Goal: Task Accomplishment & Management: Manage account settings

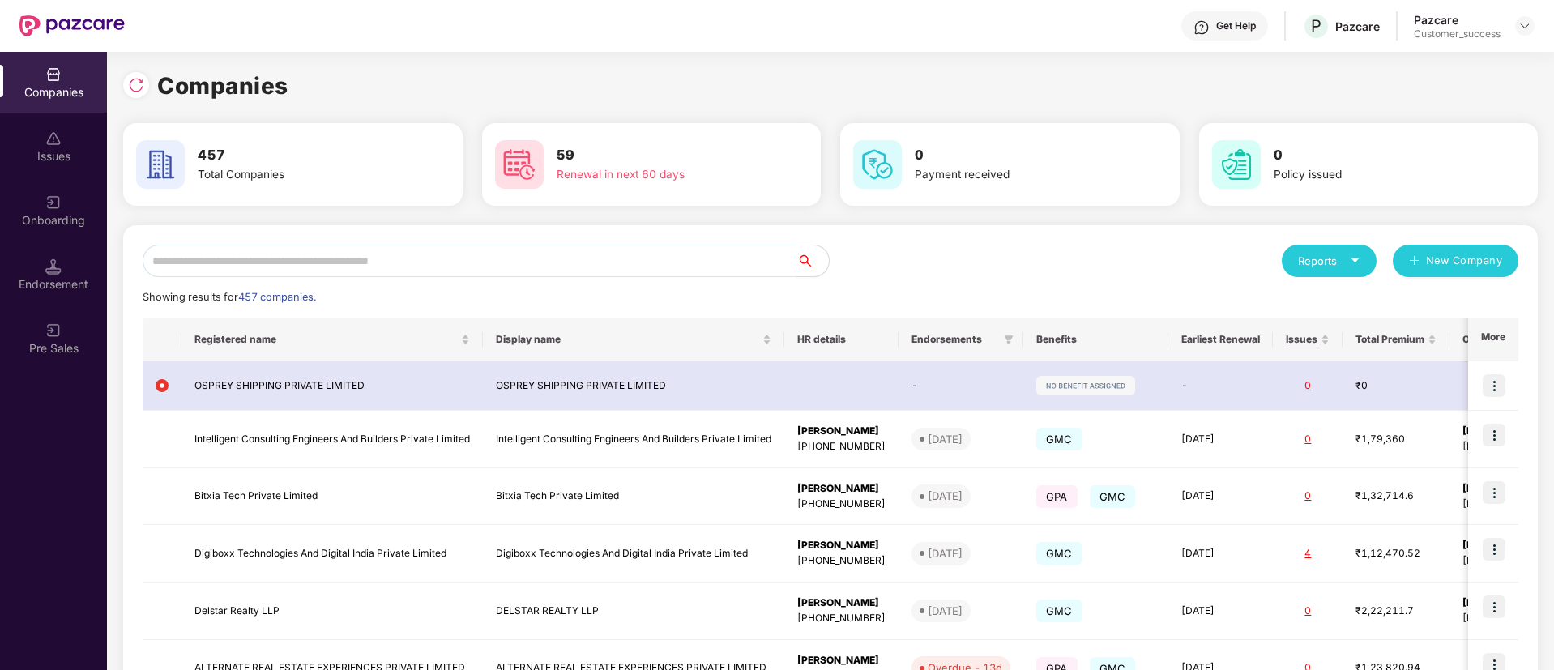
click at [338, 253] on input "text" at bounding box center [470, 261] width 654 height 32
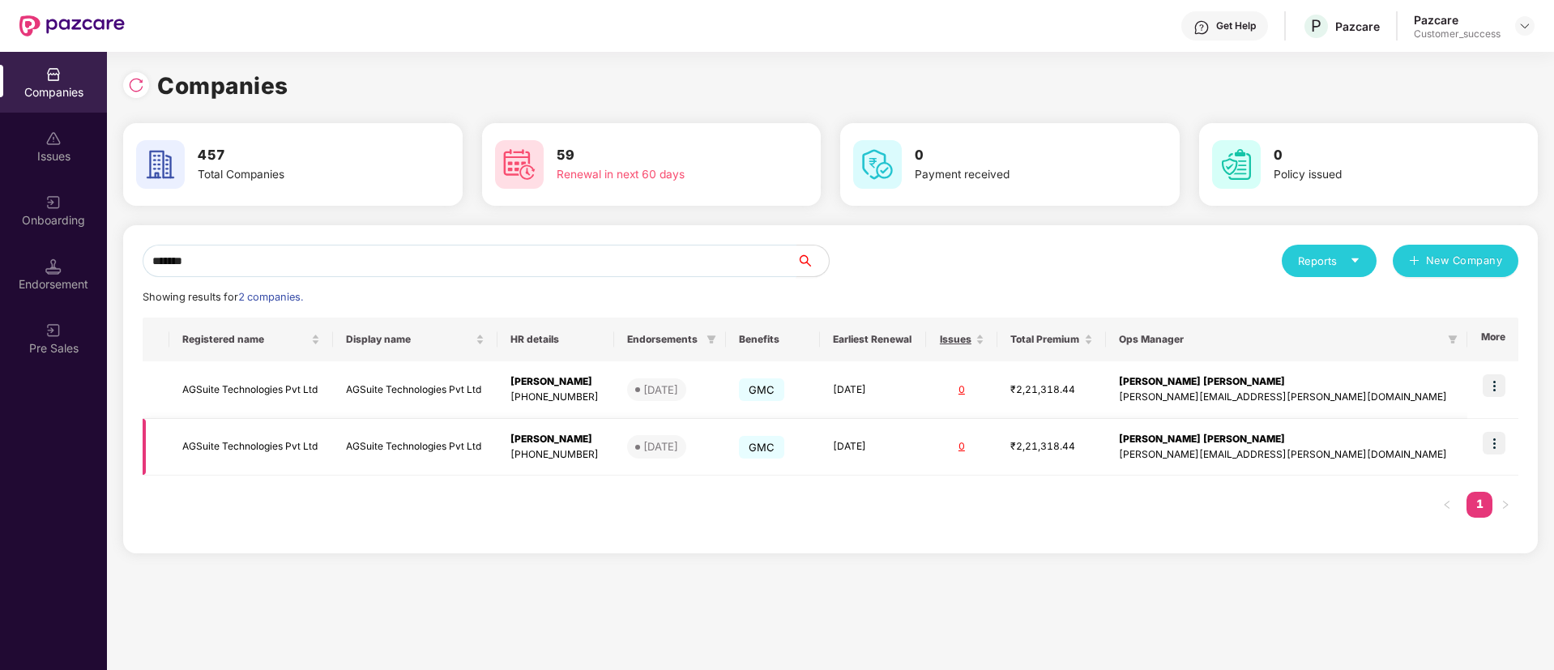
type input "*******"
click at [1482, 461] on td at bounding box center [1492, 448] width 51 height 58
click at [1491, 433] on img at bounding box center [1494, 443] width 23 height 23
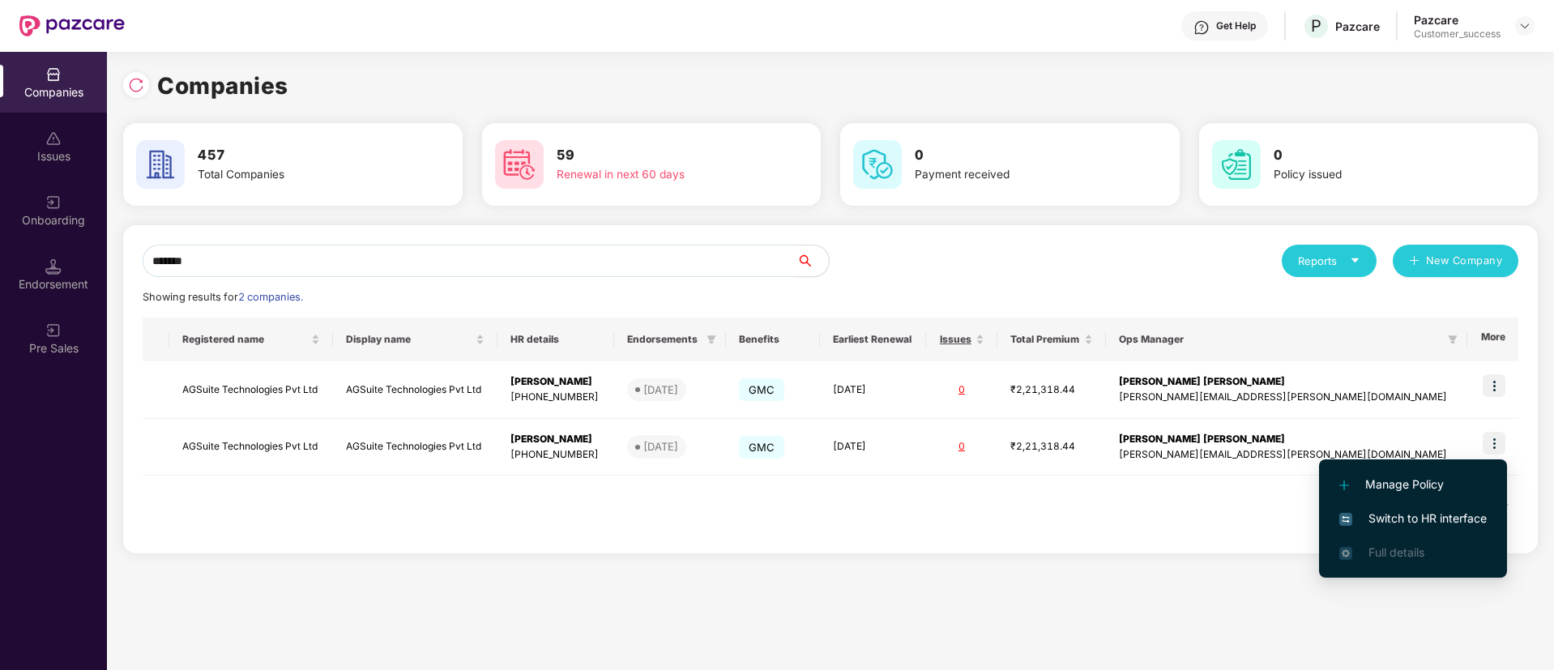
click at [1469, 510] on span "Switch to HR interface" at bounding box center [1412, 519] width 147 height 18
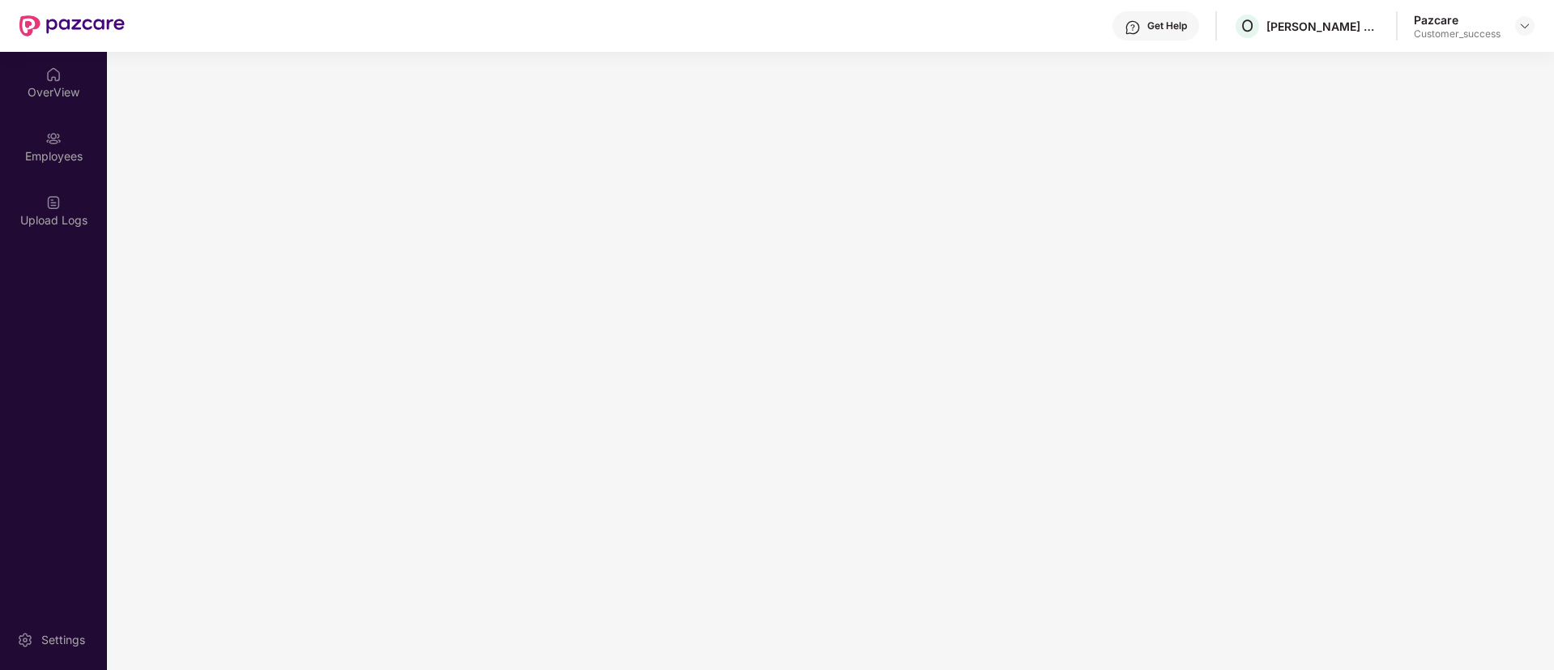
scroll to position [0, 0]
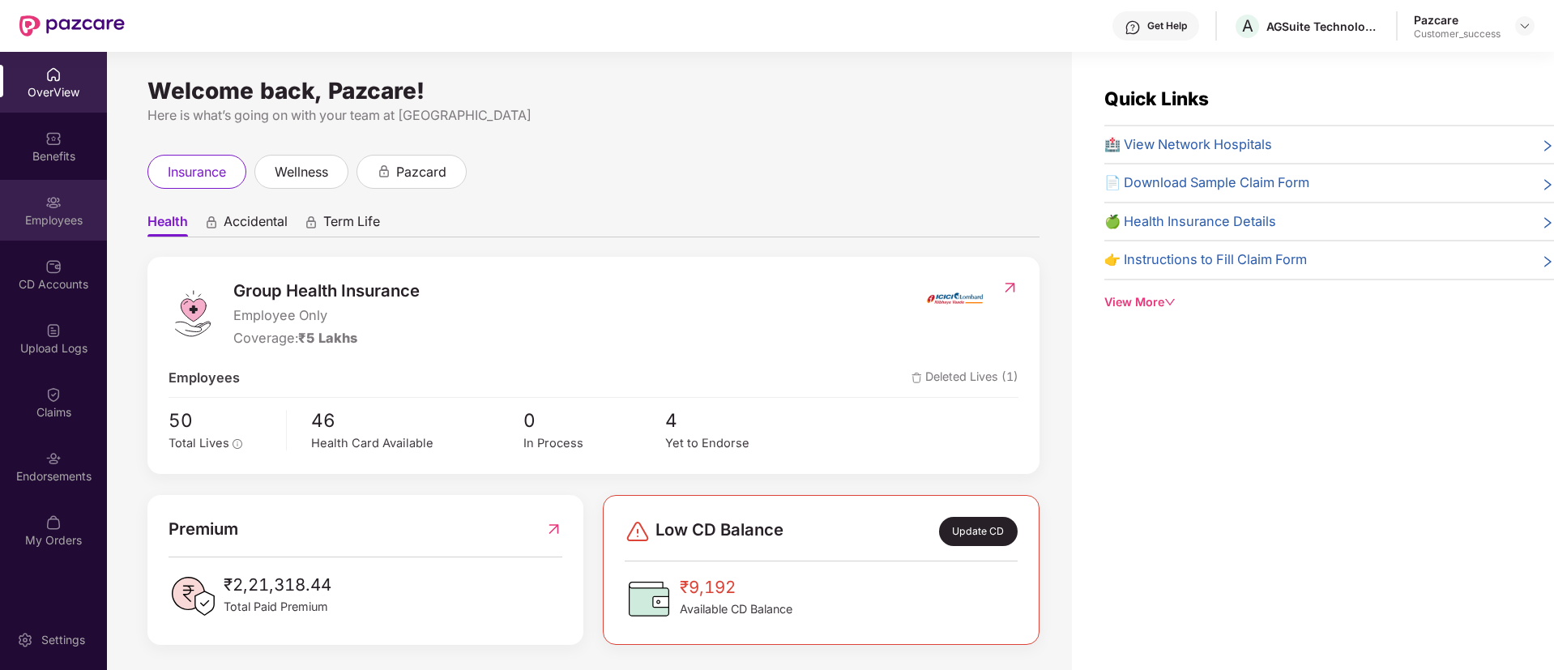
click at [80, 225] on div "Employees" at bounding box center [53, 220] width 107 height 16
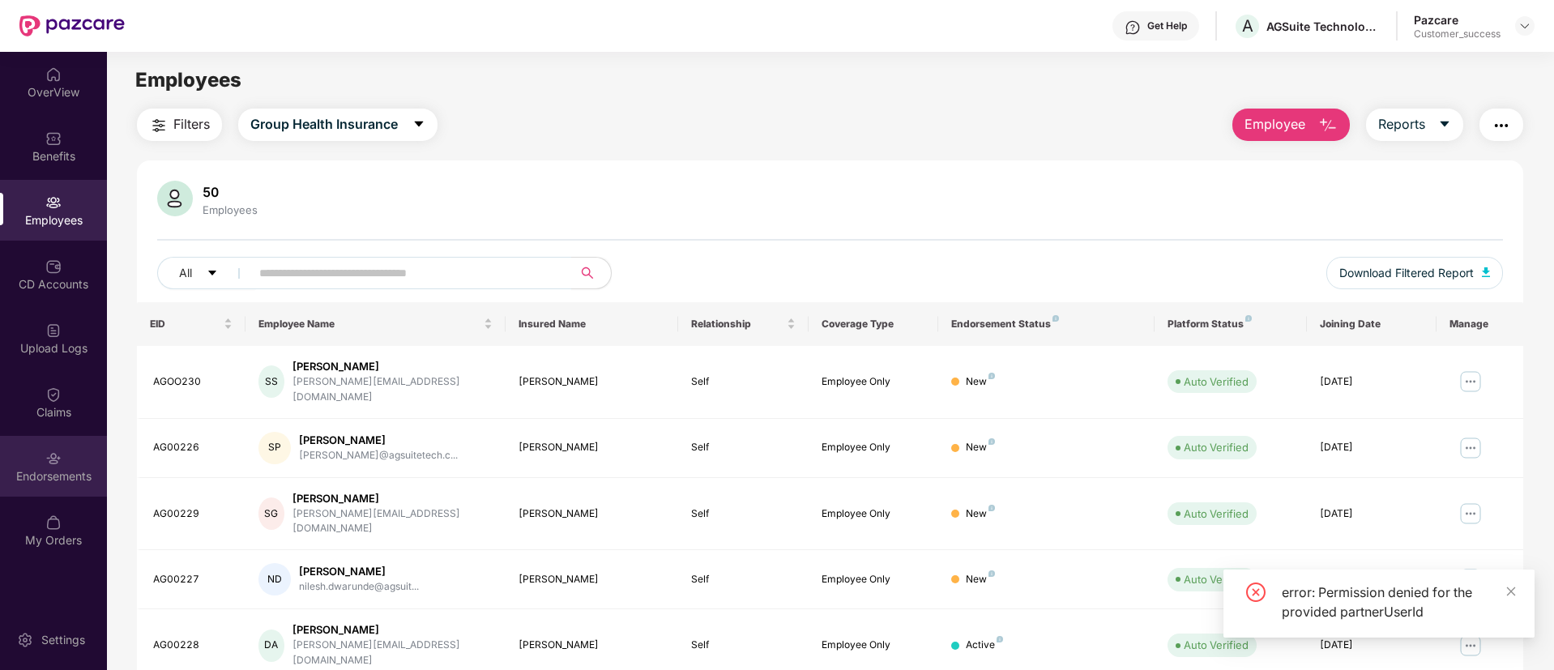
click at [52, 495] on div "Endorsements" at bounding box center [53, 466] width 107 height 61
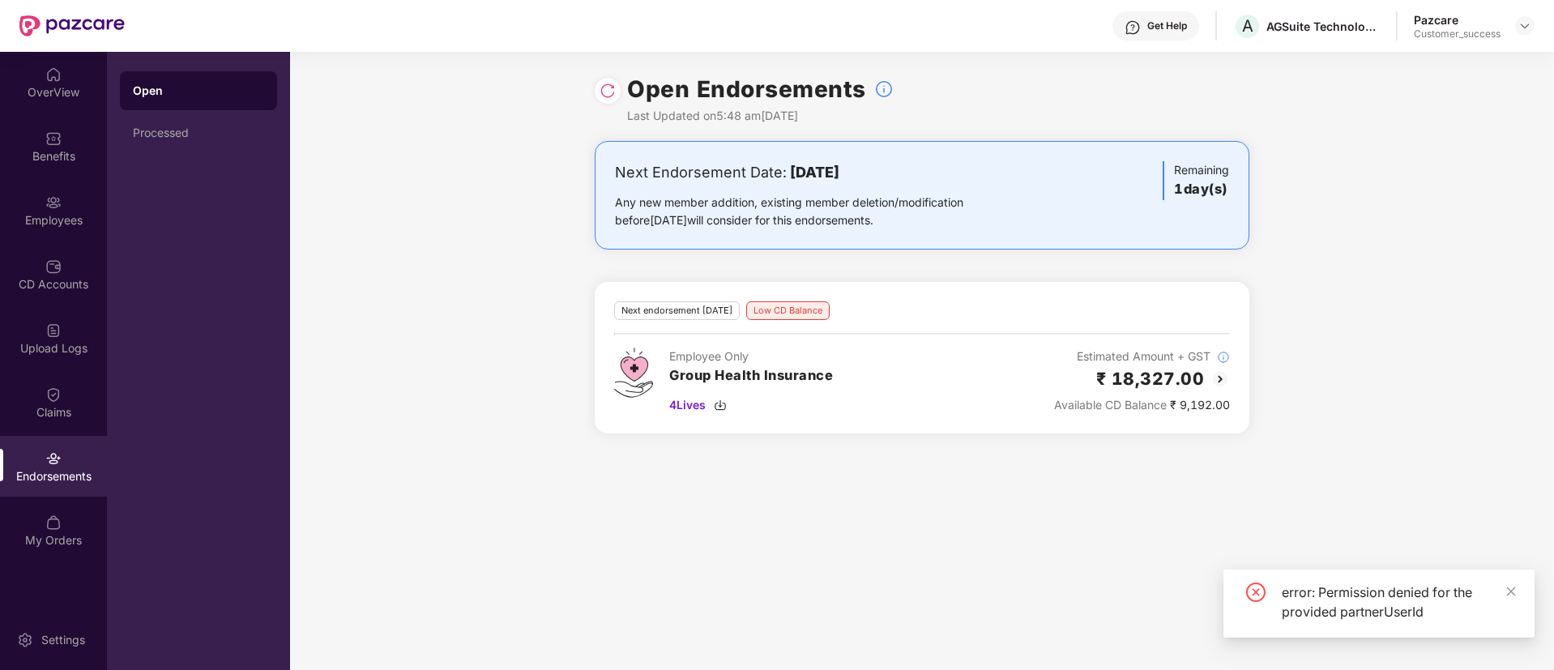
click at [1505, 591] on icon "close" at bounding box center [1510, 591] width 11 height 11
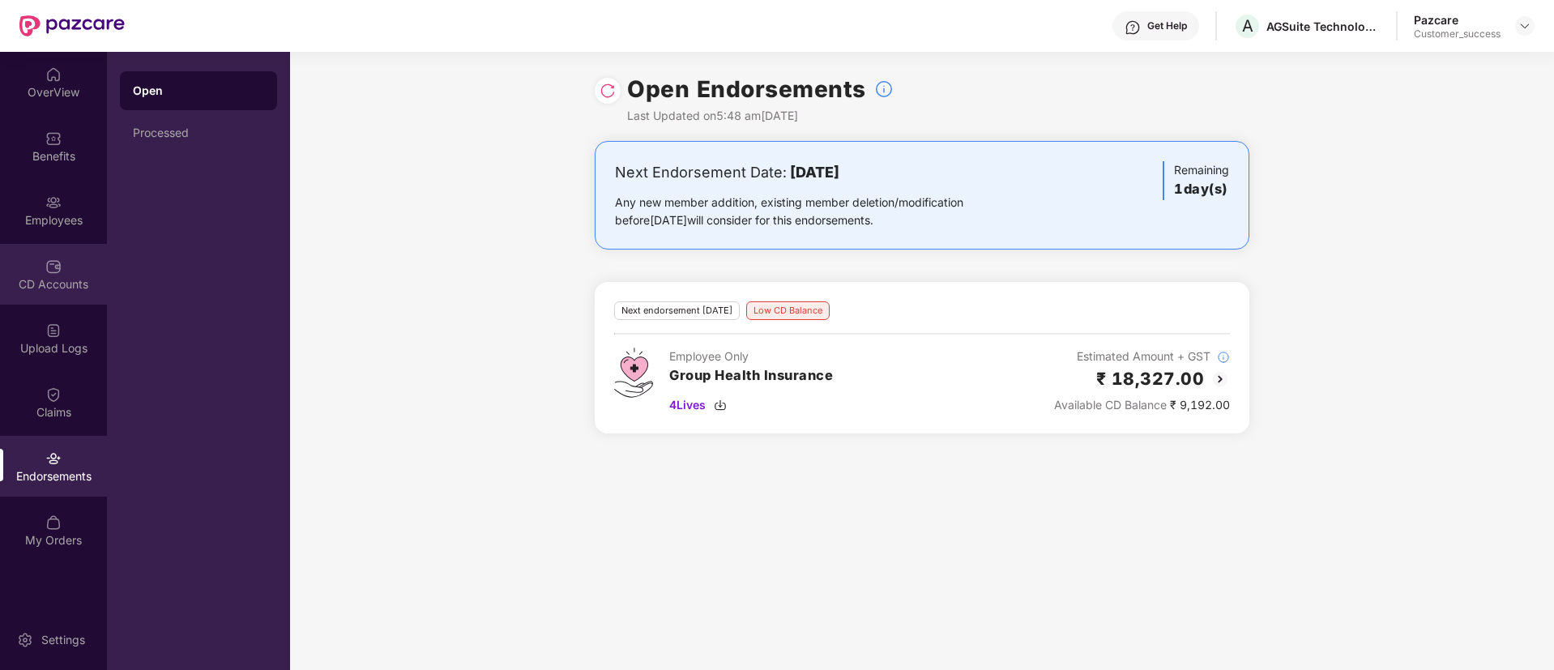
click at [80, 274] on div "CD Accounts" at bounding box center [53, 274] width 107 height 61
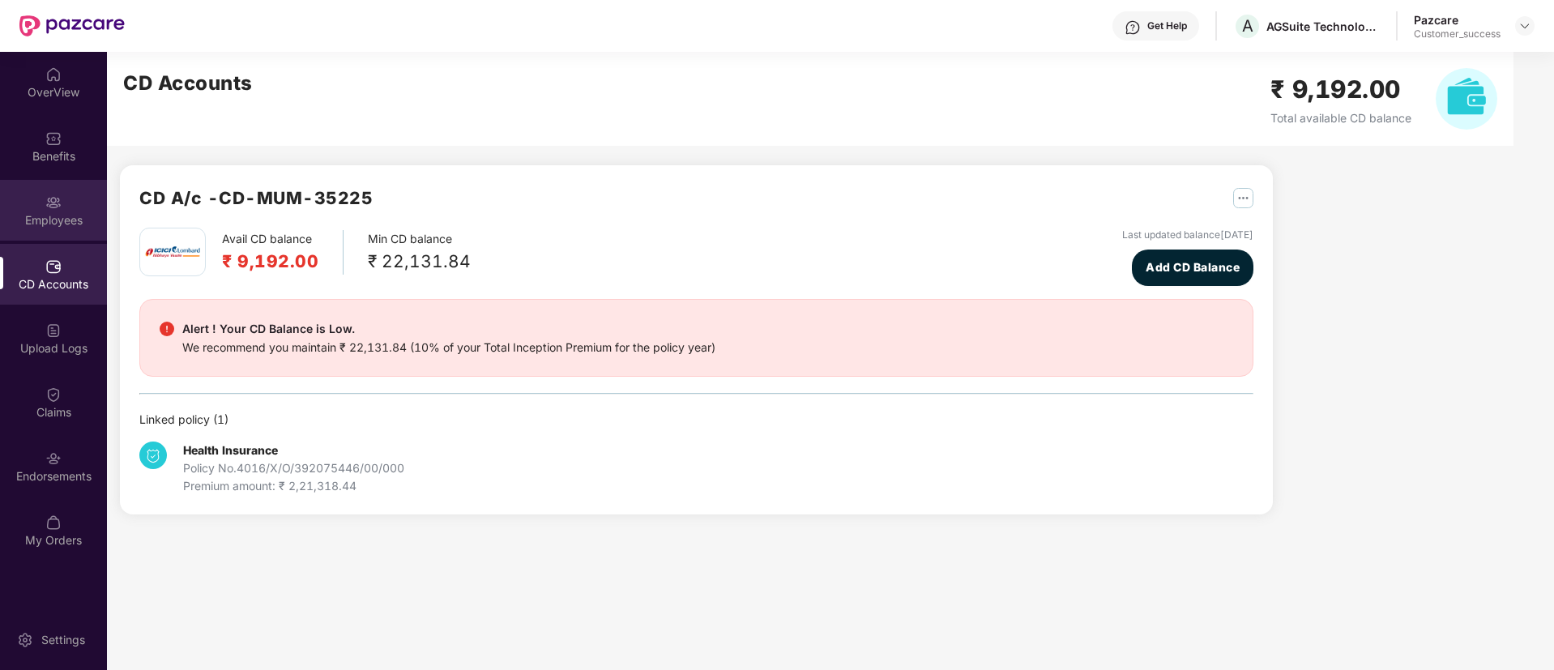
click at [56, 217] on div "Employees" at bounding box center [53, 220] width 107 height 16
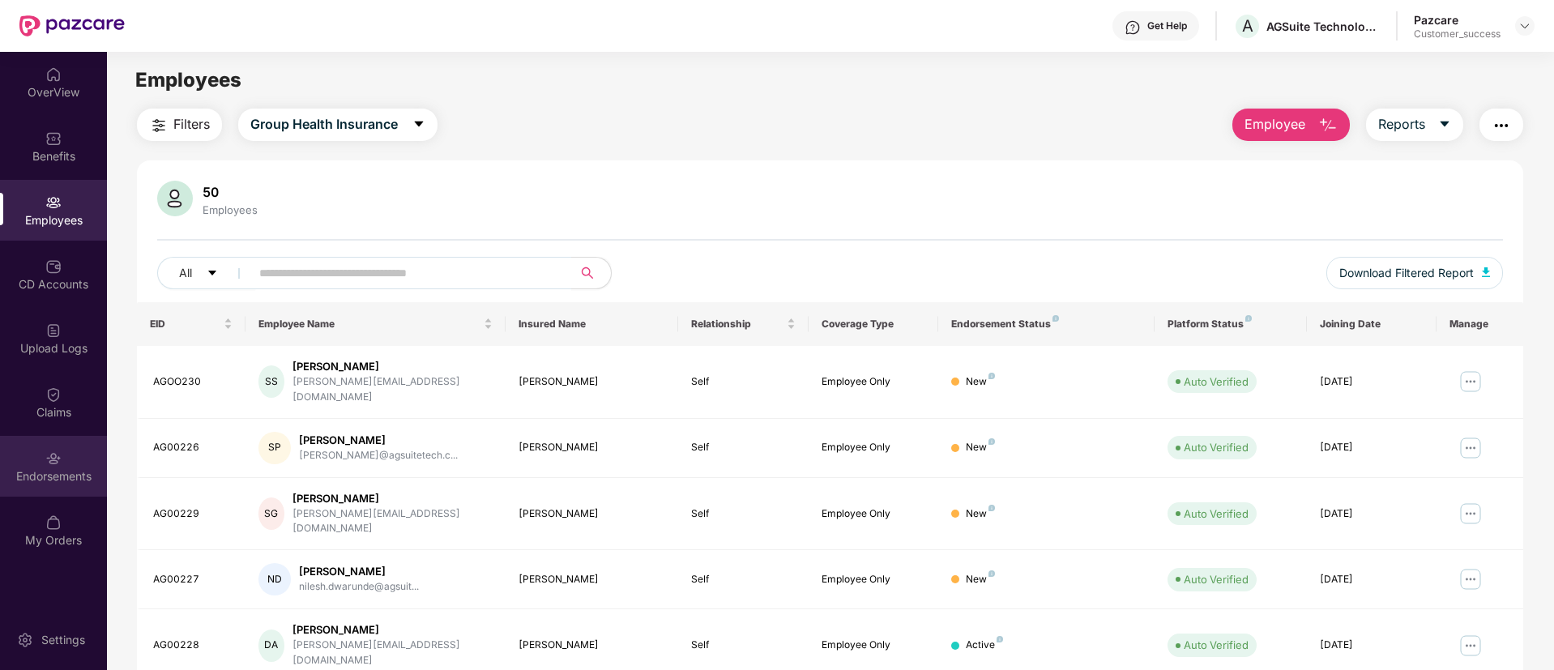
click at [59, 472] on div "Endorsements" at bounding box center [53, 476] width 107 height 16
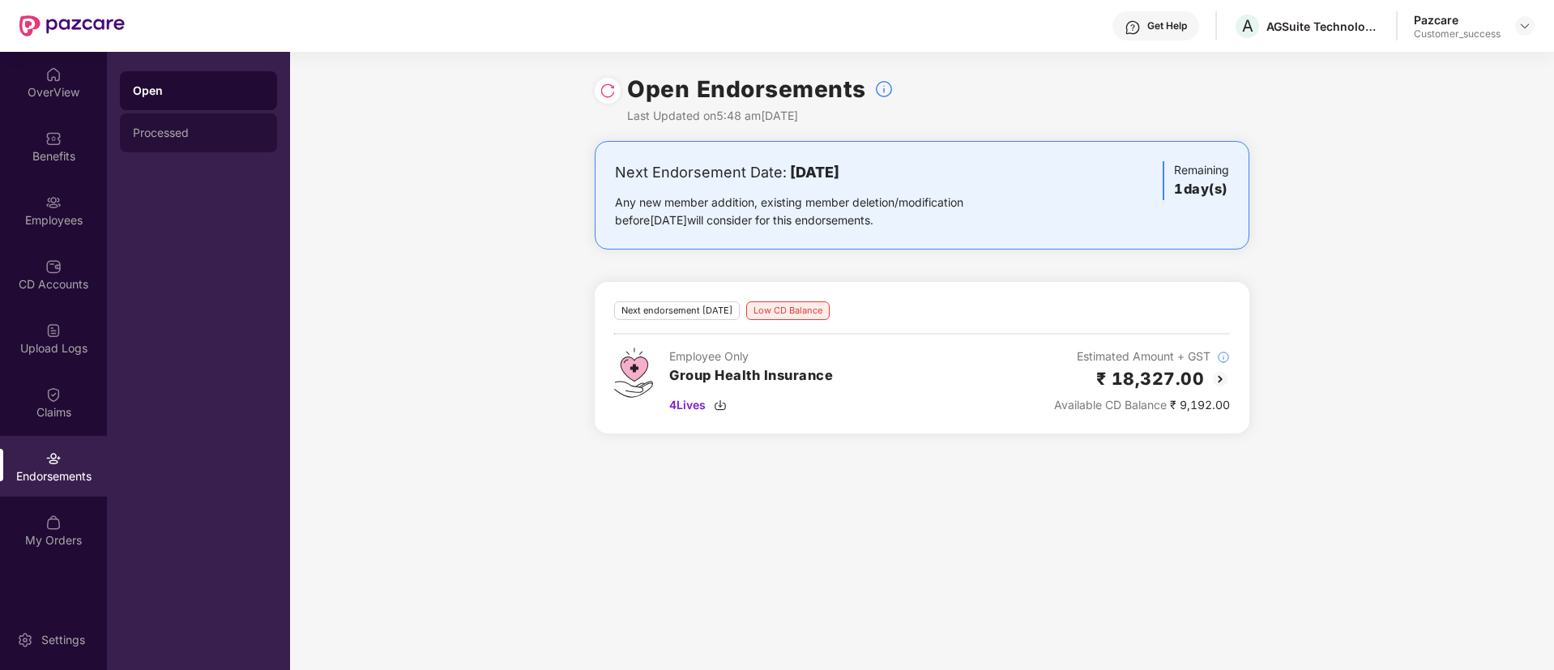
click at [157, 136] on div "Processed" at bounding box center [198, 132] width 131 height 13
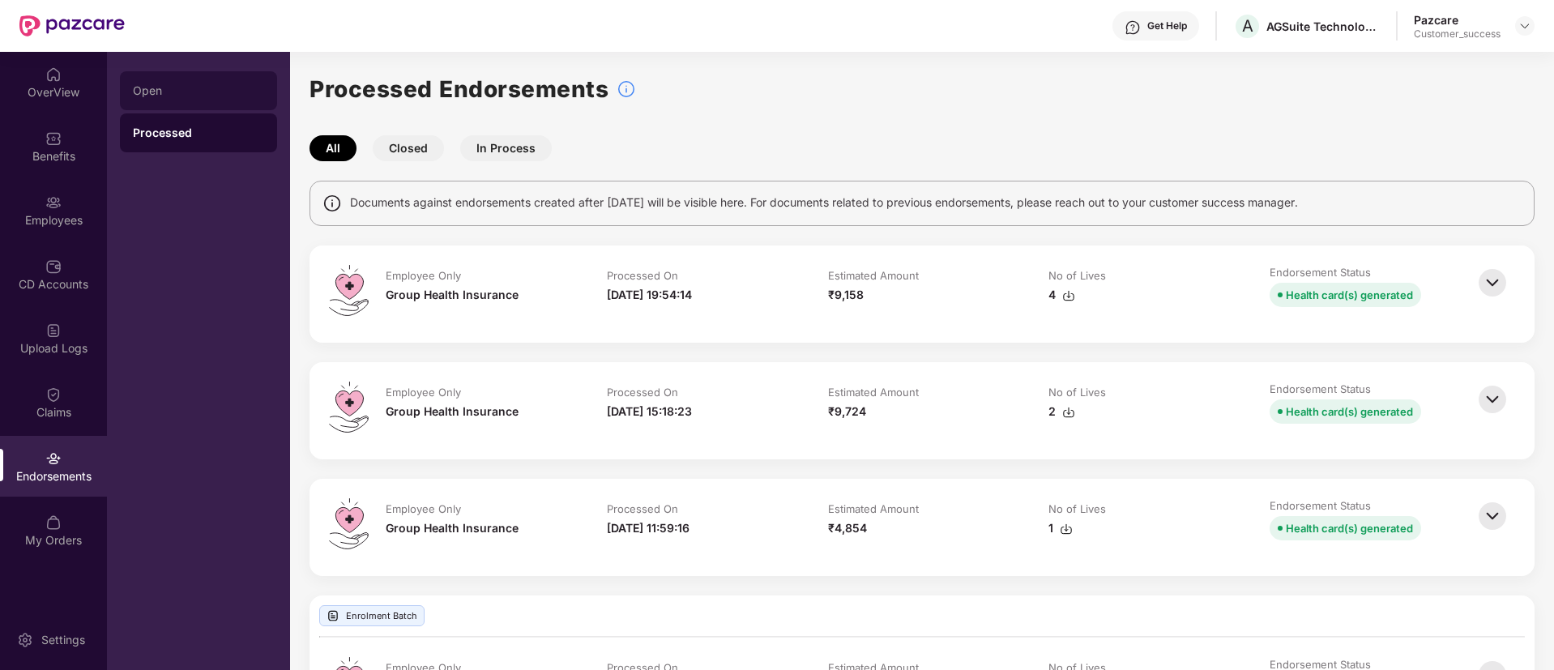
click at [258, 100] on div "Open" at bounding box center [198, 90] width 157 height 39
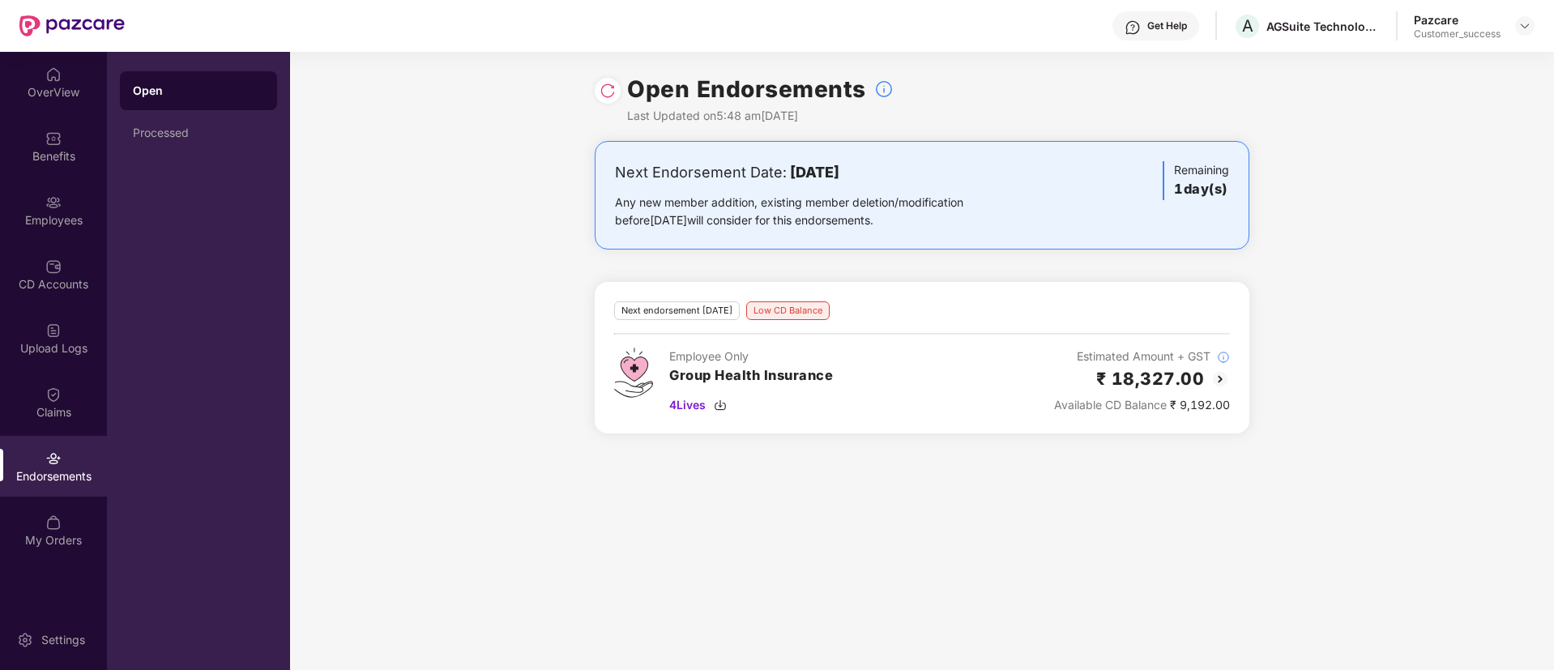
click at [1219, 380] on img at bounding box center [1219, 378] width 19 height 19
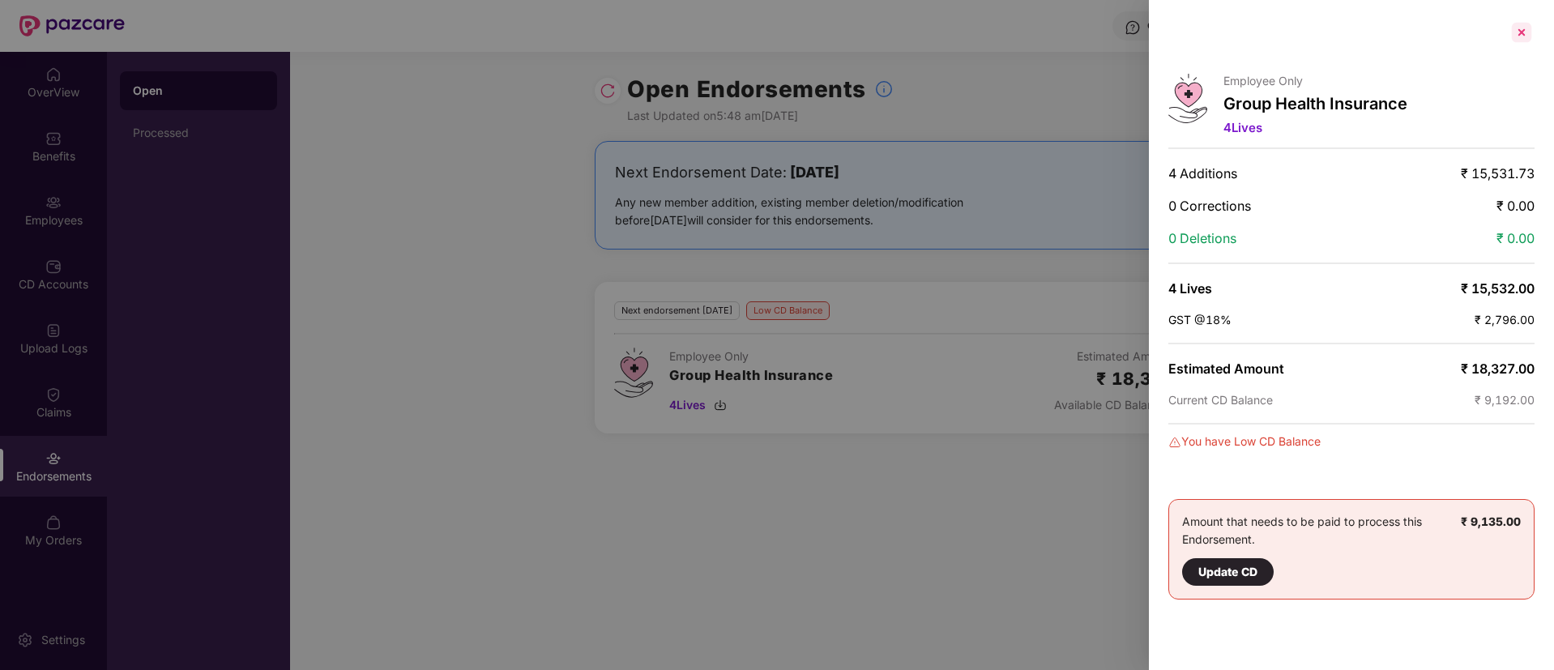
click at [1520, 23] on div at bounding box center [1522, 32] width 26 height 26
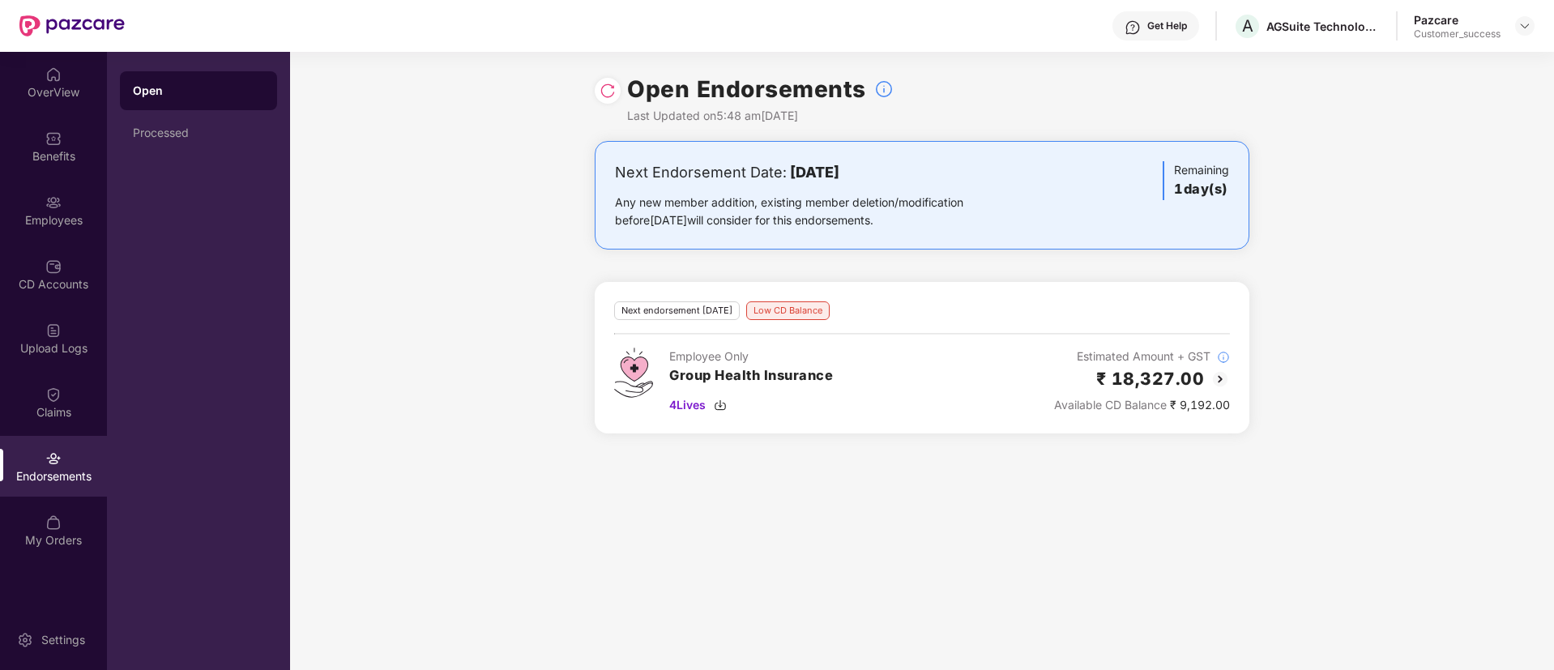
click at [1219, 378] on img at bounding box center [1219, 378] width 19 height 19
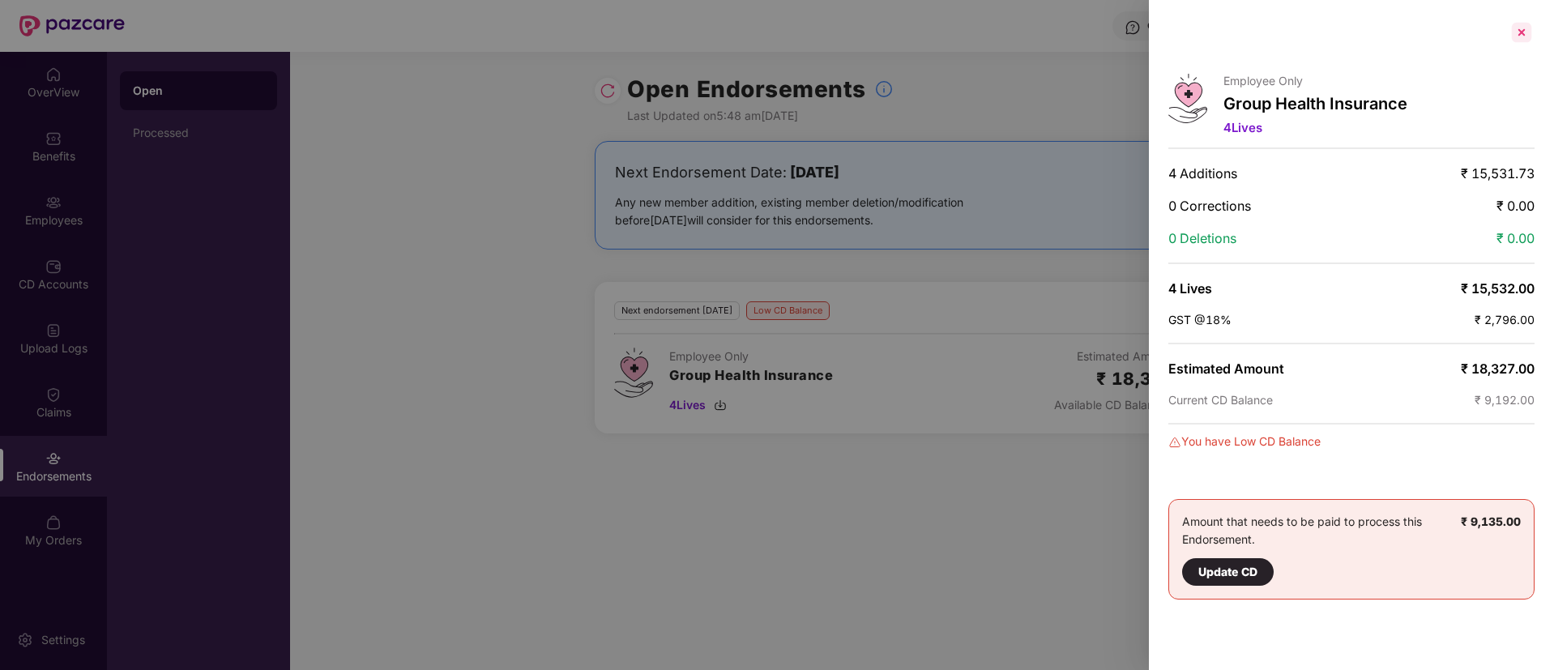
click at [1523, 30] on div at bounding box center [1522, 32] width 26 height 26
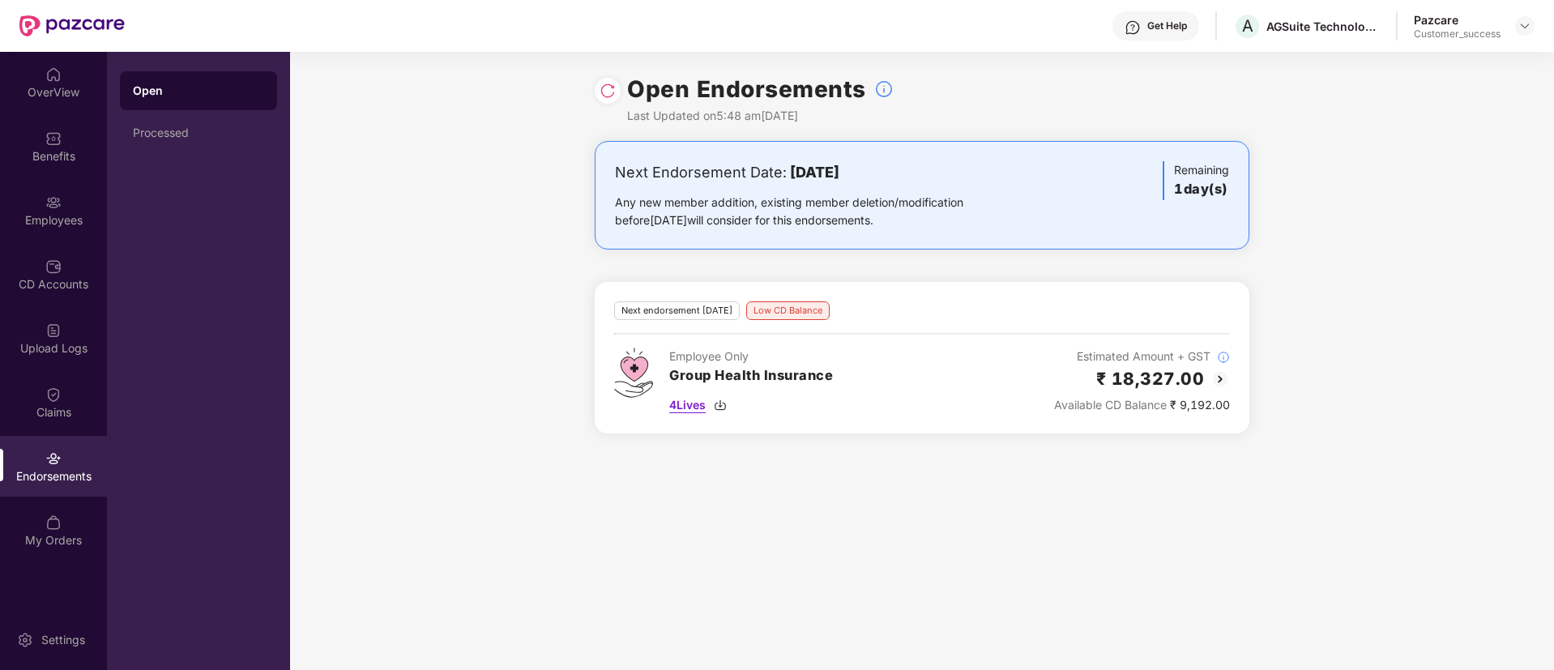
click at [706, 407] on span "4 Lives" at bounding box center [687, 405] width 36 height 18
drag, startPoint x: 514, startPoint y: 481, endPoint x: 328, endPoint y: 100, distance: 424.0
click at [514, 481] on div "Open Endorsements Last Updated on 5:48 am[DATE] Next Endorsement Date: [DATE] A…" at bounding box center [922, 361] width 1264 height 618
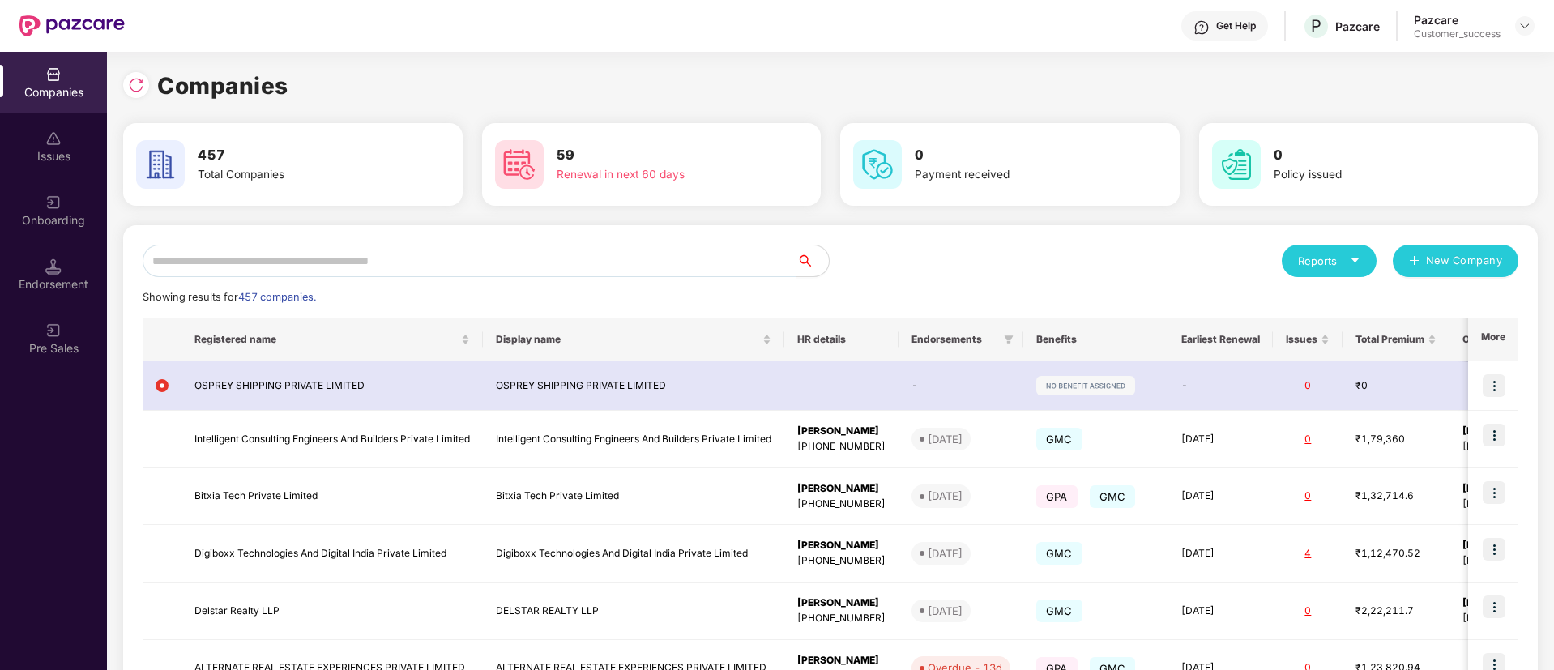
scroll to position [0, 2]
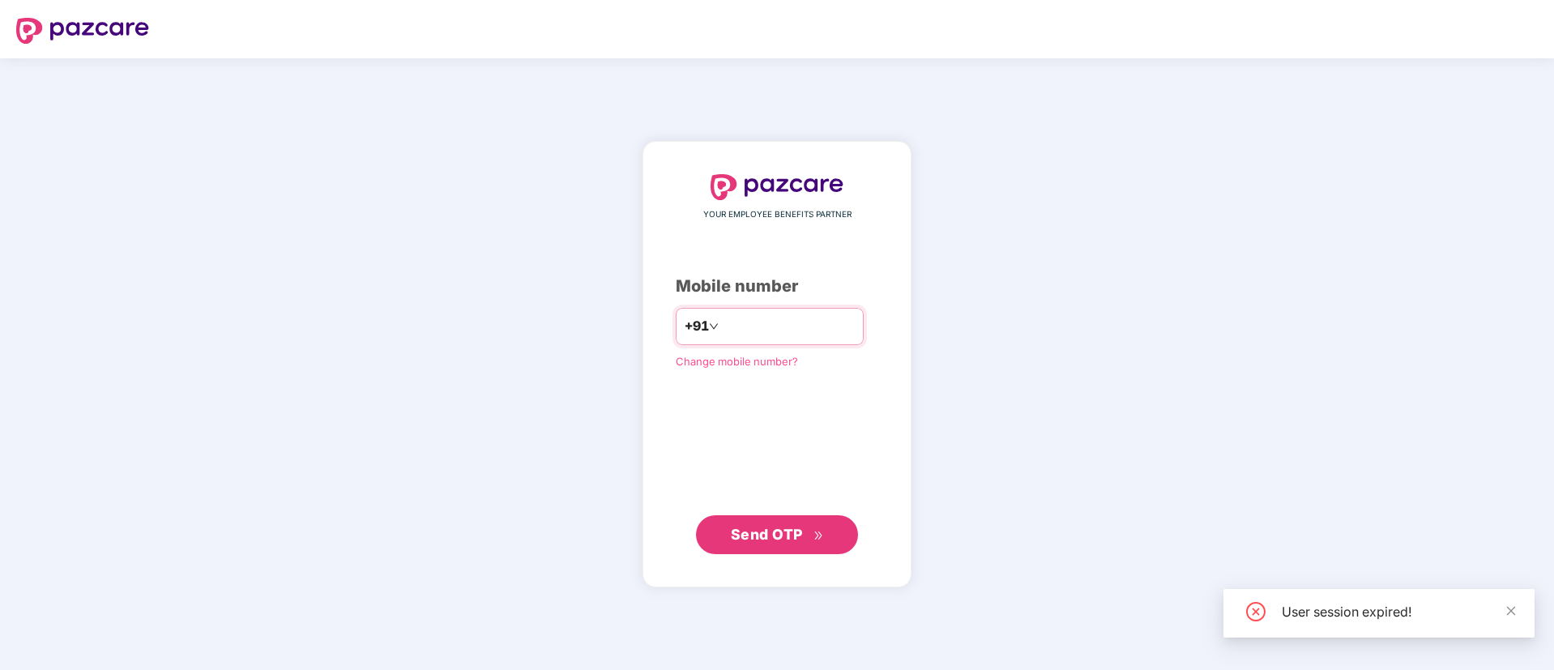
click at [806, 328] on input "number" at bounding box center [788, 327] width 133 height 26
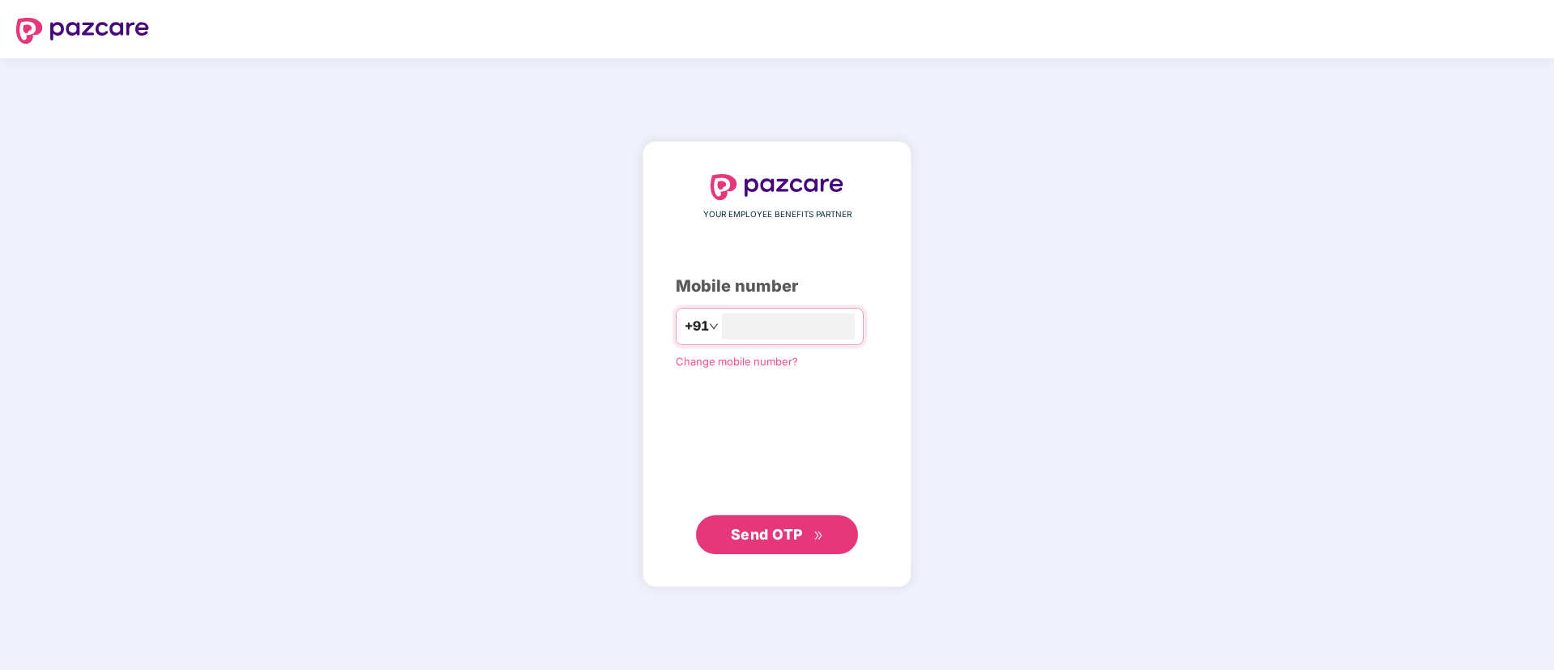
type input "**********"
click at [772, 530] on span "Send OTP" at bounding box center [767, 534] width 72 height 17
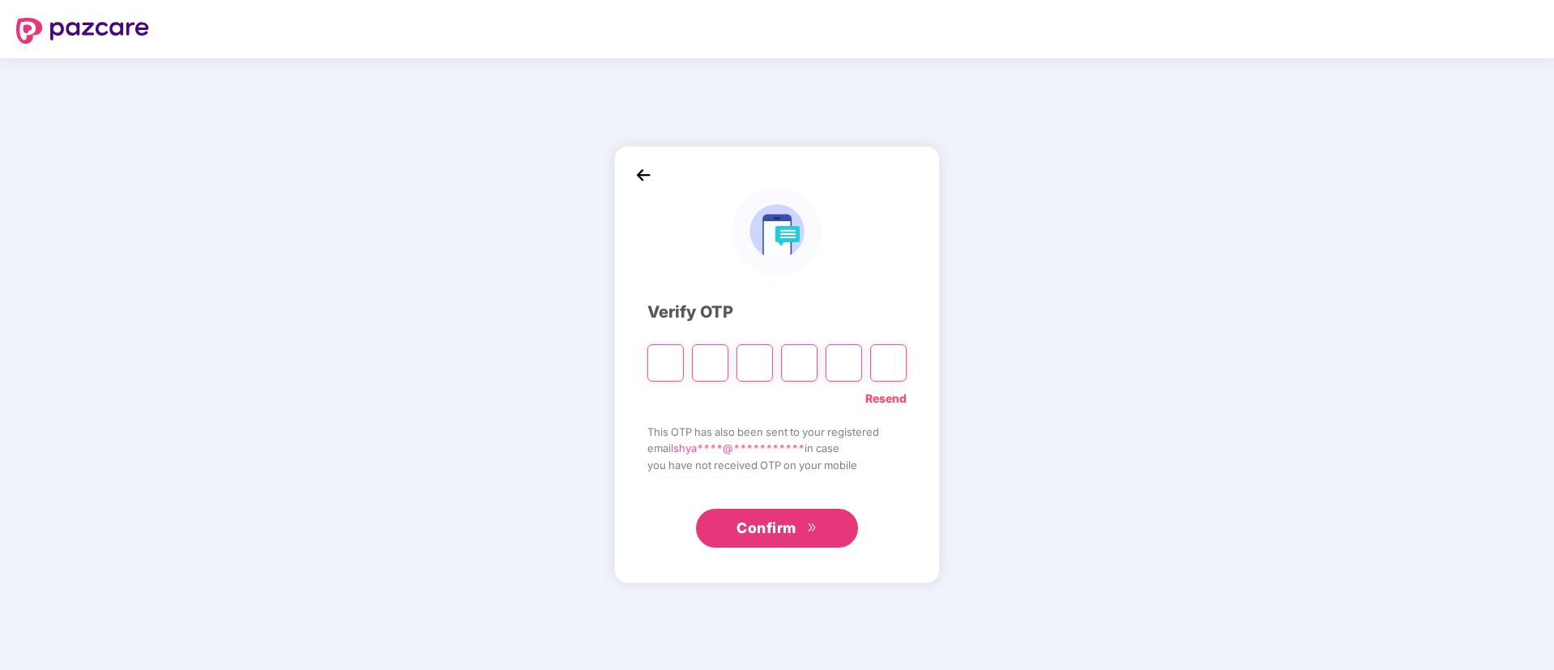
type input "*"
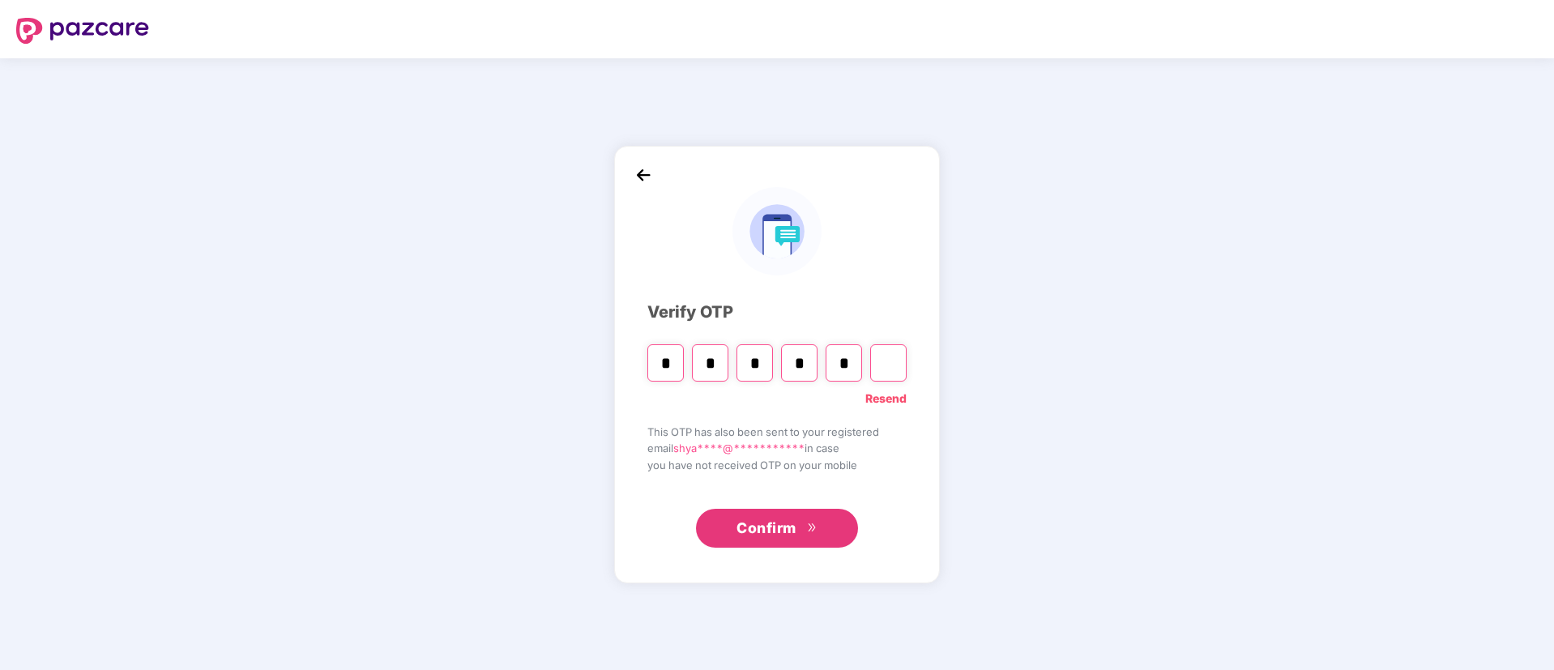
type input "*"
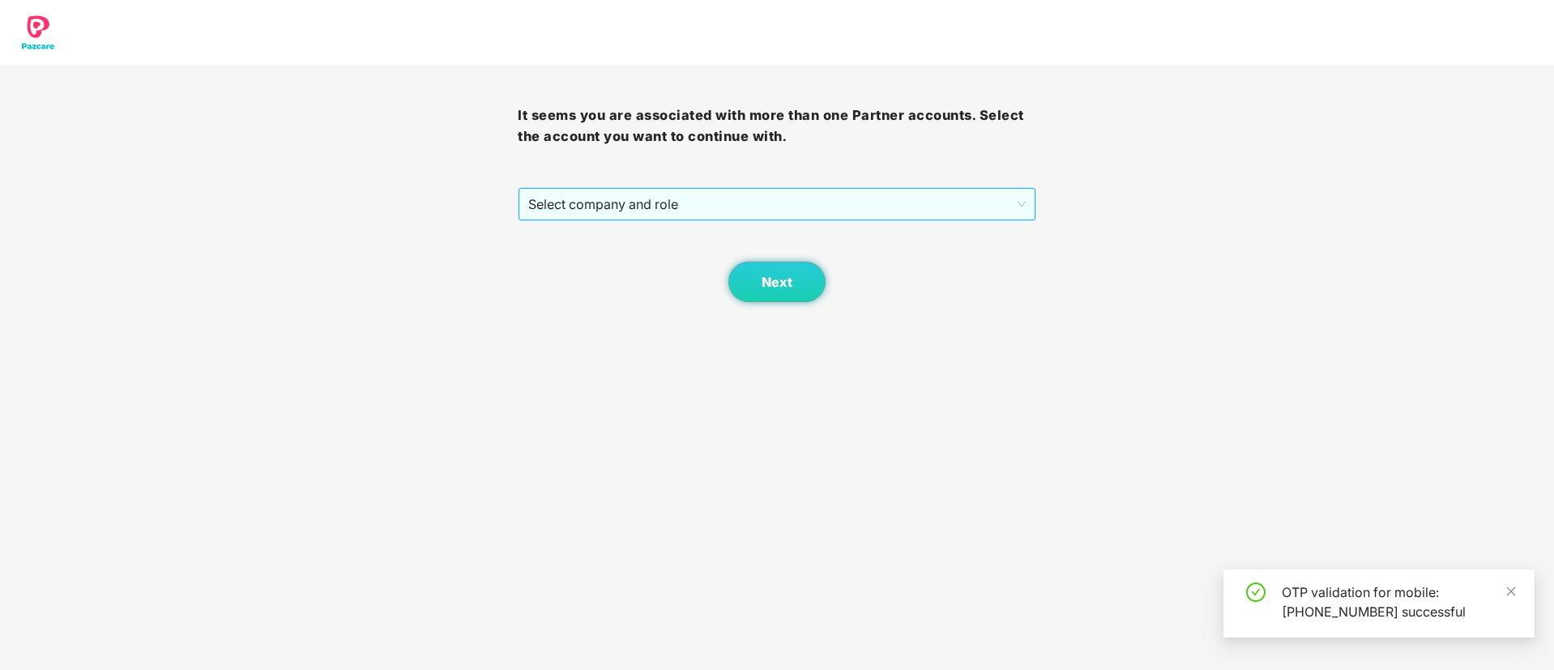
click at [643, 200] on span "Select company and role" at bounding box center [776, 204] width 497 height 31
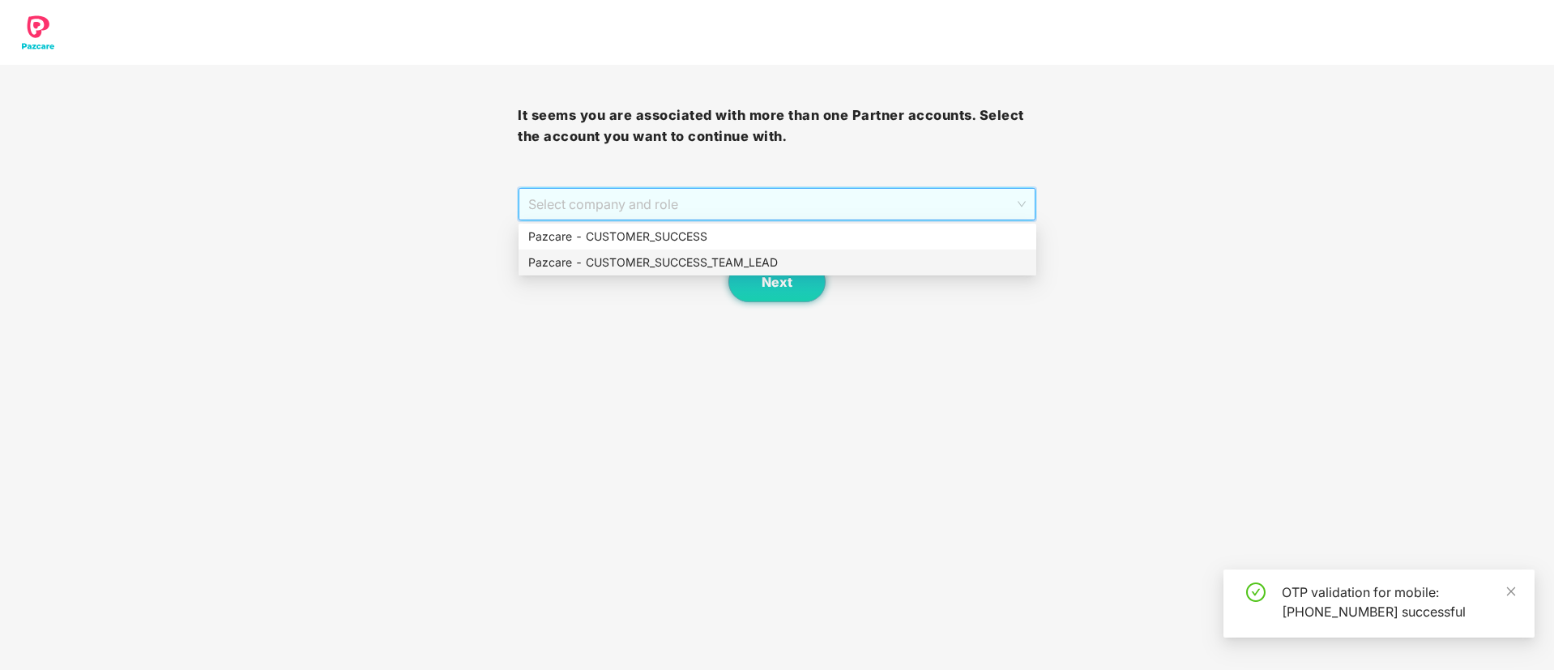
click at [677, 264] on div "Pazcare - CUSTOMER_SUCCESS_TEAM_LEAD" at bounding box center [777, 263] width 498 height 18
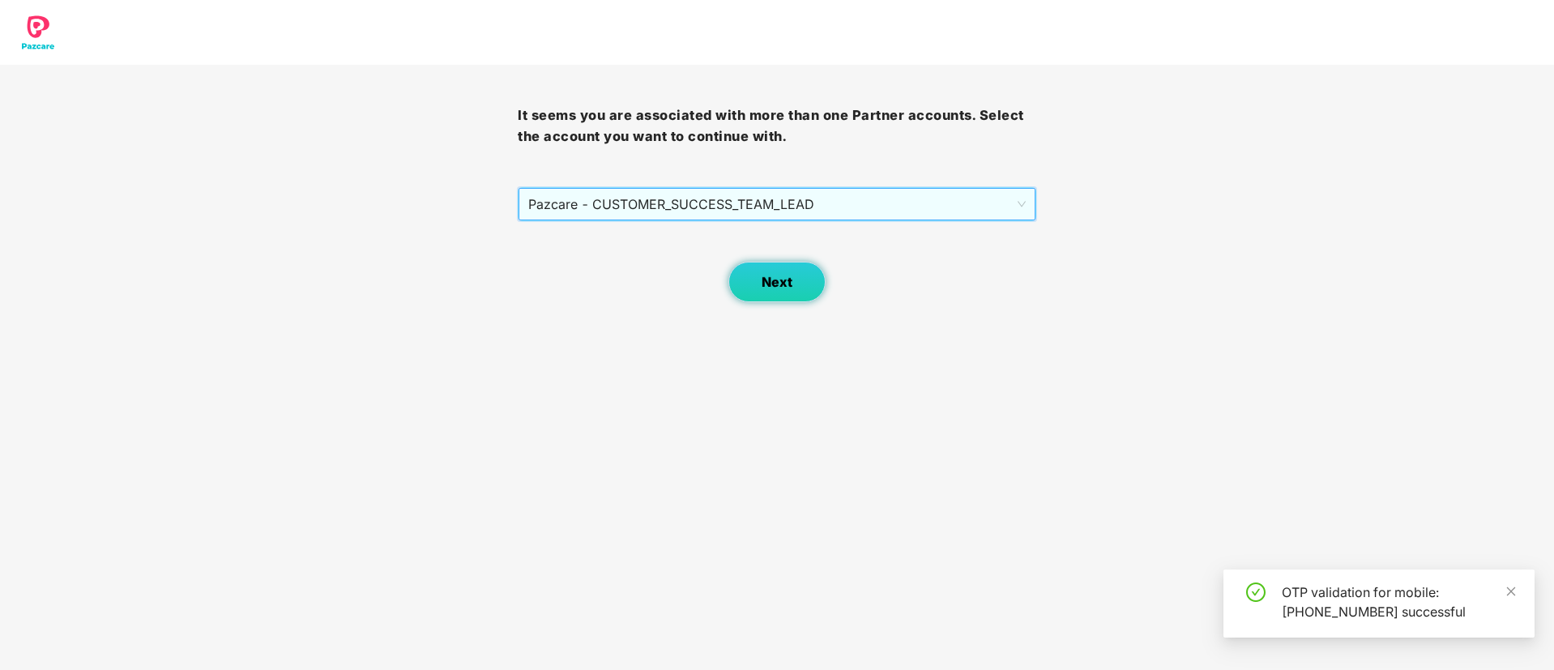
click at [788, 280] on span "Next" at bounding box center [777, 282] width 31 height 15
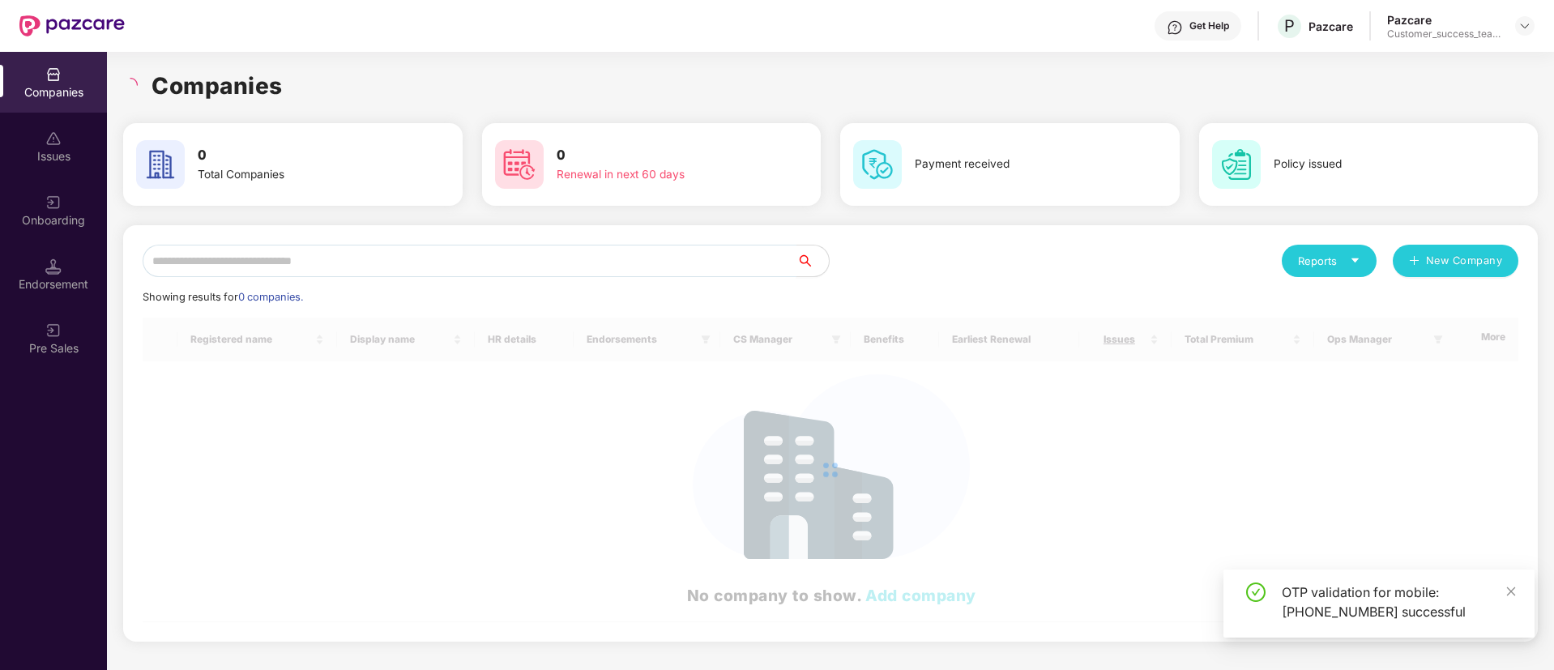
click at [701, 271] on input "text" at bounding box center [470, 261] width 654 height 32
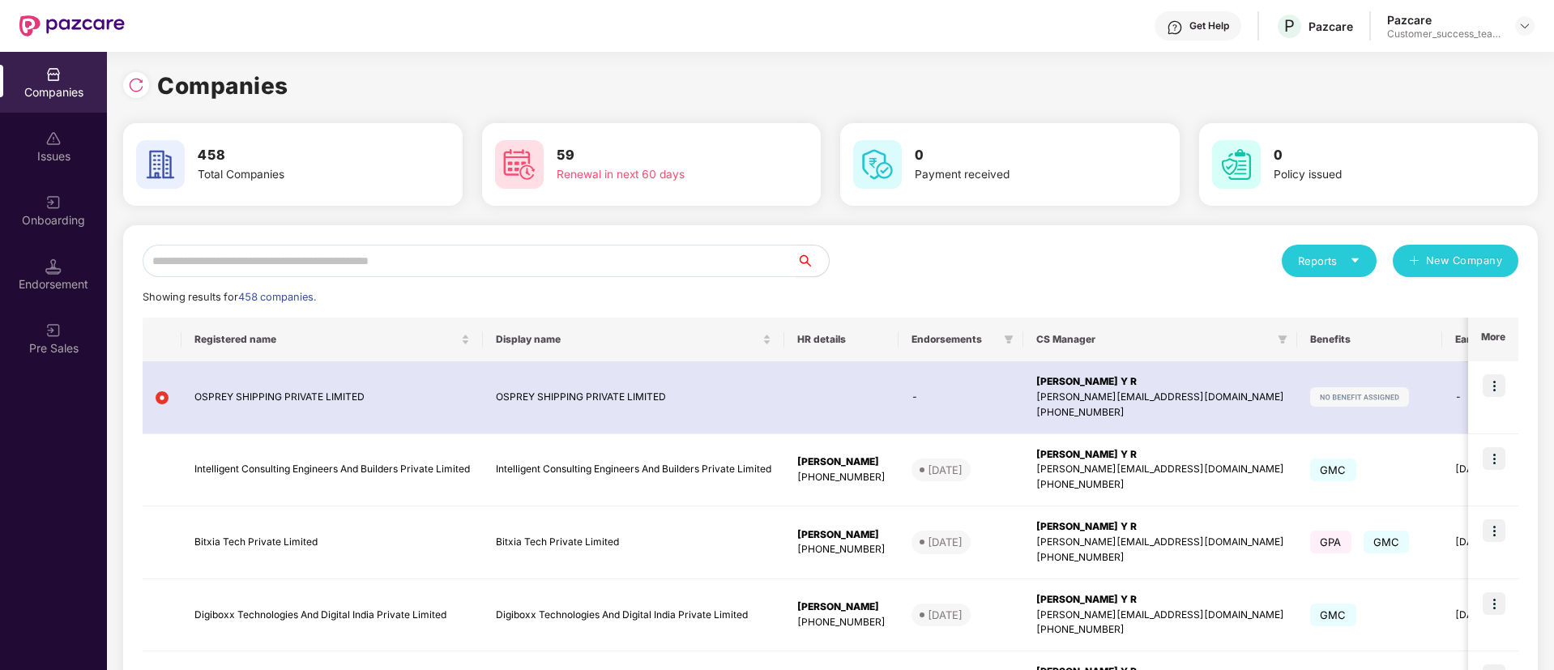
click at [675, 268] on input "text" at bounding box center [470, 261] width 654 height 32
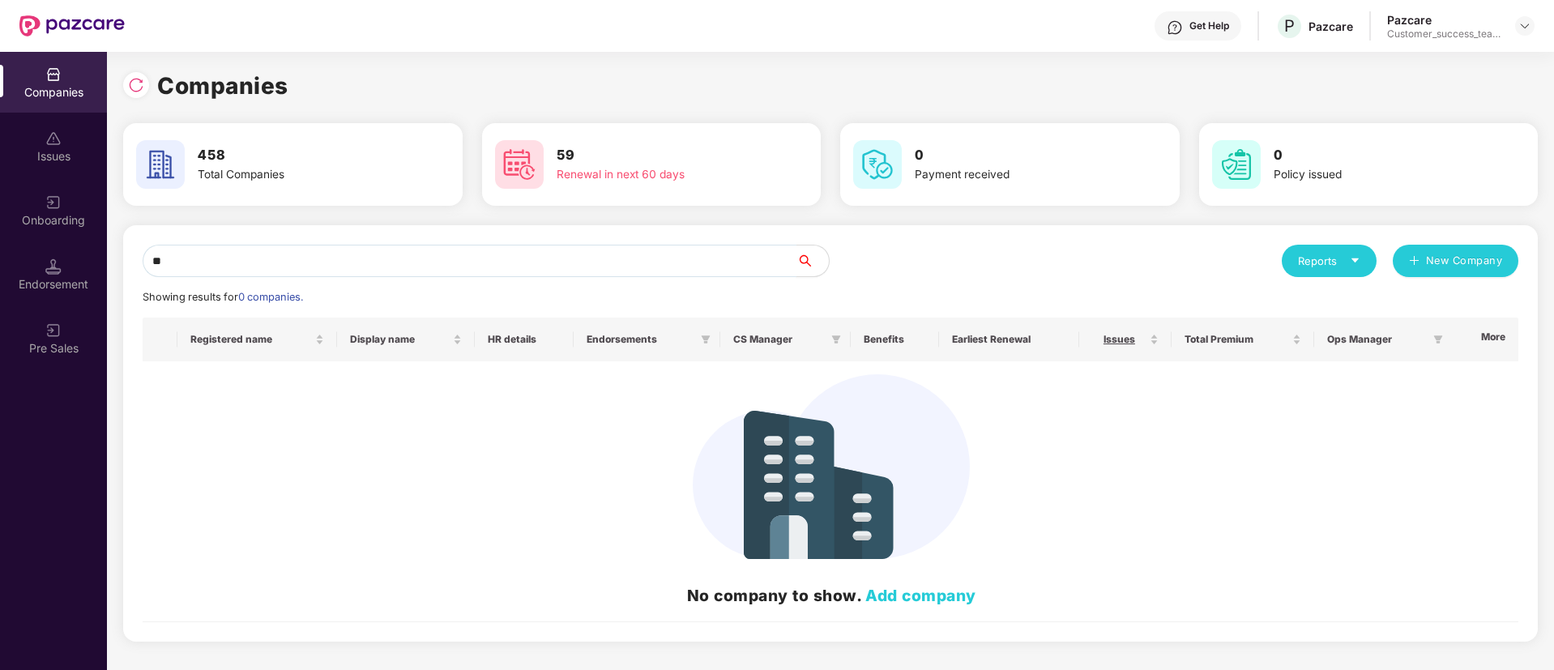
type input "*"
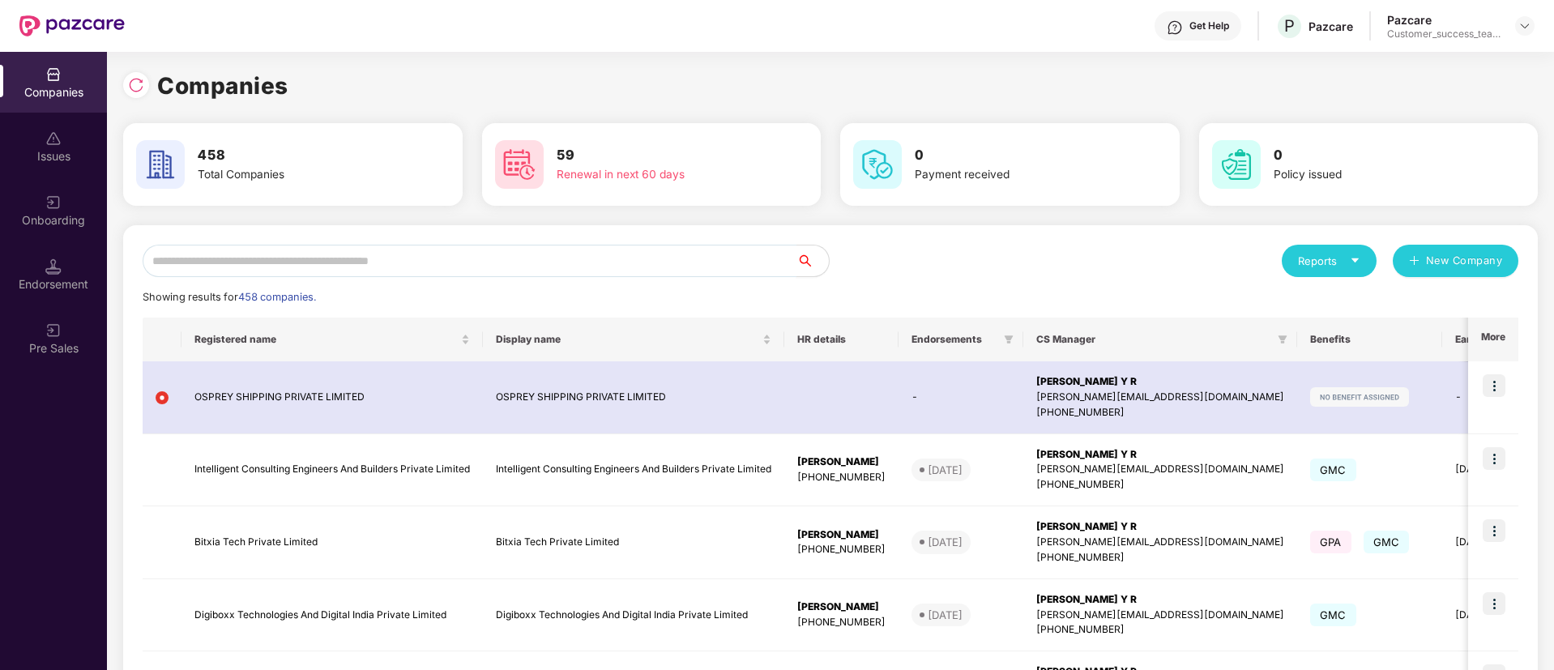
click at [441, 254] on input "text" at bounding box center [470, 261] width 654 height 32
click at [447, 257] on input "text" at bounding box center [470, 261] width 654 height 32
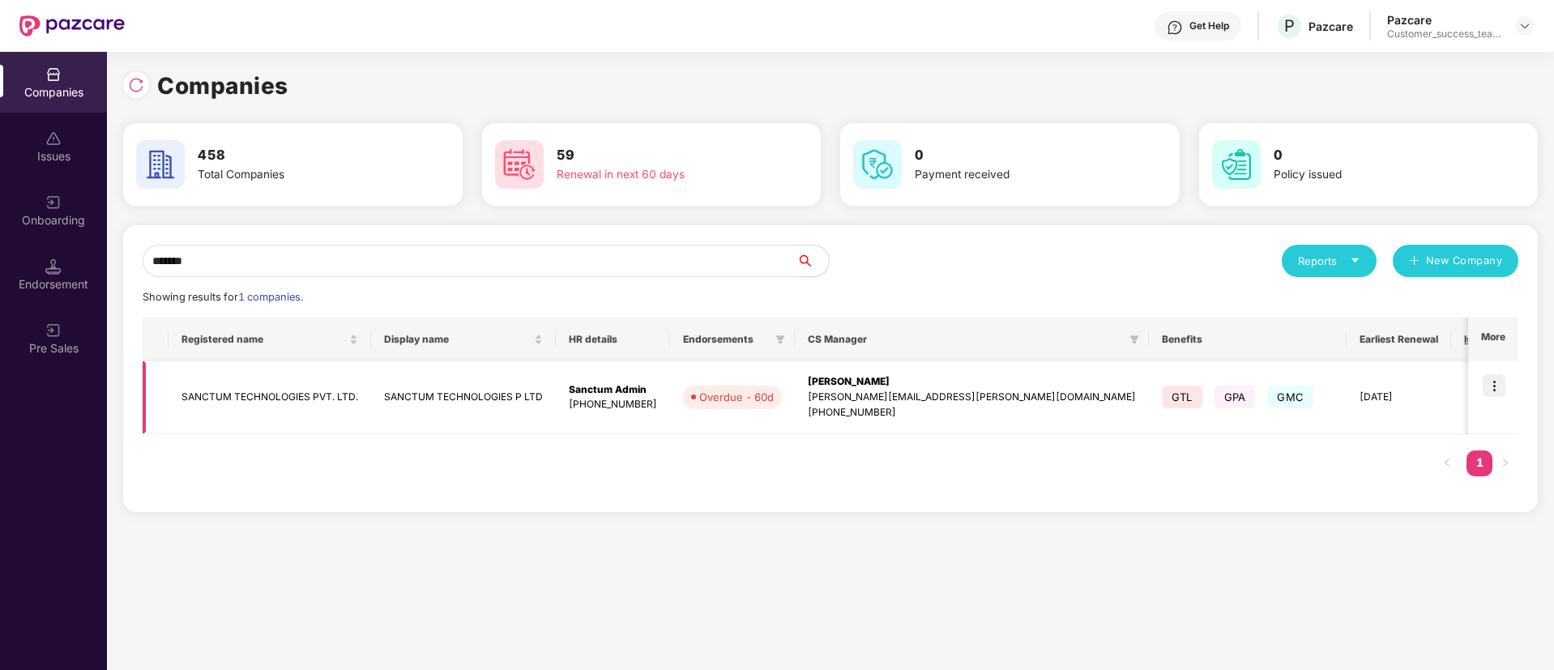
type input "*******"
click at [1494, 385] on img at bounding box center [1494, 385] width 23 height 23
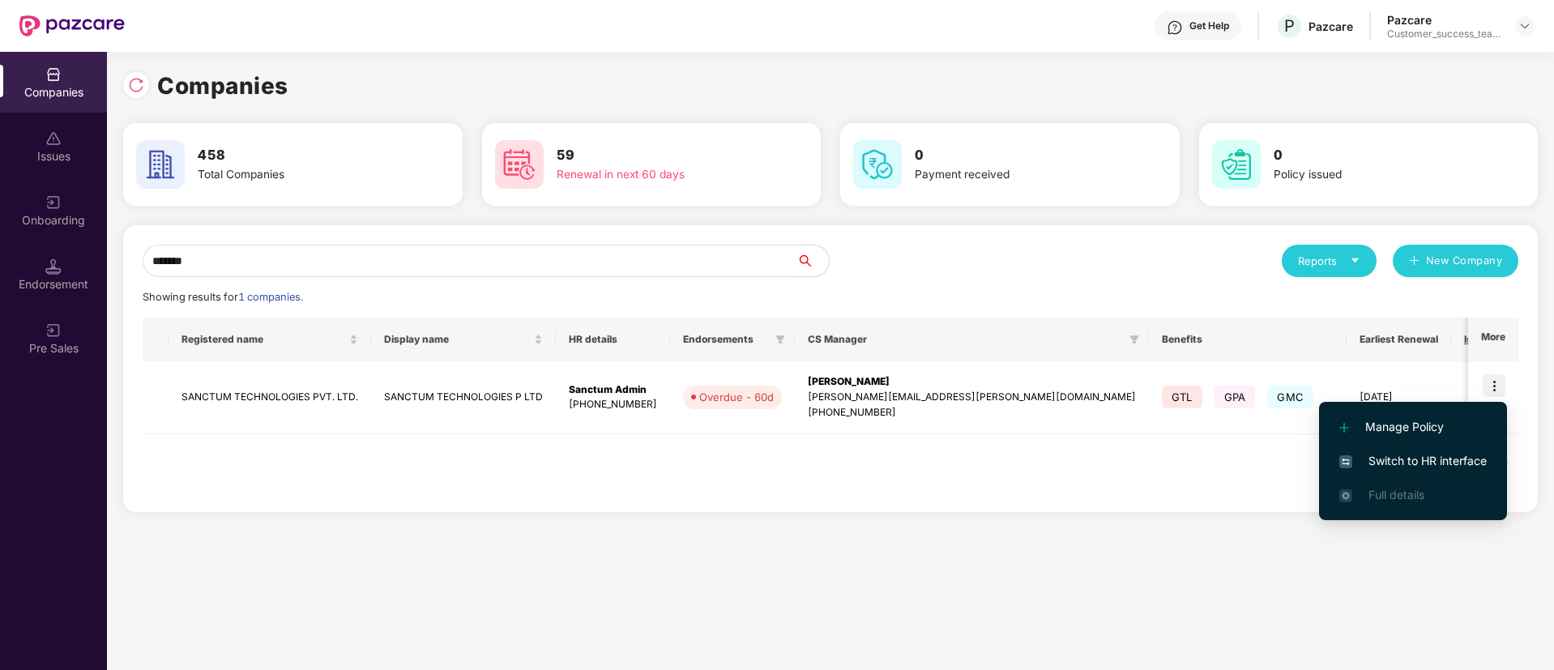
click at [1458, 427] on span "Manage Policy" at bounding box center [1412, 427] width 147 height 18
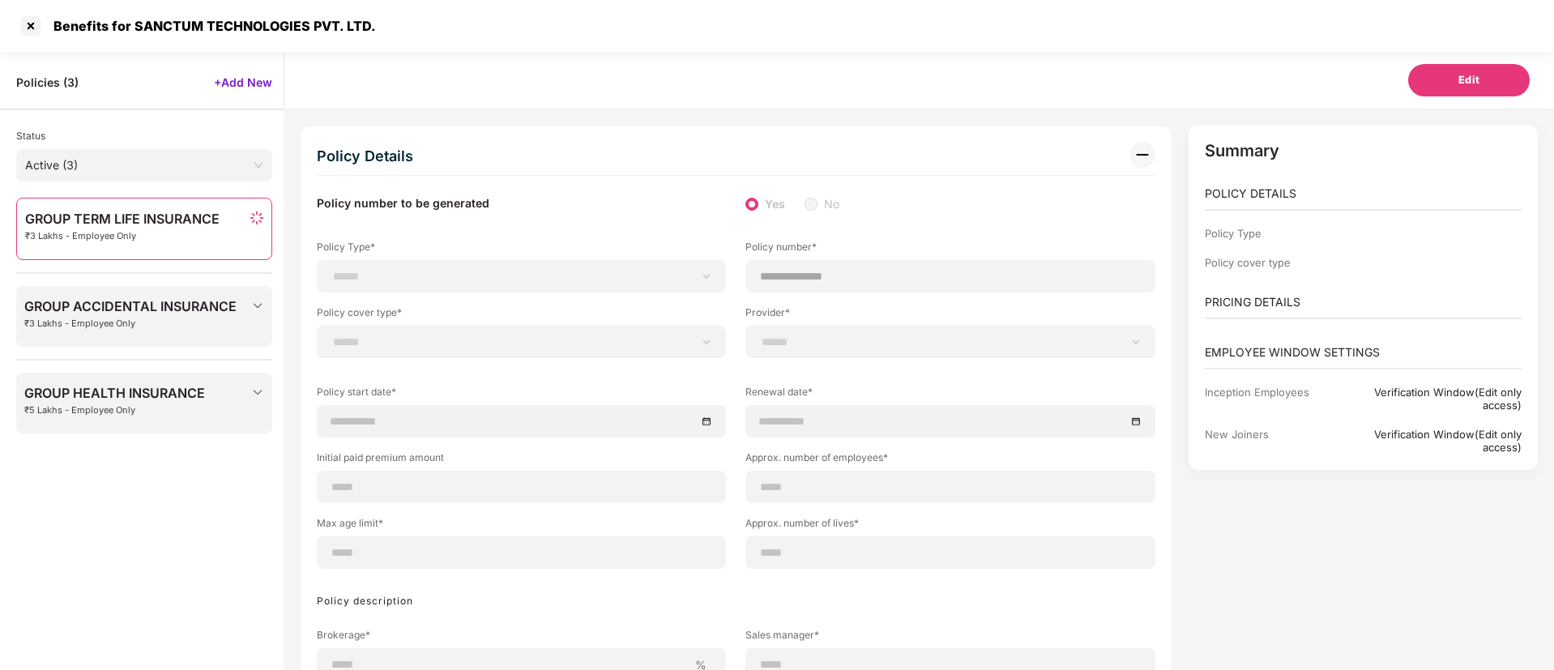
select select "*"
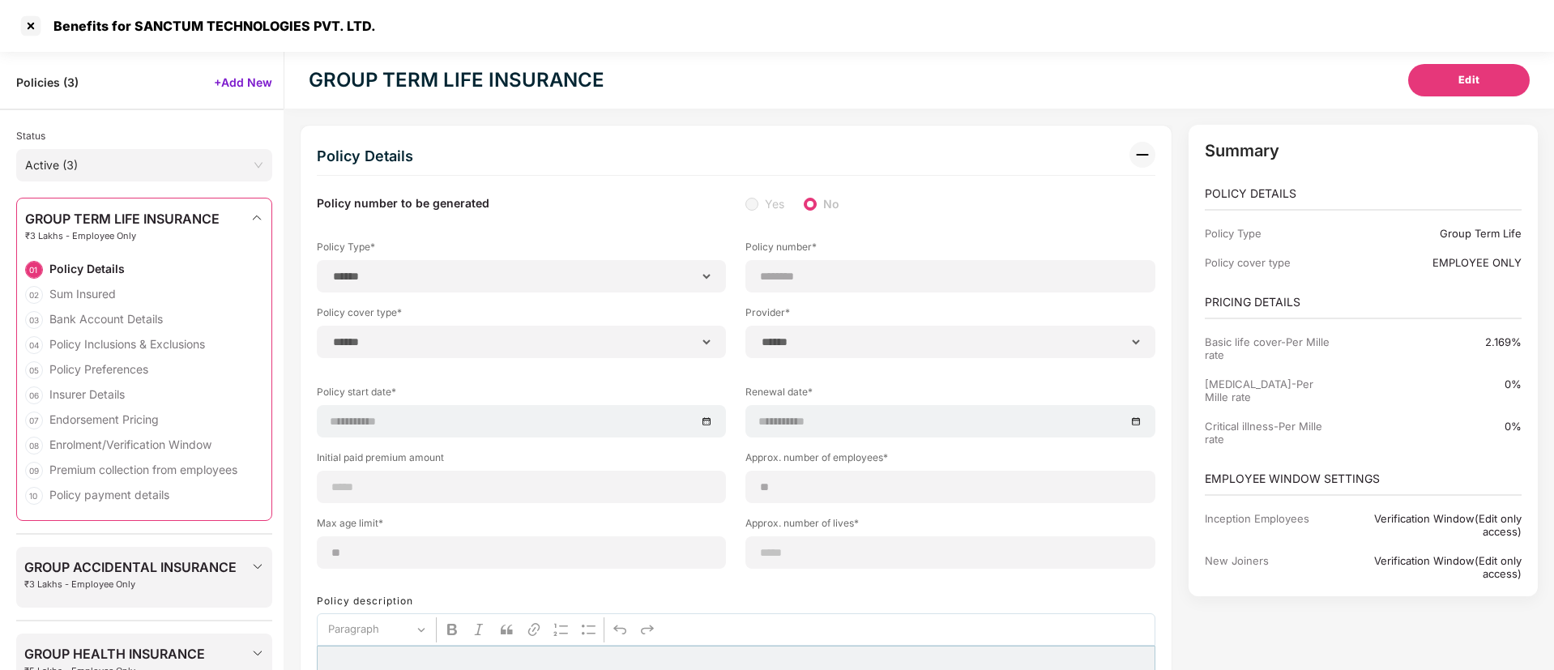
select select "**********"
type input "********"
select select "**********"
type input "**********"
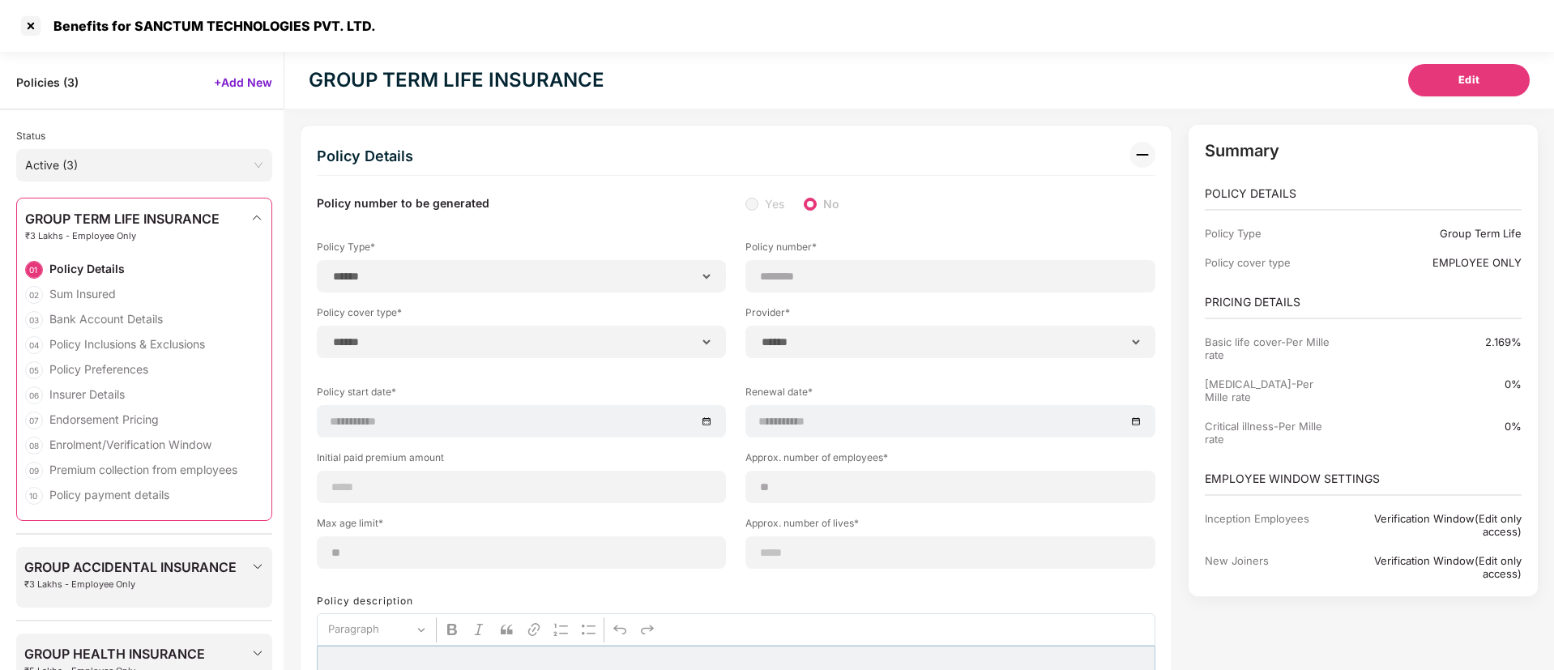
type input "**"
type input "*"
type input "**"
select select "*****"
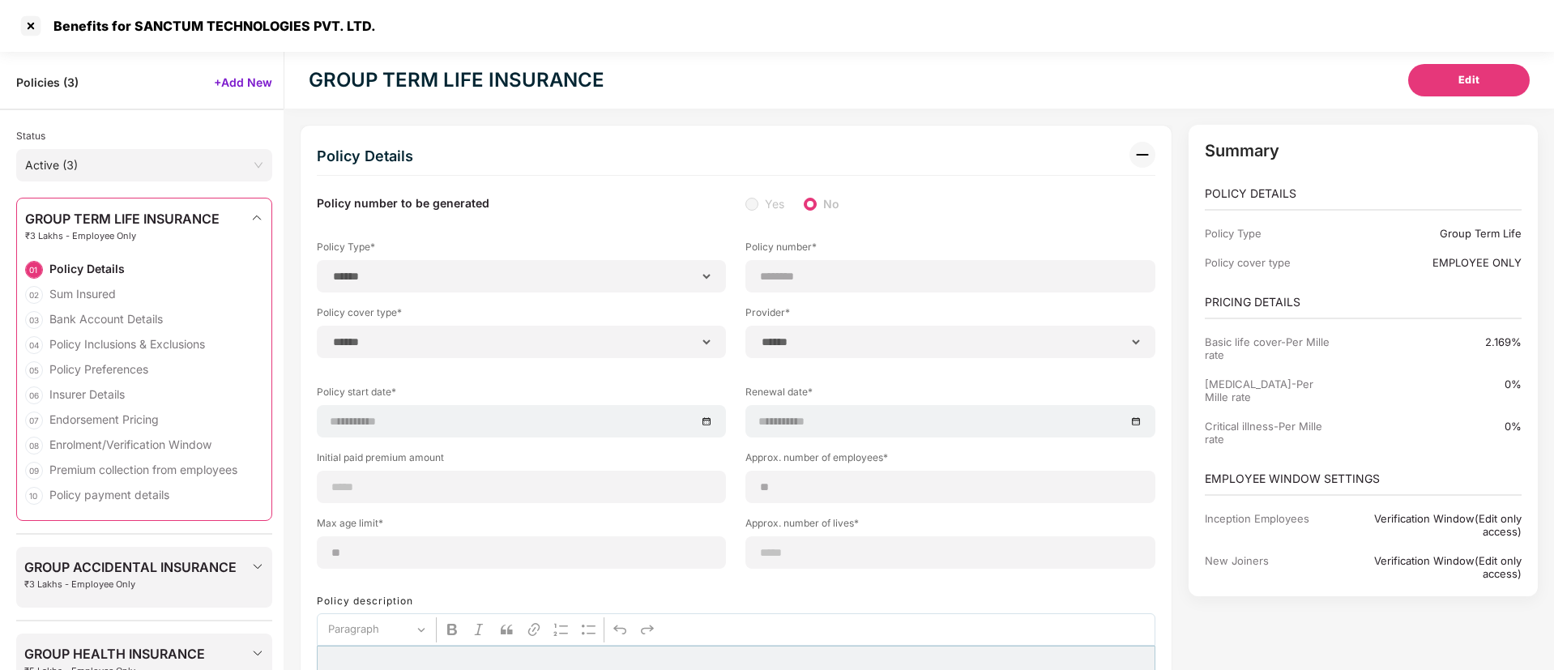
type input "******"
type input "**********"
select select "******"
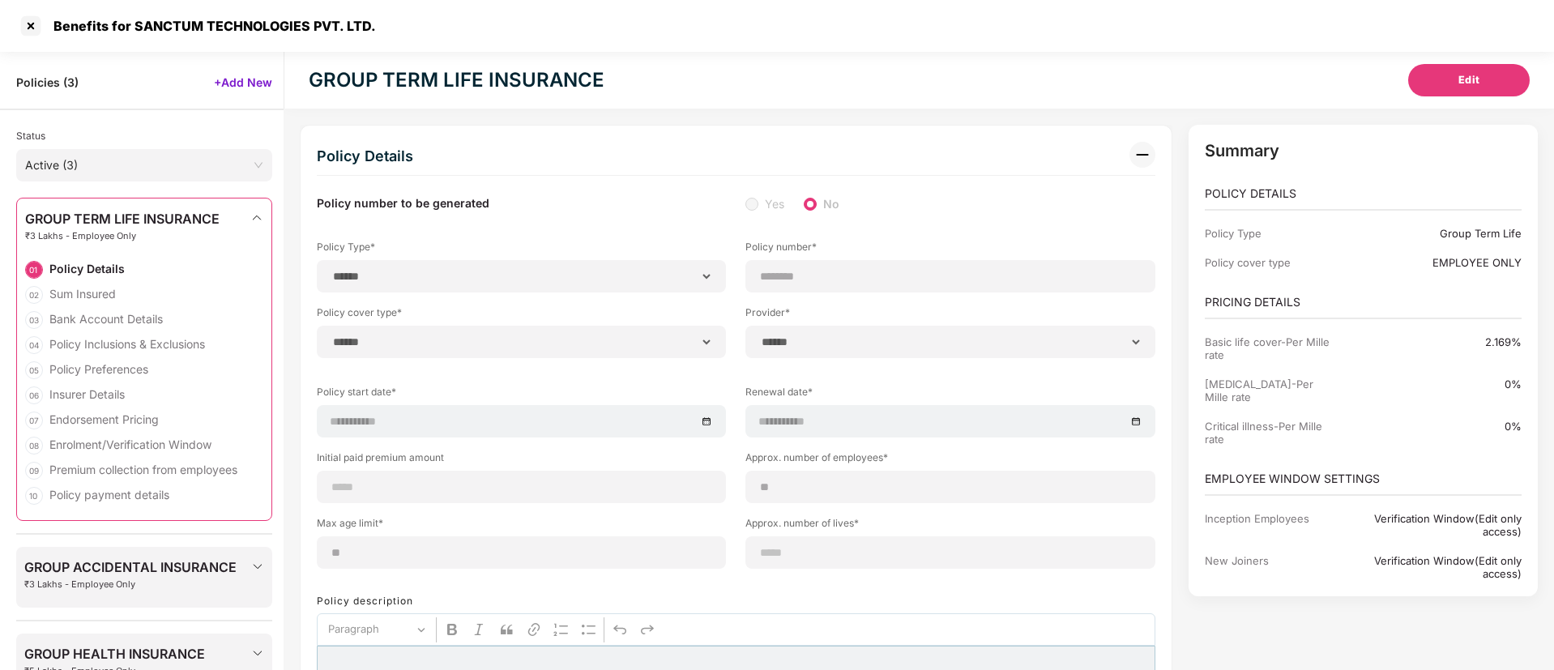
type input "*********"
select select "********"
select select "*********"
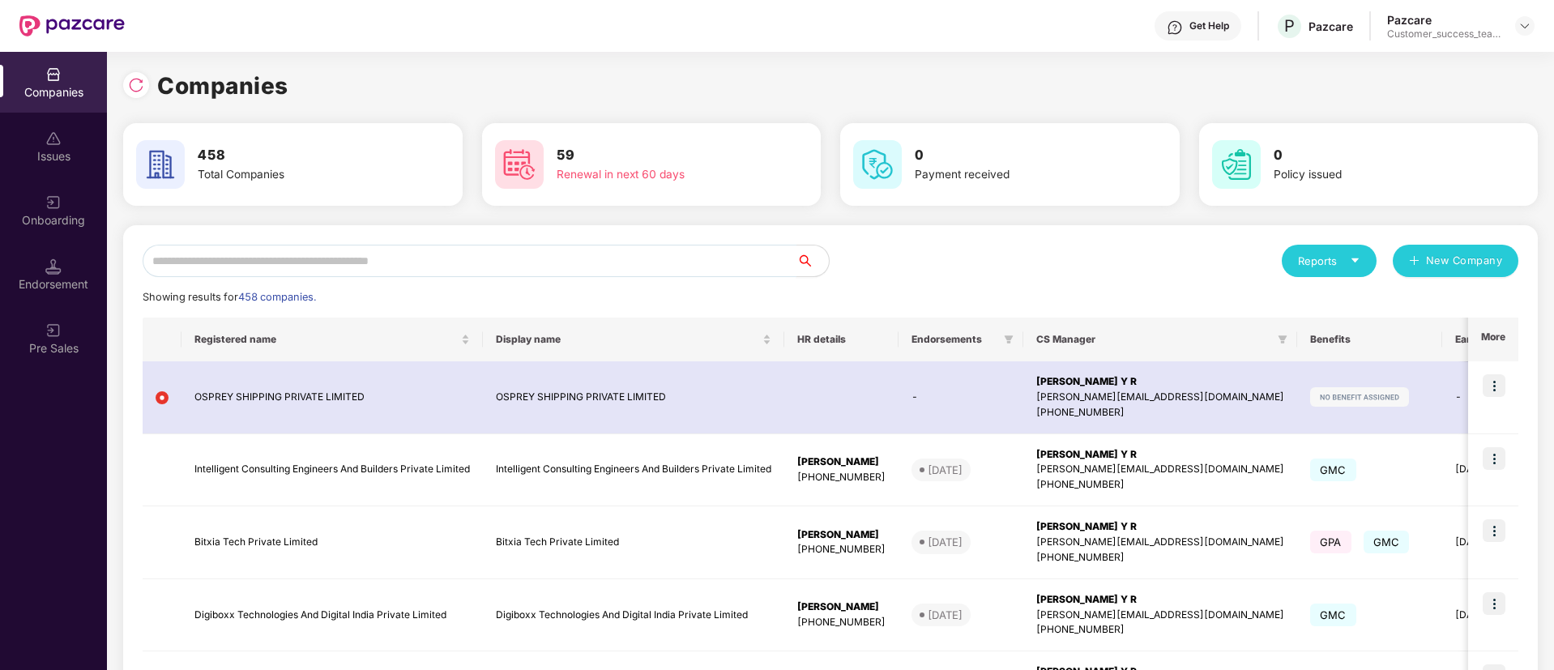
click at [563, 260] on input "text" at bounding box center [470, 261] width 654 height 32
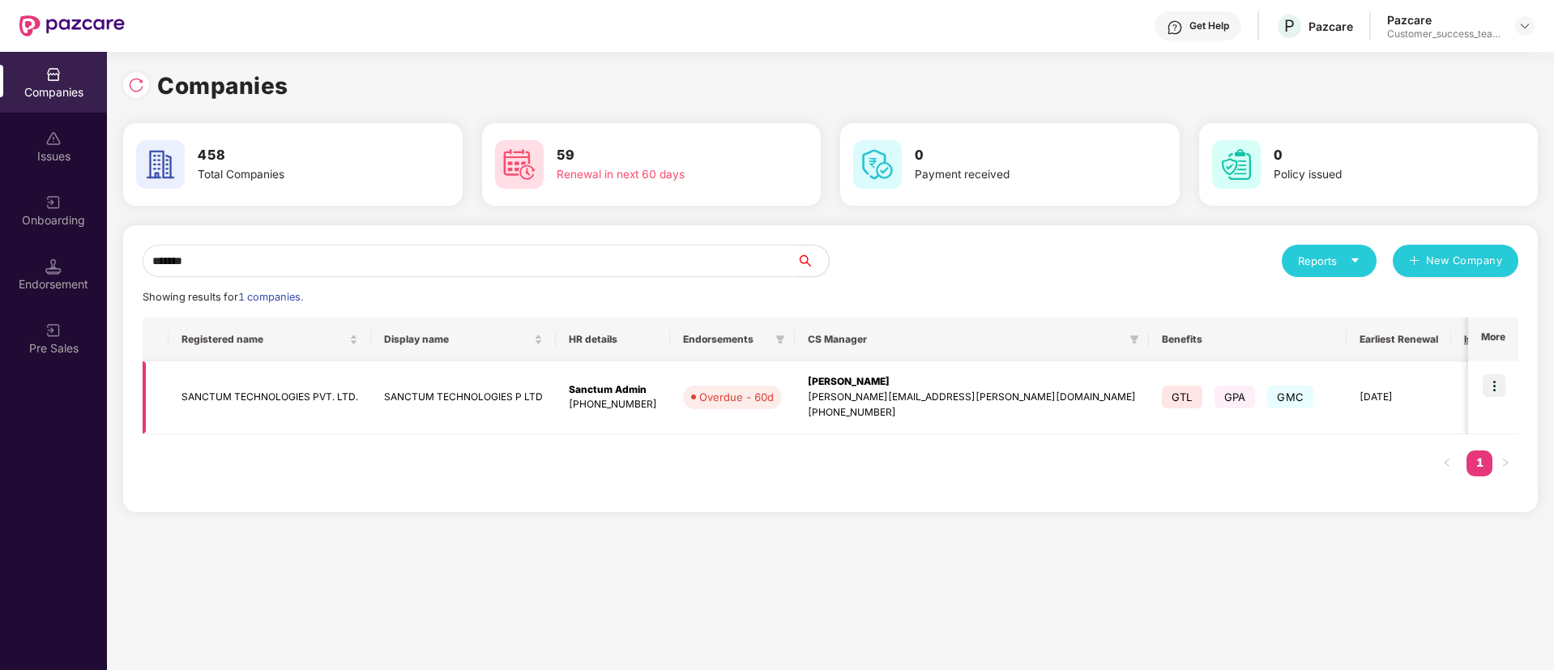
type input "*******"
click at [477, 393] on td "SANCTUM TECHNOLOGIES P LTD" at bounding box center [463, 397] width 185 height 73
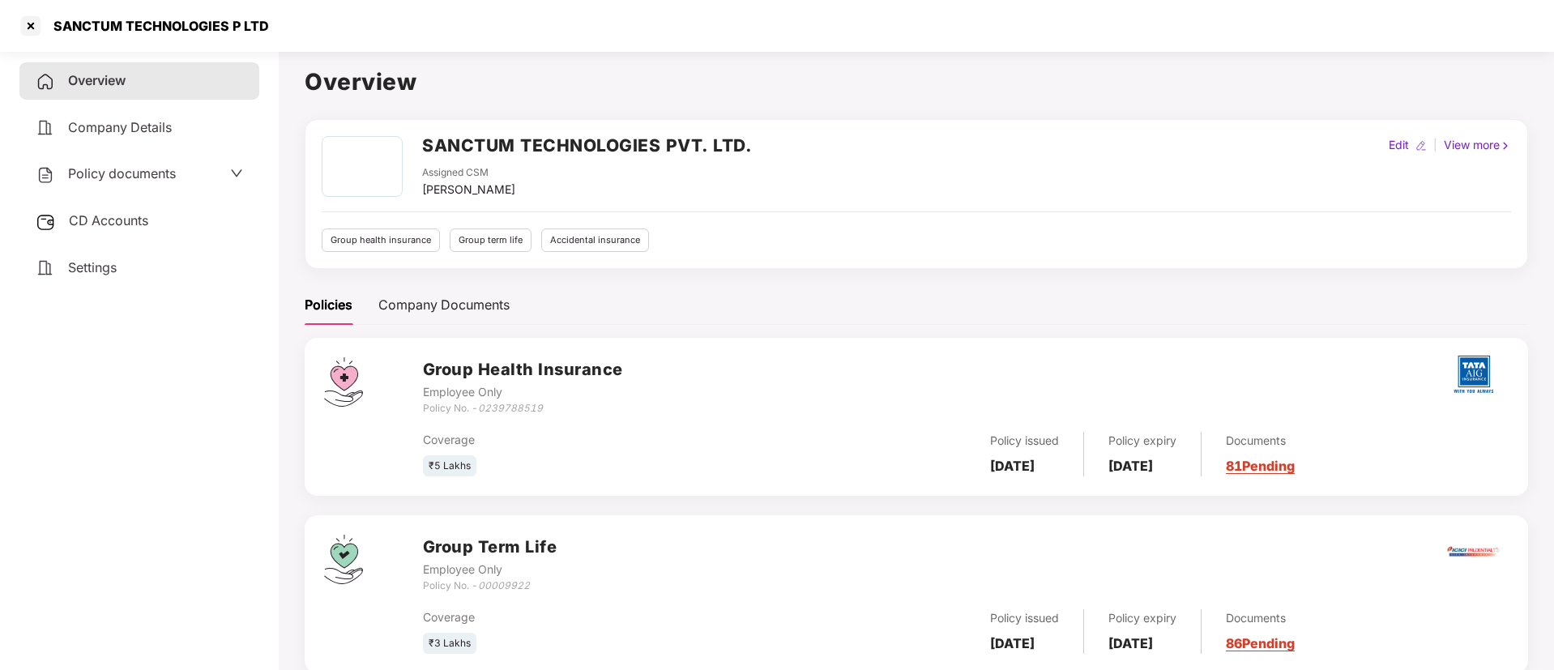
click at [101, 133] on span "Company Details" at bounding box center [120, 127] width 104 height 16
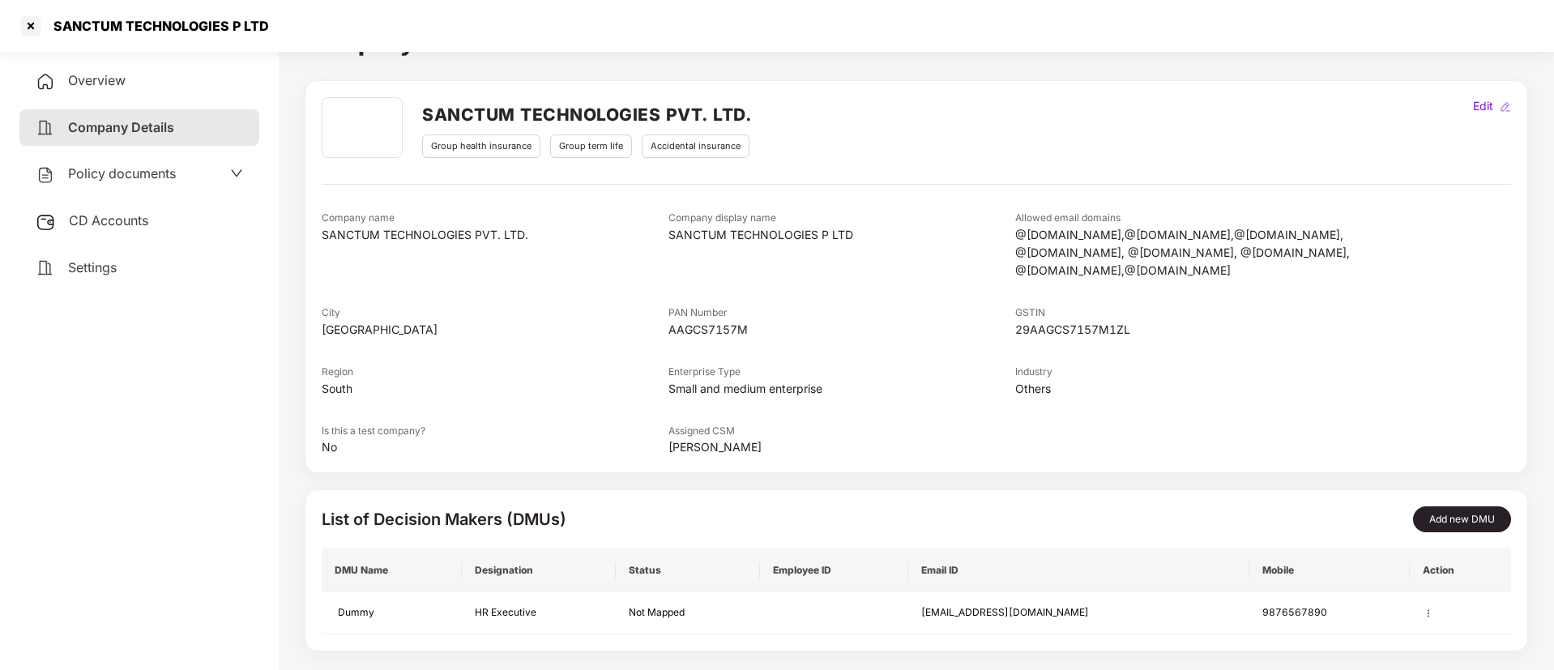
scroll to position [56, 0]
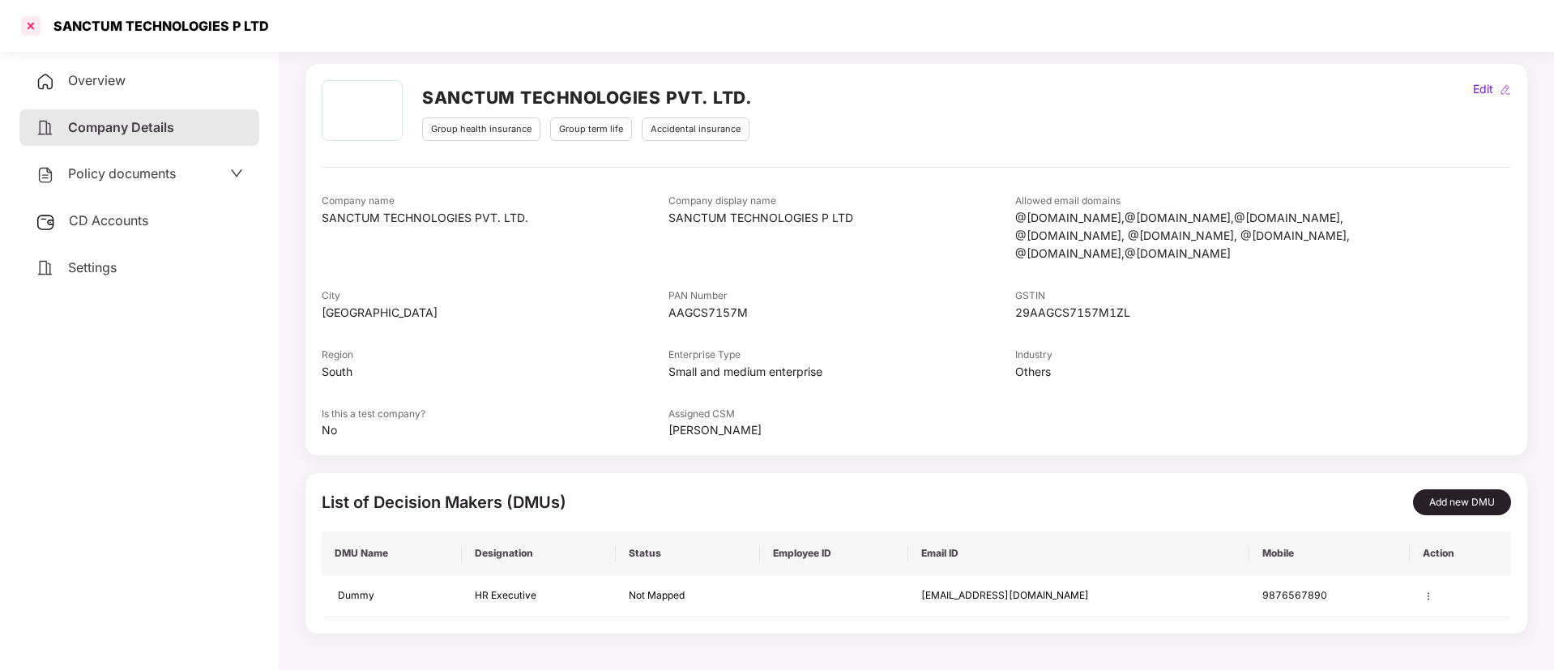
click at [32, 19] on div at bounding box center [31, 26] width 26 height 26
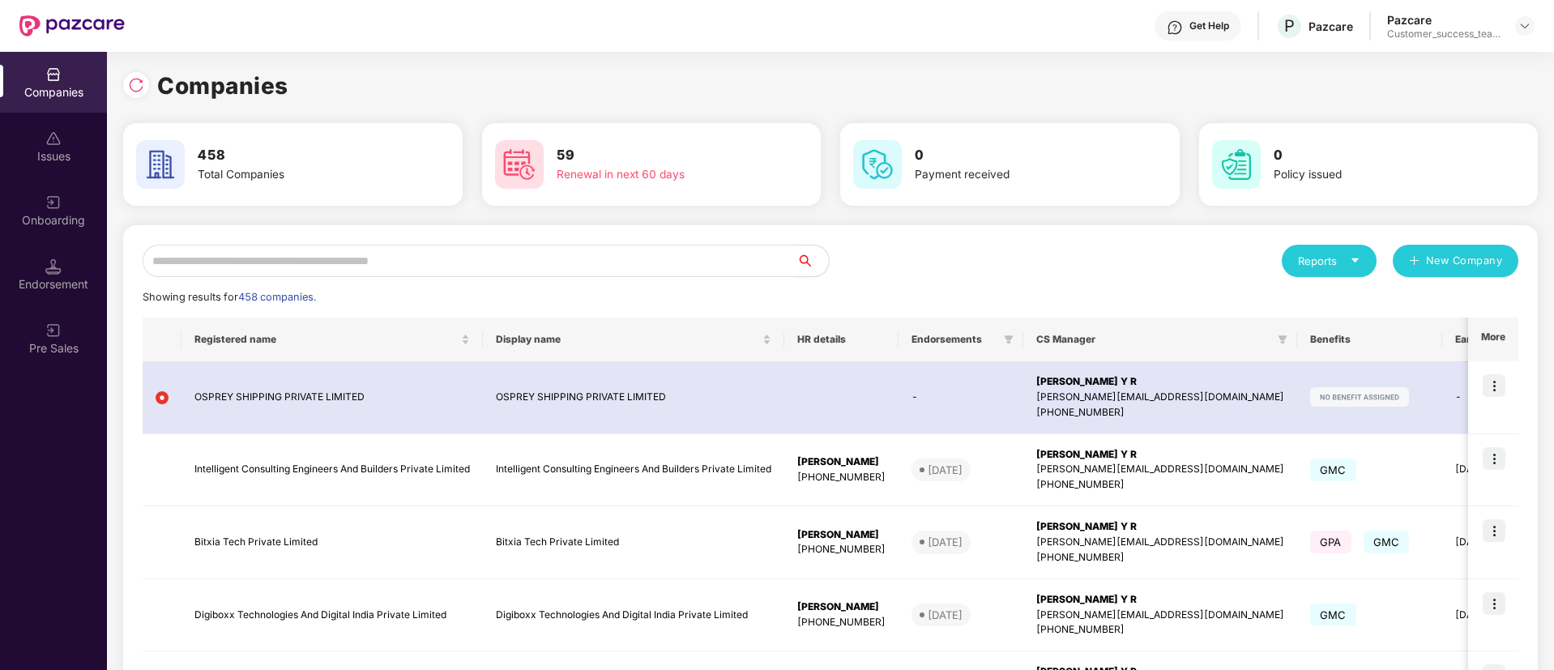
scroll to position [0, 0]
click at [456, 252] on input "text" at bounding box center [470, 261] width 654 height 32
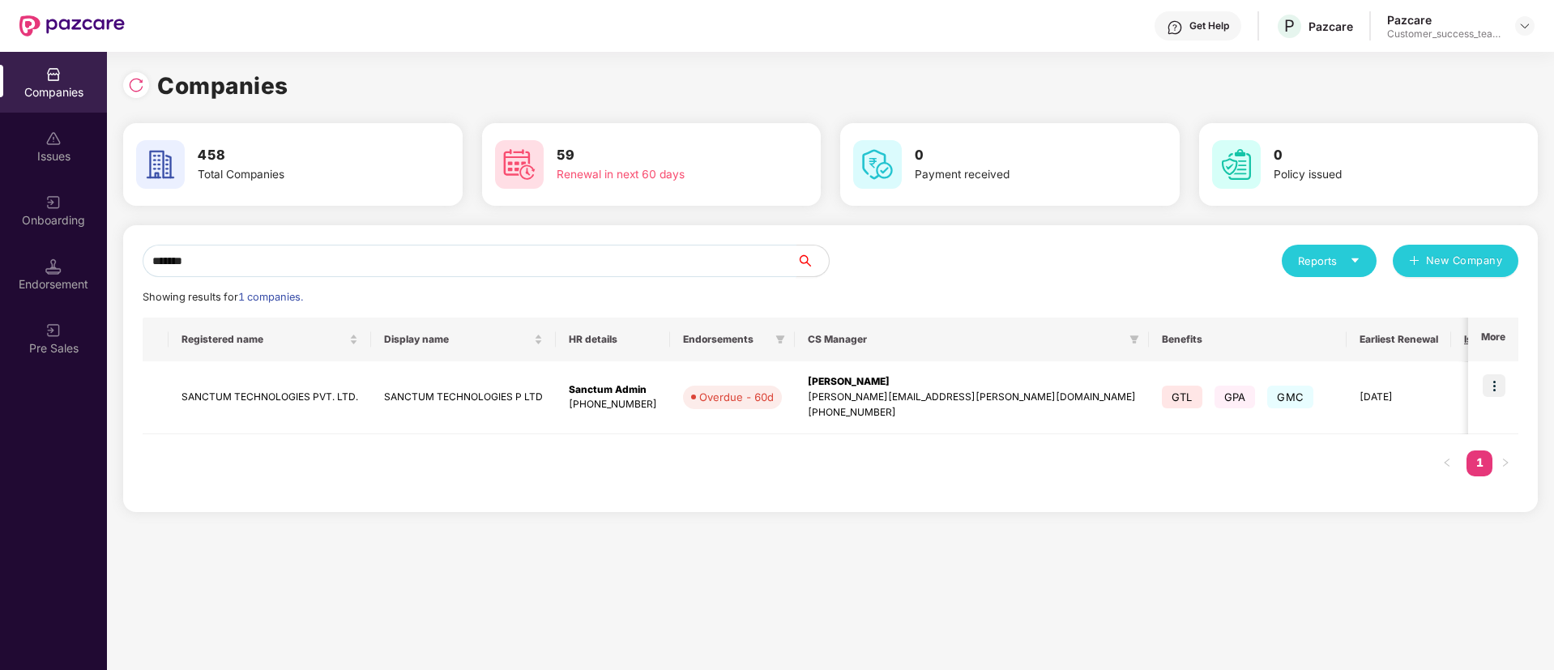
type input "*******"
click at [1531, 23] on img at bounding box center [1524, 25] width 13 height 13
click at [1452, 95] on div "Switch Partner" at bounding box center [1450, 96] width 211 height 32
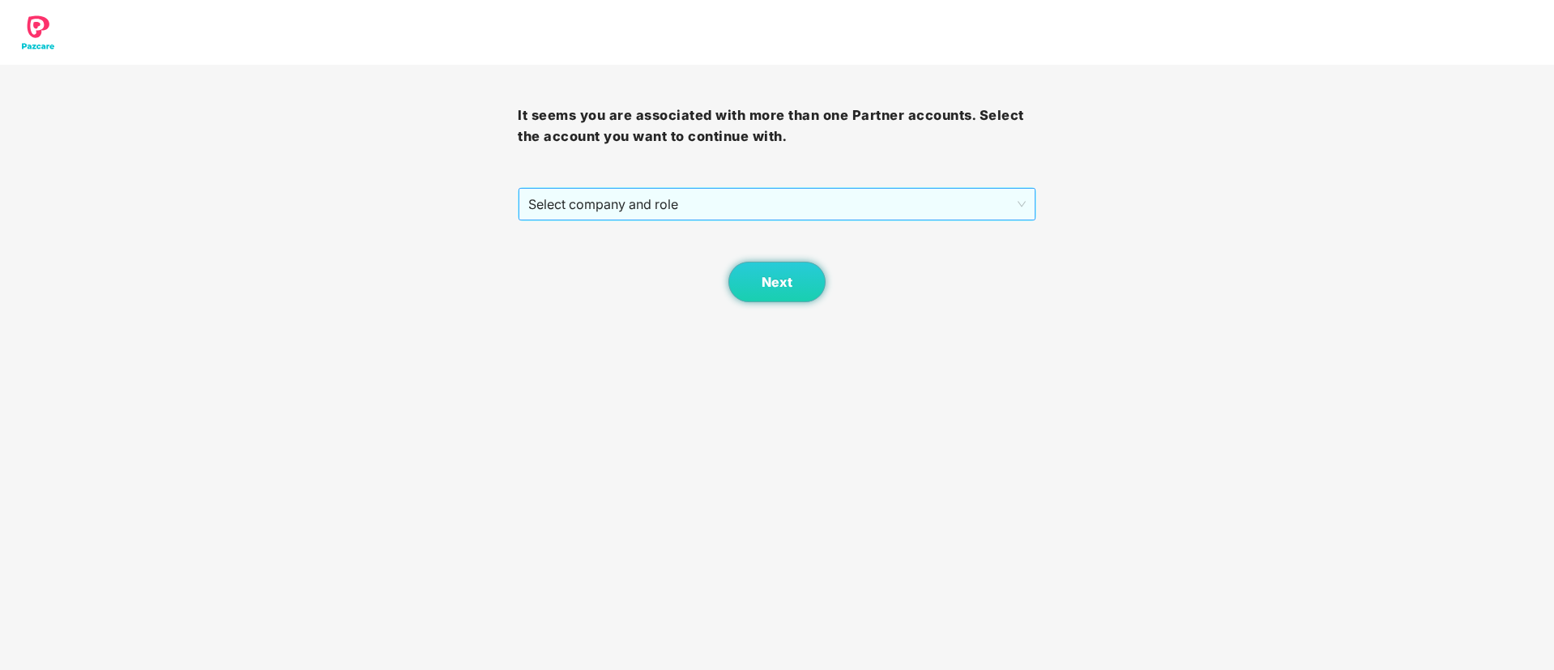
click at [707, 220] on div "Select company and role" at bounding box center [777, 204] width 516 height 32
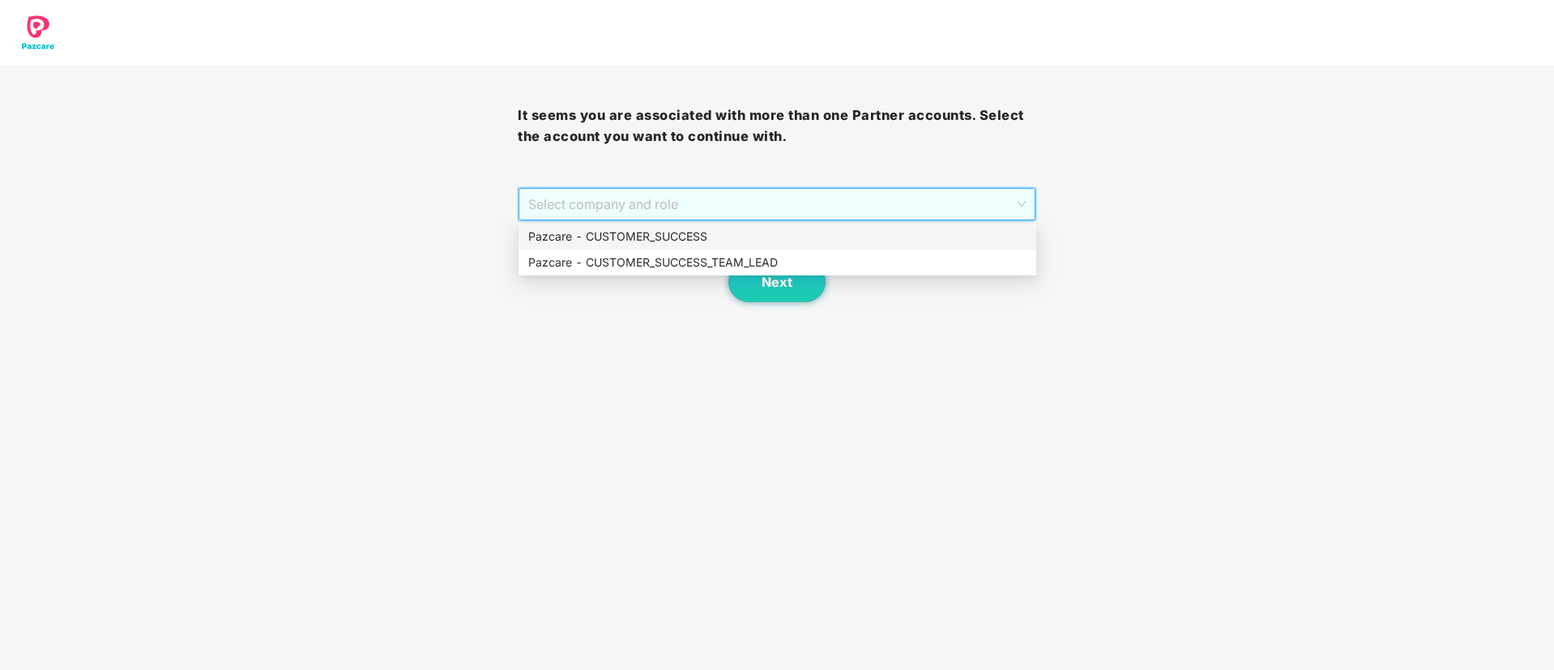
click at [707, 233] on div "Pazcare - CUSTOMER_SUCCESS" at bounding box center [777, 237] width 498 height 18
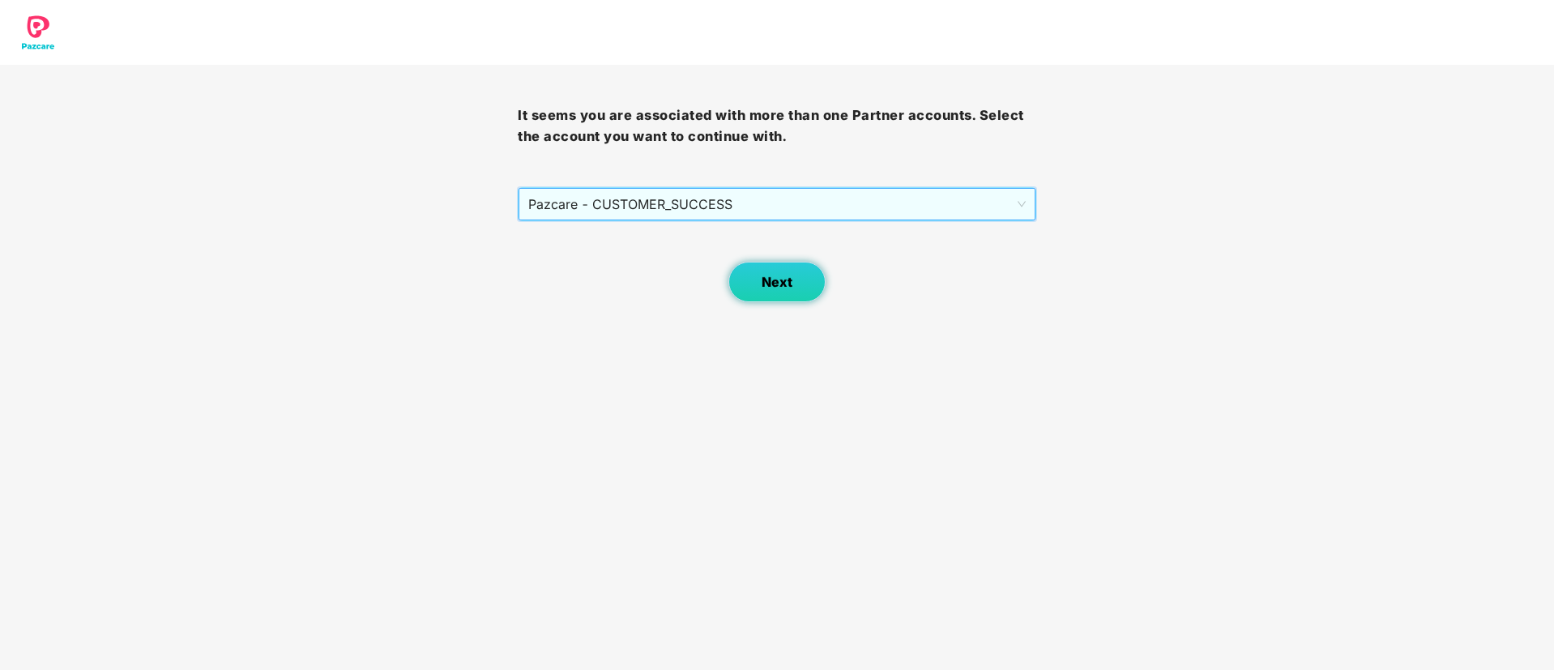
click at [778, 275] on span "Next" at bounding box center [777, 282] width 31 height 15
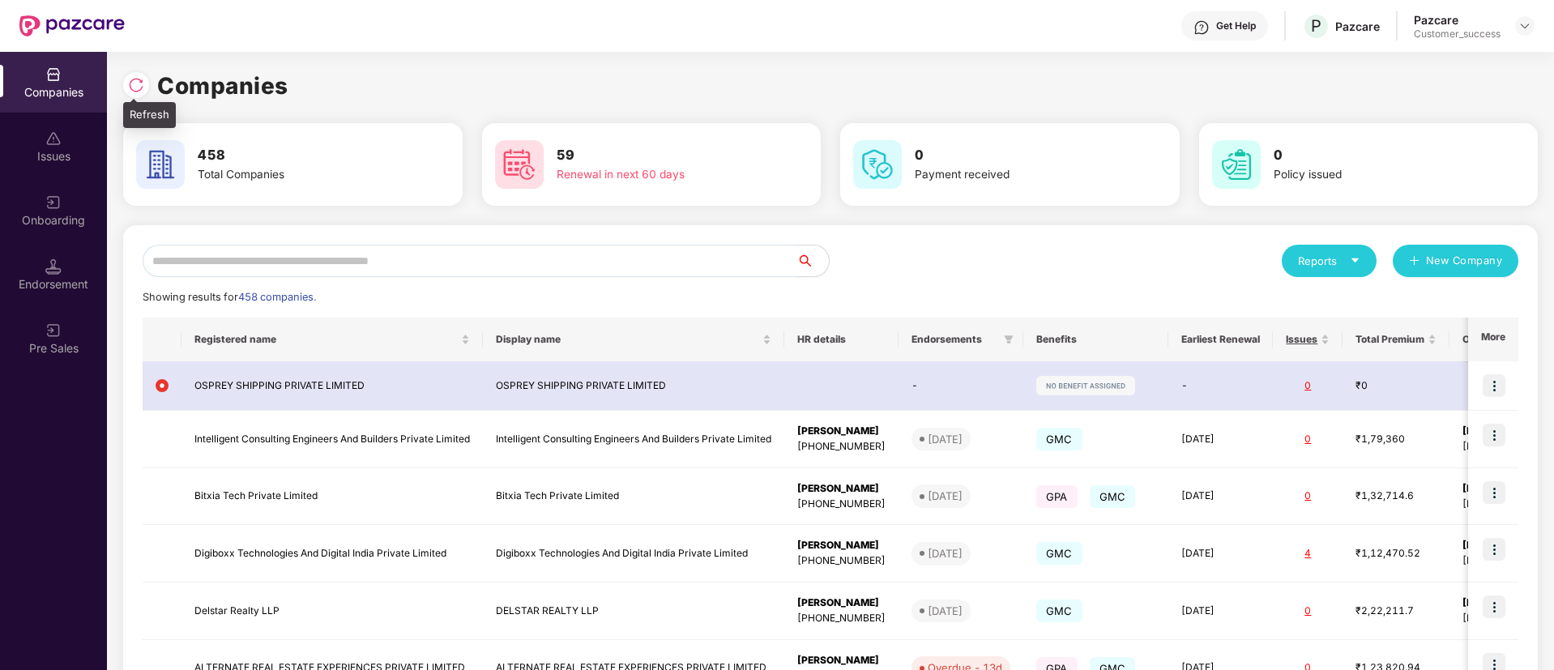
click at [143, 75] on div at bounding box center [136, 85] width 26 height 26
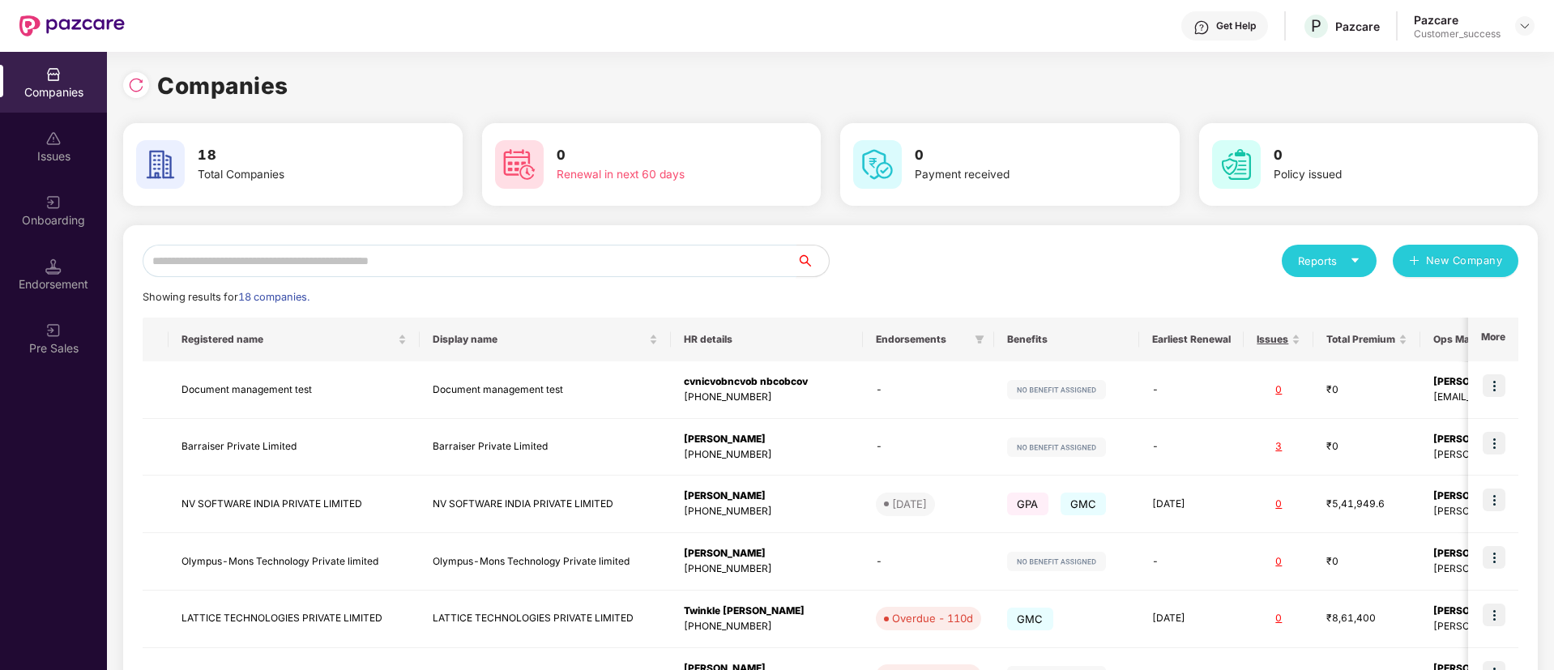
click at [430, 260] on input "text" at bounding box center [470, 261] width 654 height 32
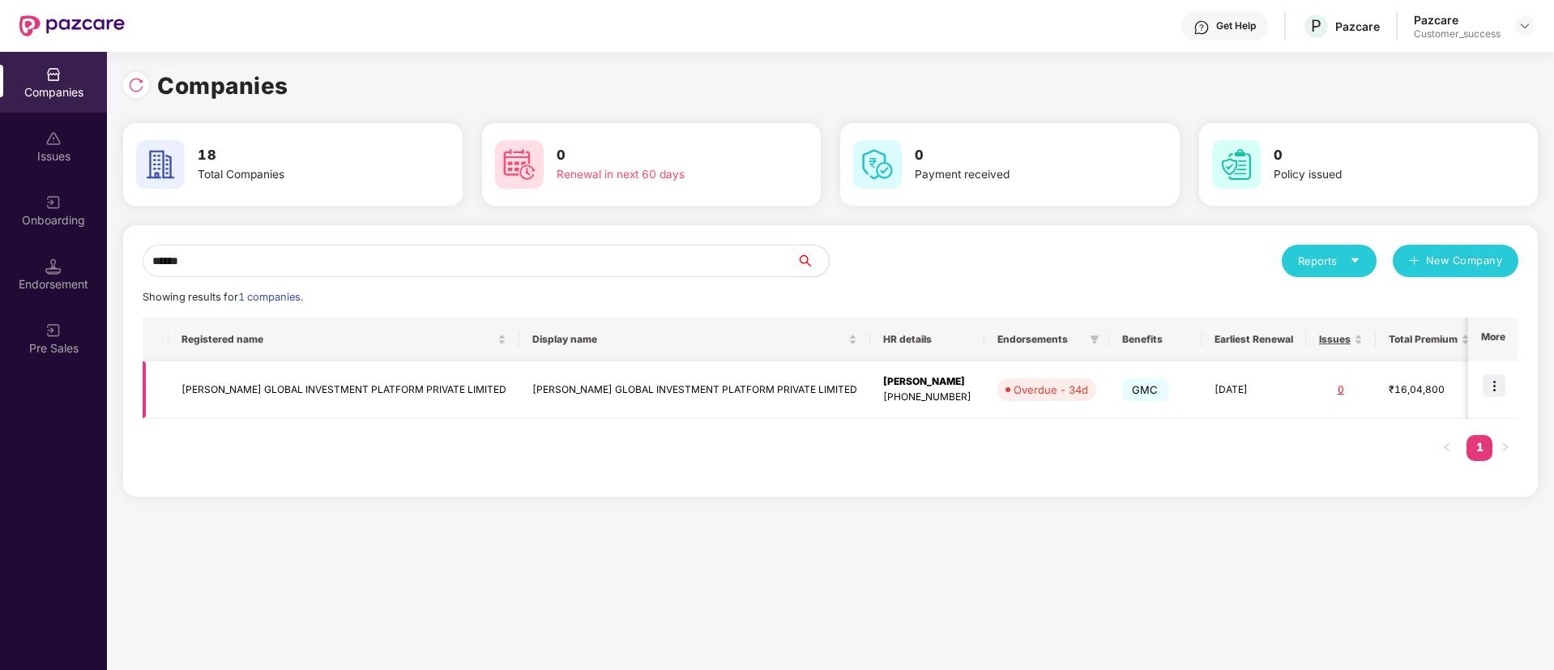
type input "******"
click at [1493, 385] on img at bounding box center [1494, 385] width 23 height 23
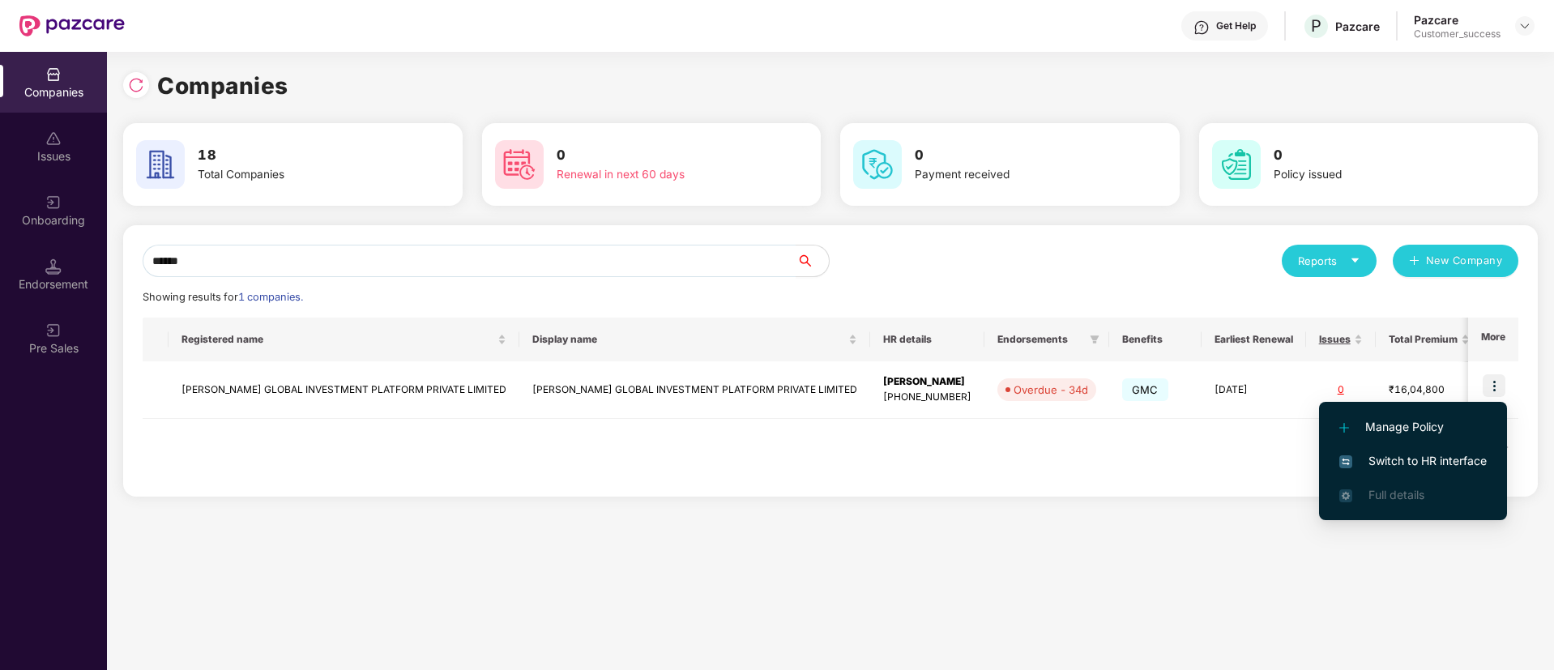
click at [1450, 456] on span "Switch to HR interface" at bounding box center [1412, 461] width 147 height 18
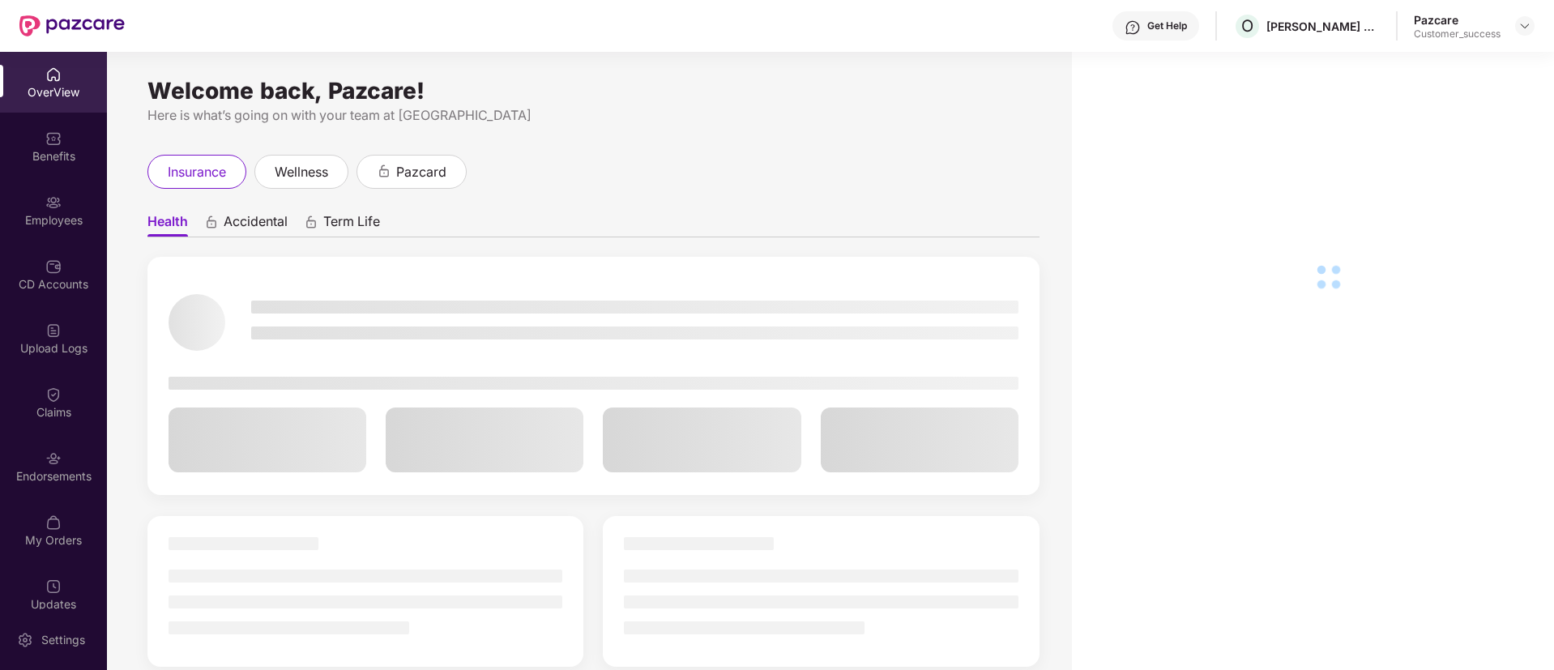
click at [54, 261] on img at bounding box center [53, 266] width 16 height 16
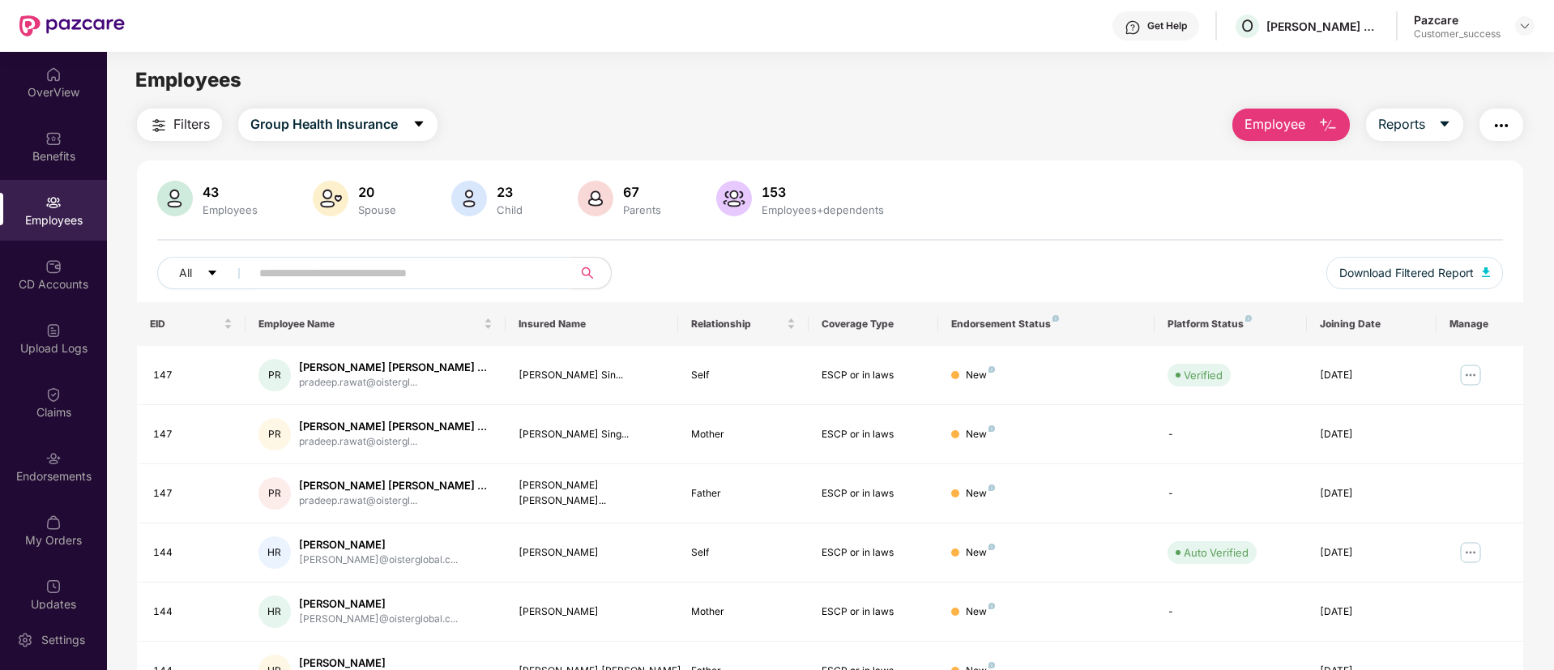
click at [1500, 124] on img "button" at bounding box center [1501, 125] width 19 height 19
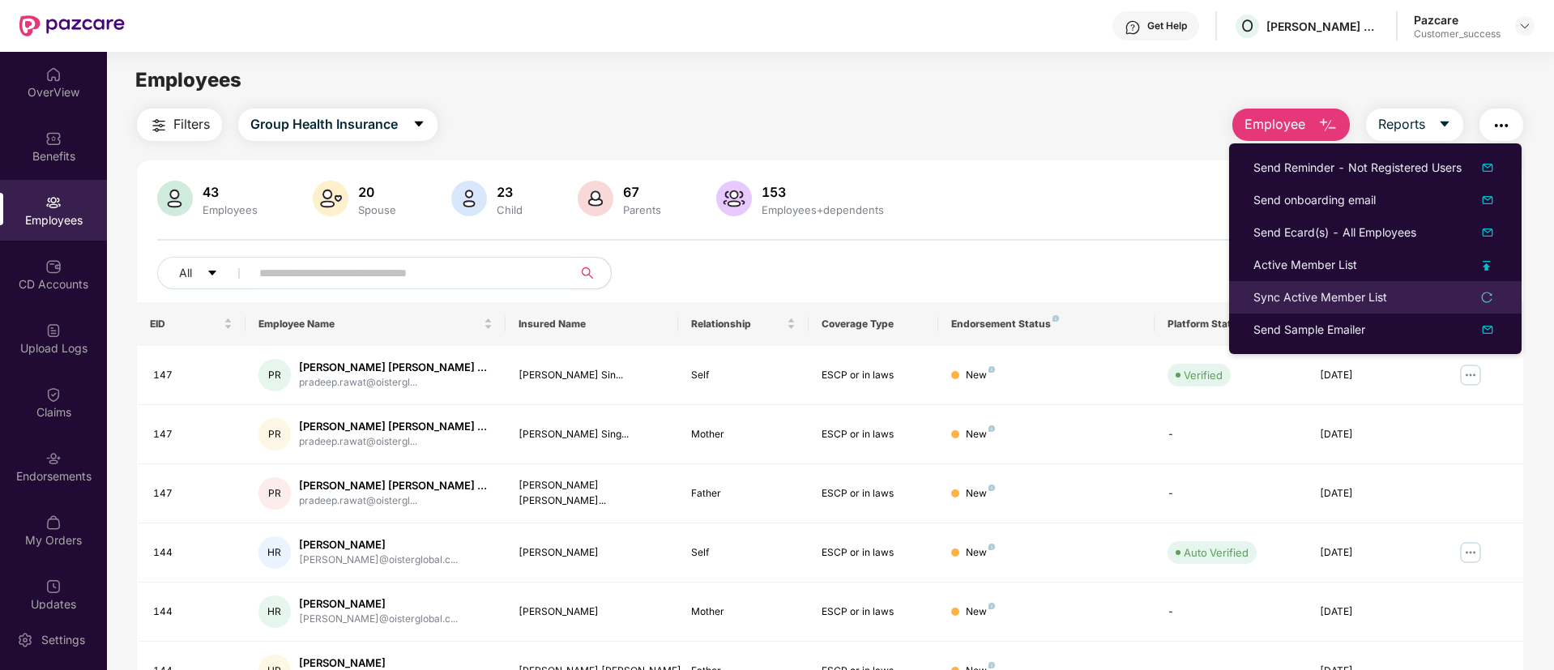
click at [1359, 286] on li "Sync Active Member List" at bounding box center [1375, 297] width 292 height 32
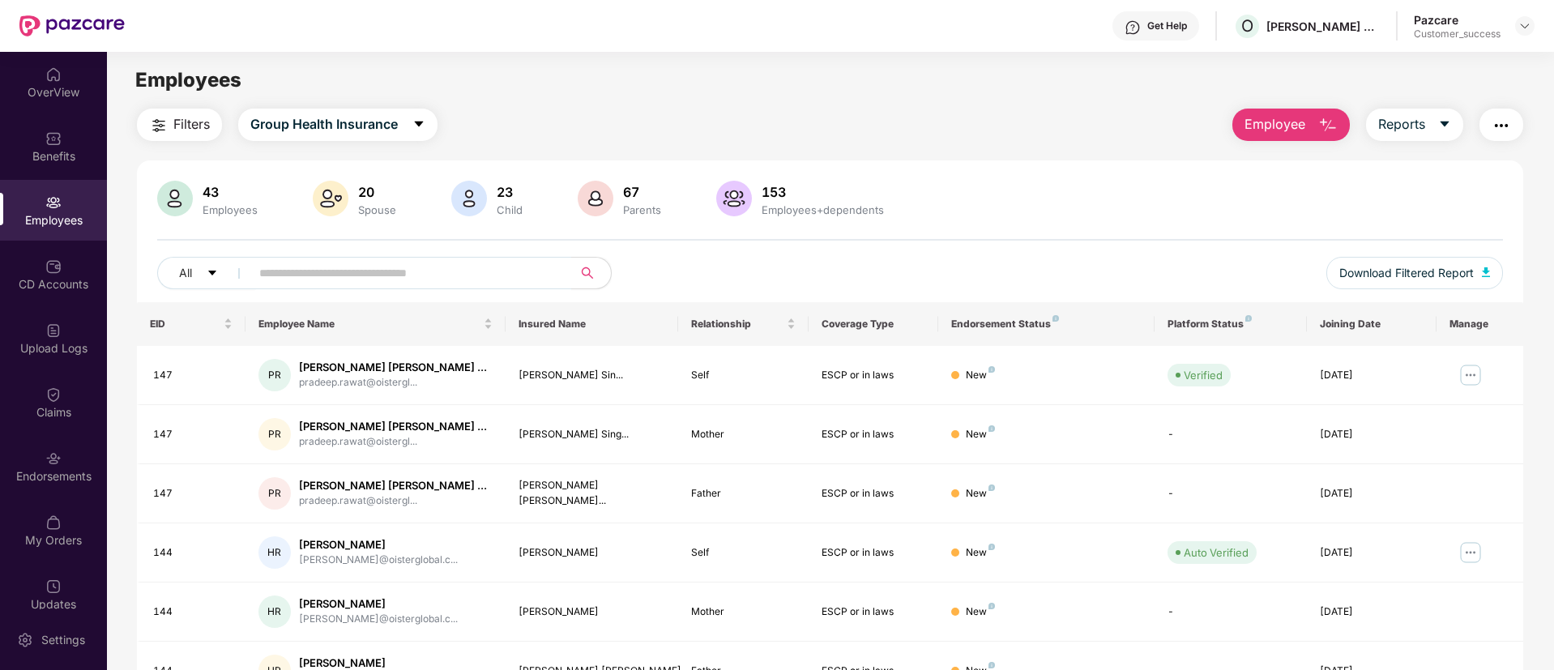
click at [1498, 127] on img "button" at bounding box center [1501, 125] width 19 height 19
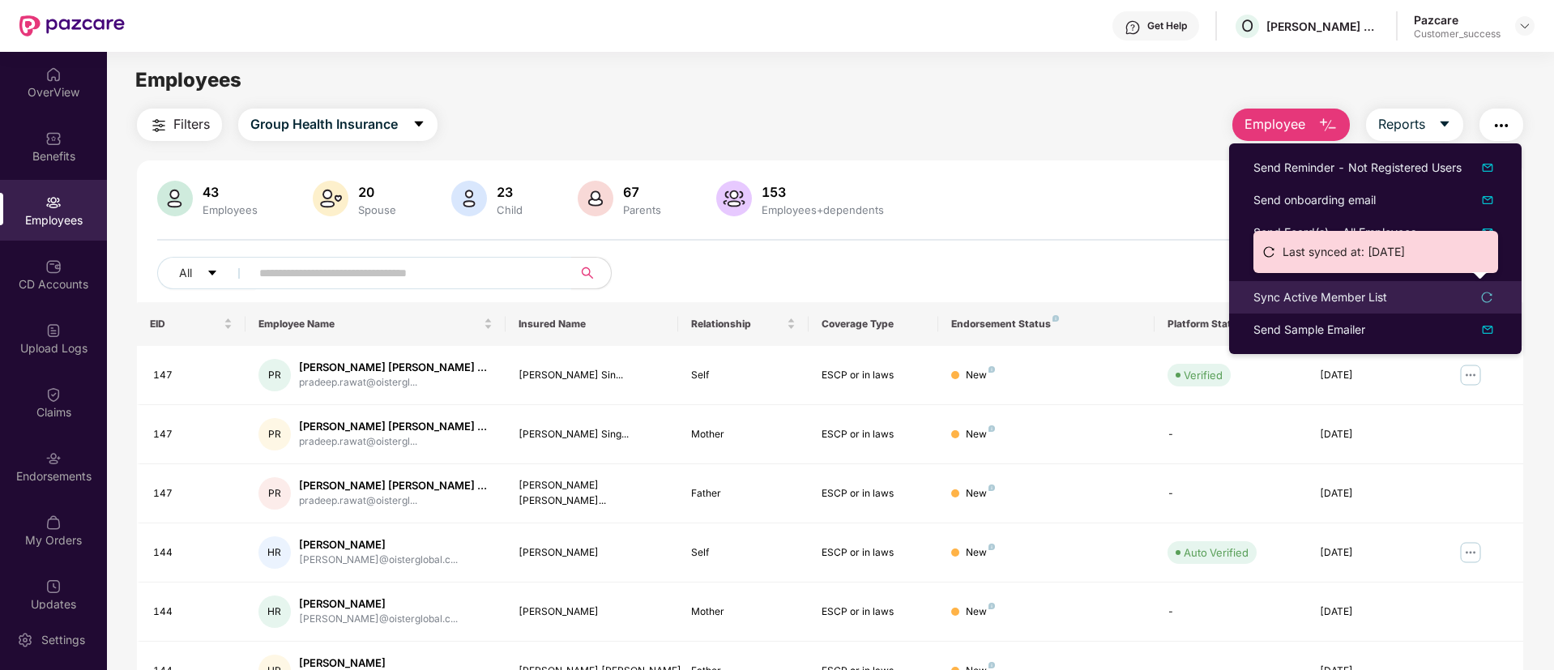
click at [1354, 303] on div "Sync Active Member List" at bounding box center [1320, 297] width 134 height 18
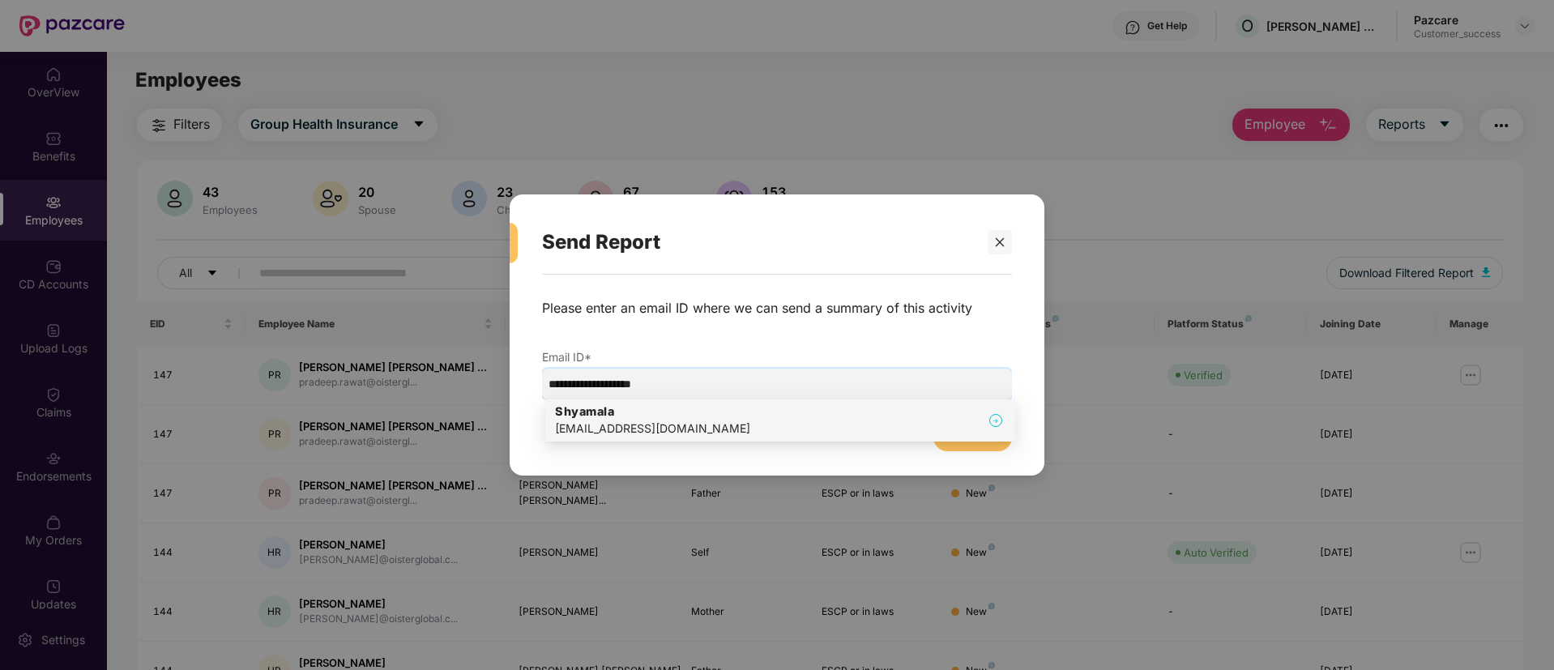
click at [651, 427] on div "[EMAIL_ADDRESS][DOMAIN_NAME]" at bounding box center [652, 429] width 195 height 18
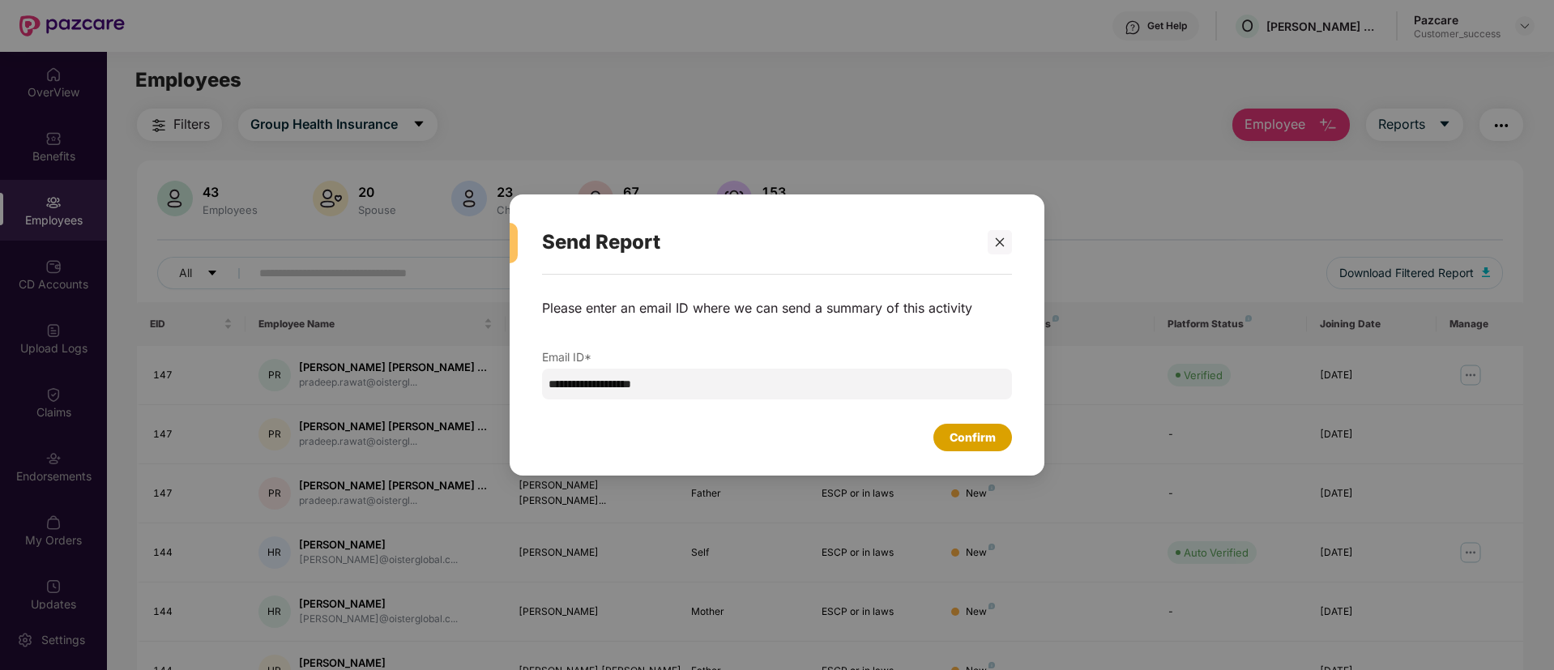
click at [962, 433] on div "Confirm" at bounding box center [973, 438] width 46 height 18
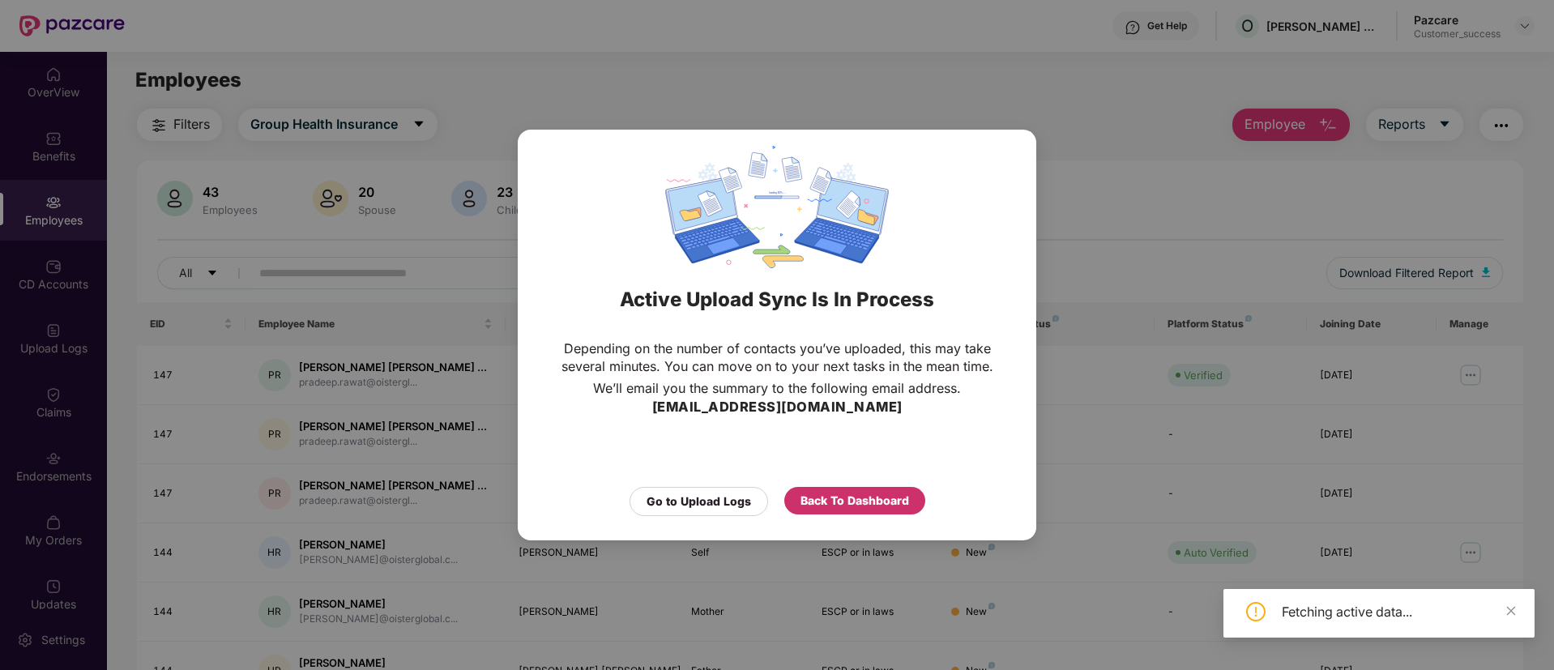
click at [862, 497] on div "Back To Dashboard" at bounding box center [854, 501] width 109 height 18
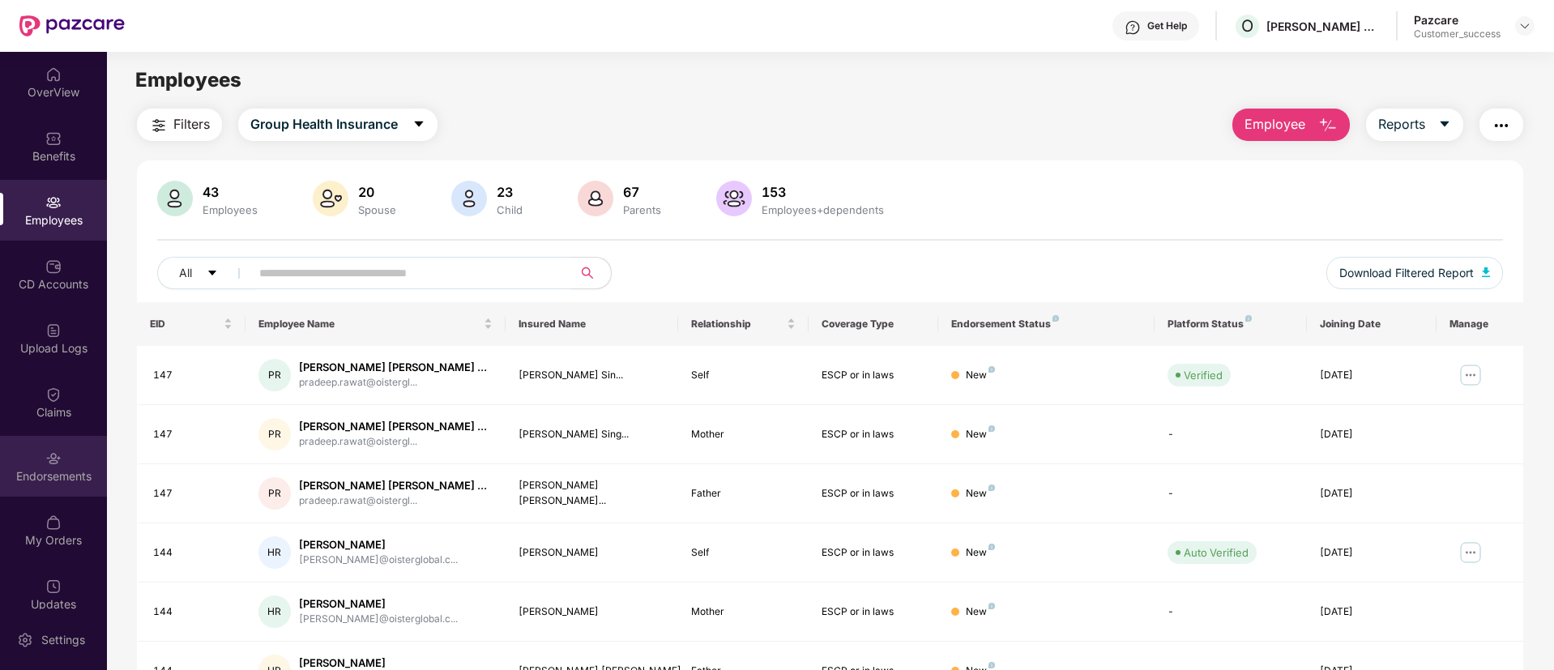
click at [13, 459] on div "Endorsements" at bounding box center [53, 466] width 107 height 61
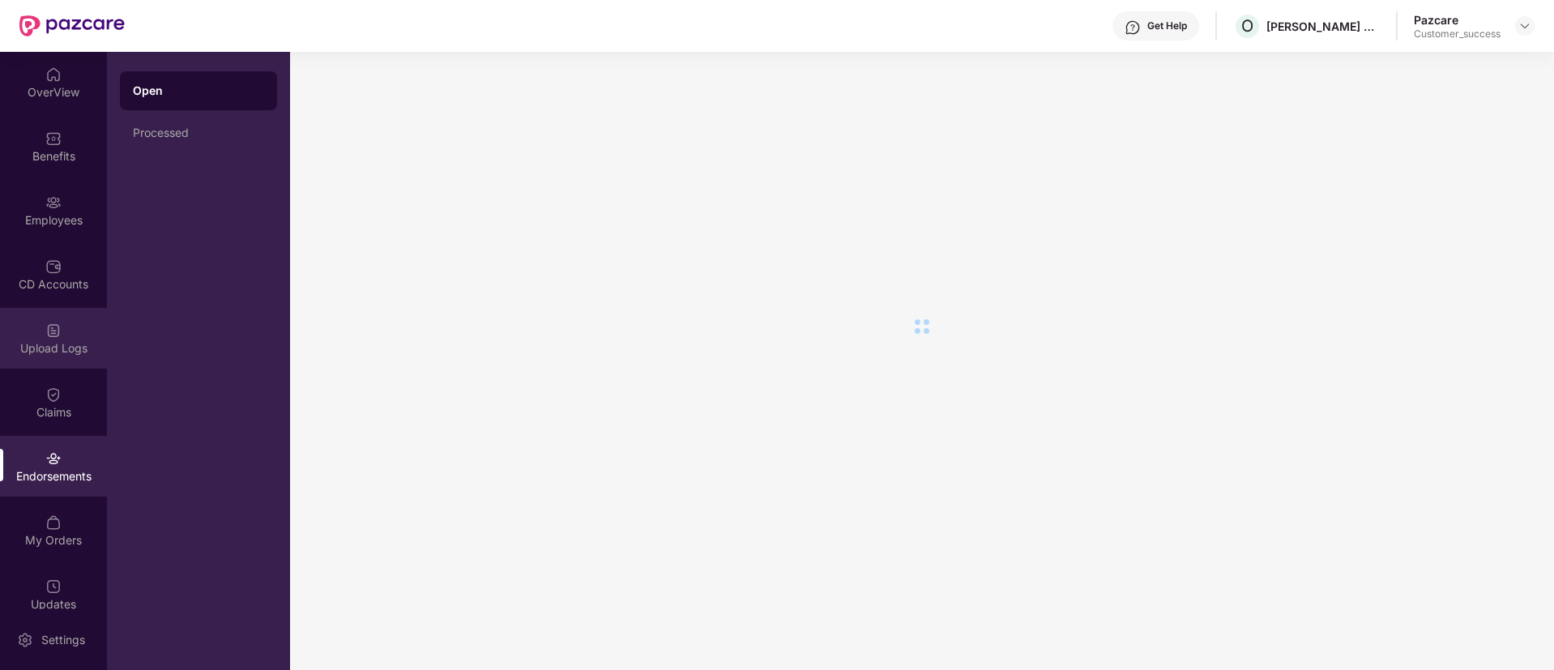
click at [57, 335] on img at bounding box center [53, 330] width 16 height 16
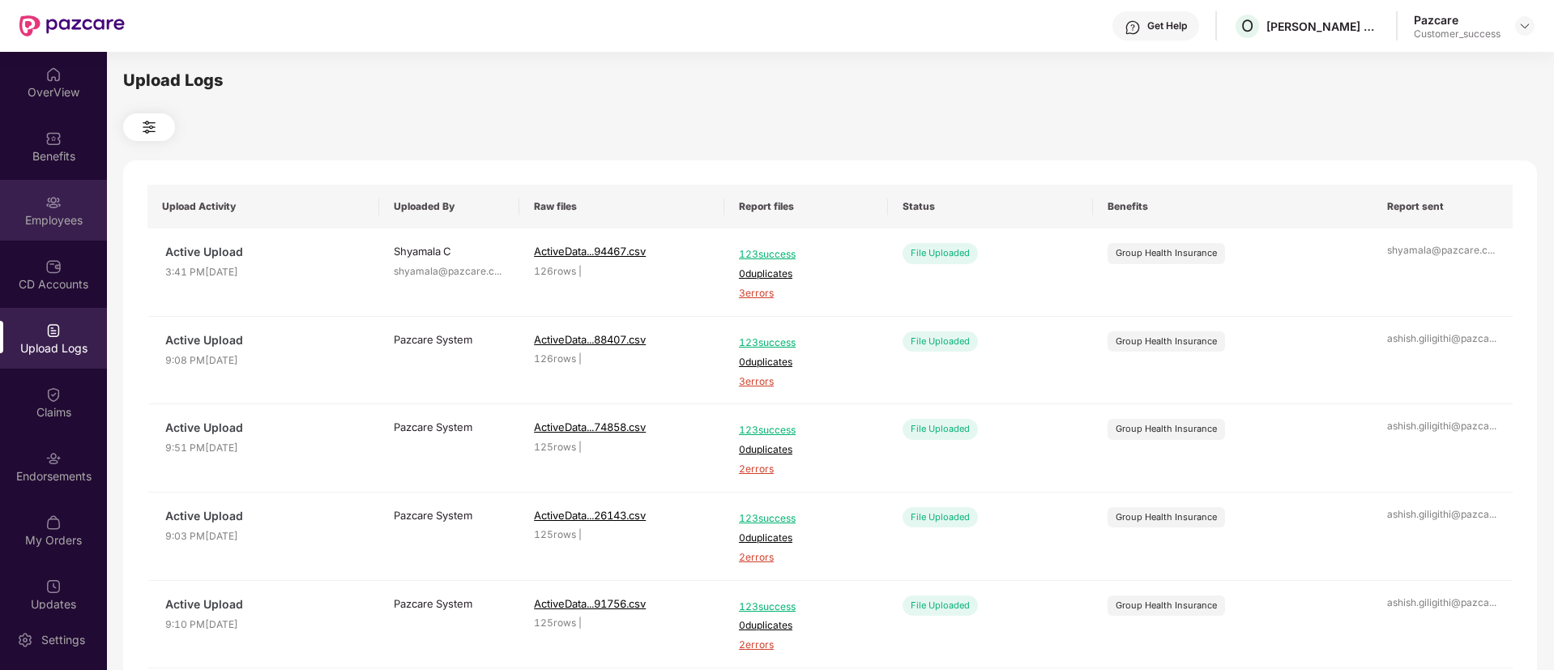
click at [53, 217] on div "Employees" at bounding box center [53, 220] width 107 height 16
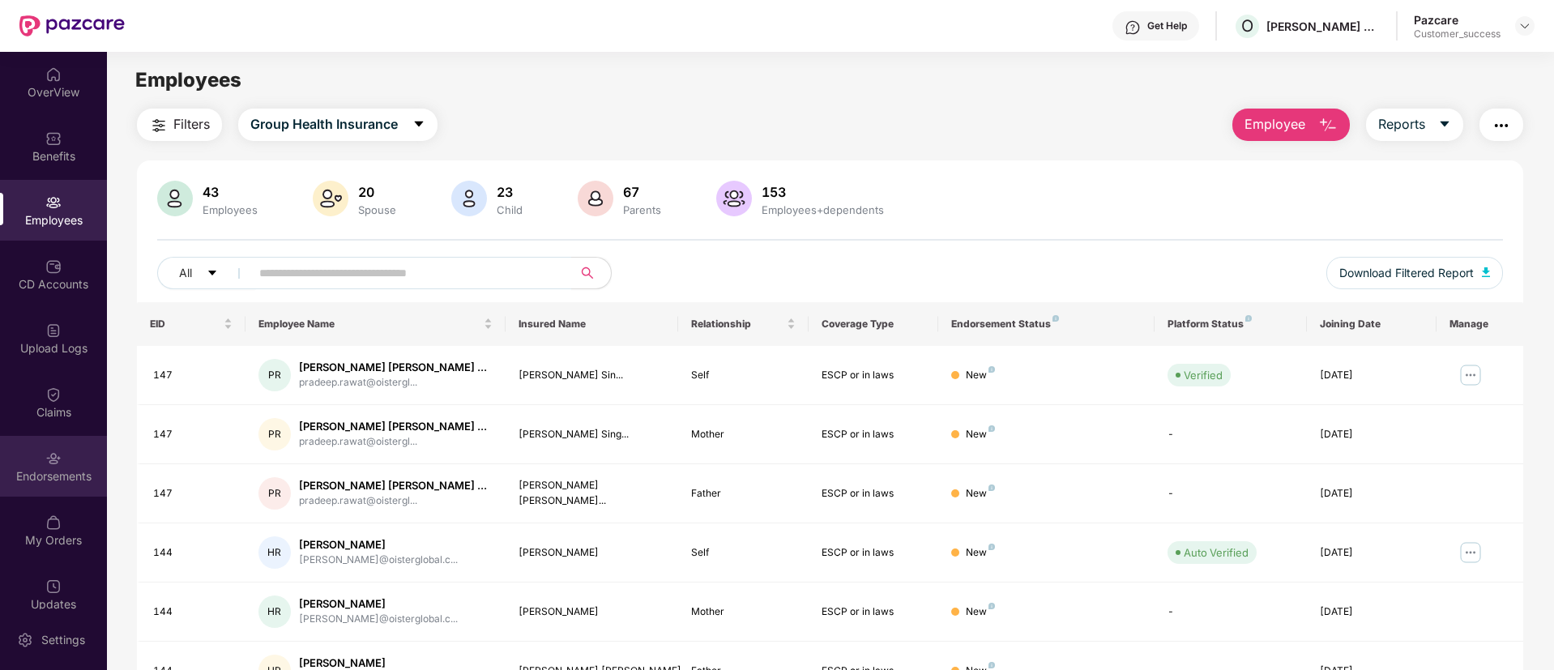
click at [40, 469] on div "Endorsements" at bounding box center [53, 476] width 107 height 16
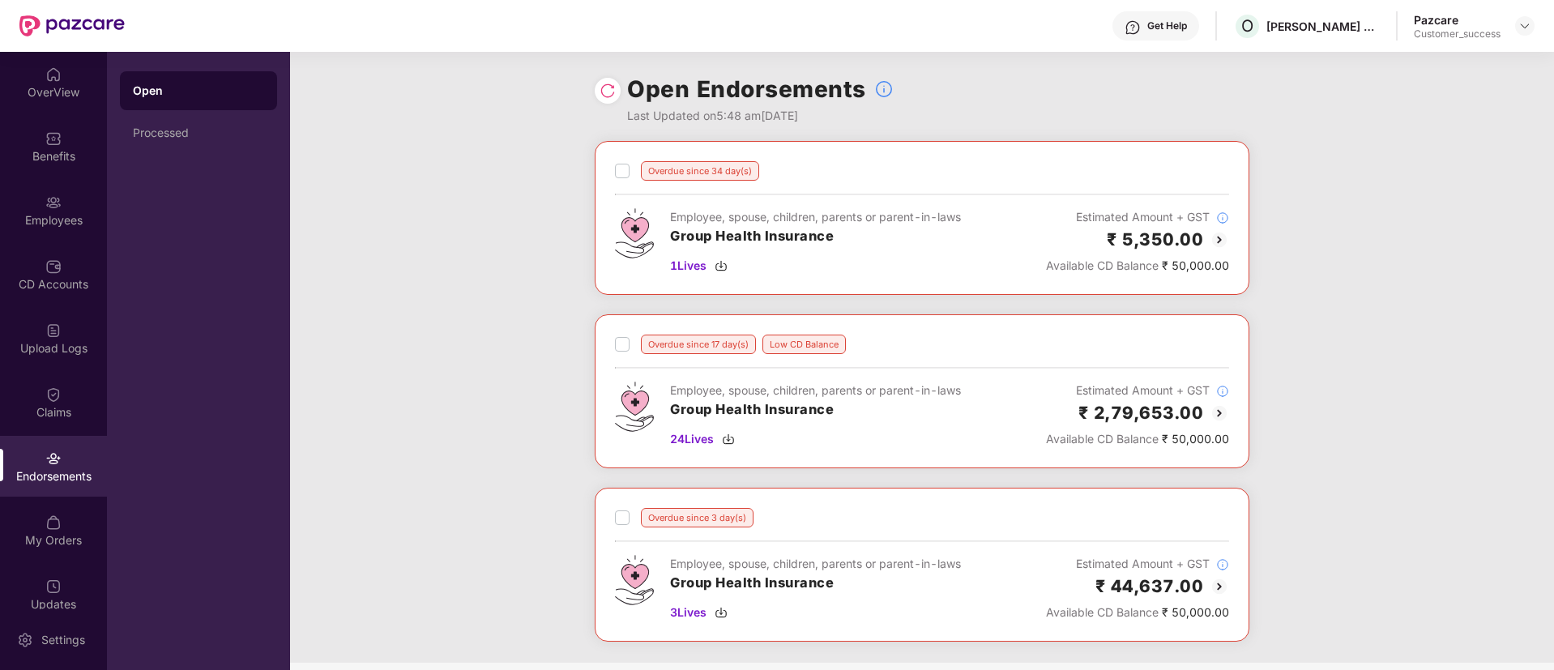
scroll to position [153, 0]
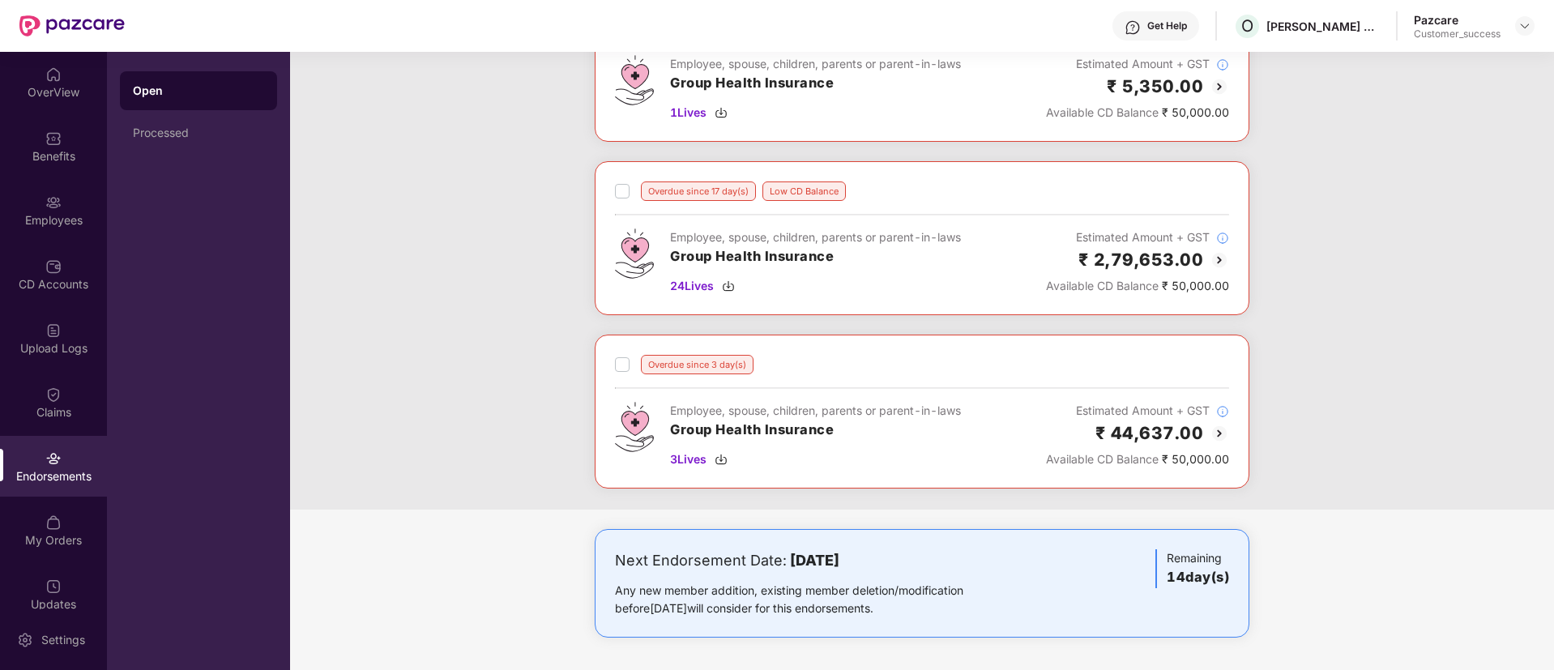
click at [1213, 429] on img at bounding box center [1219, 433] width 19 height 19
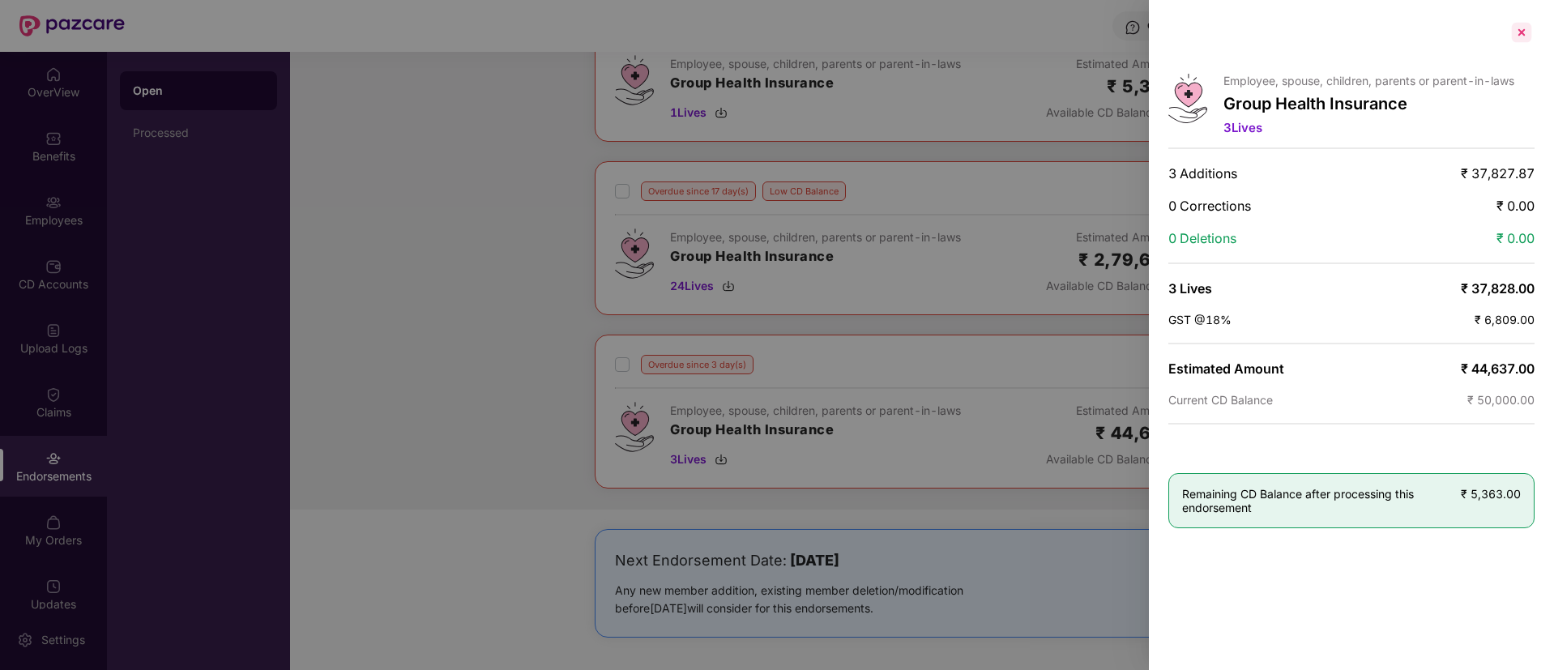
click at [1518, 29] on div at bounding box center [1522, 32] width 26 height 26
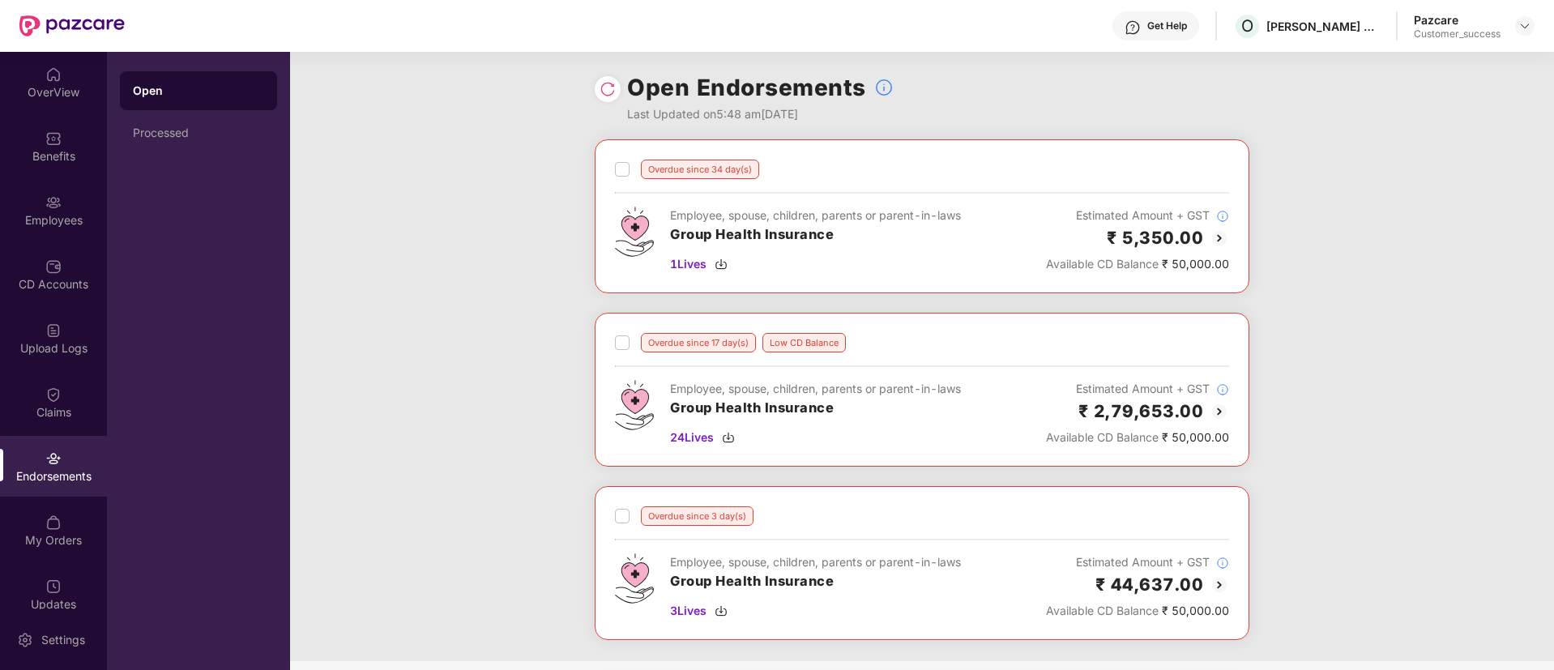
scroll to position [0, 0]
click at [1519, 27] on img at bounding box center [1524, 25] width 13 height 13
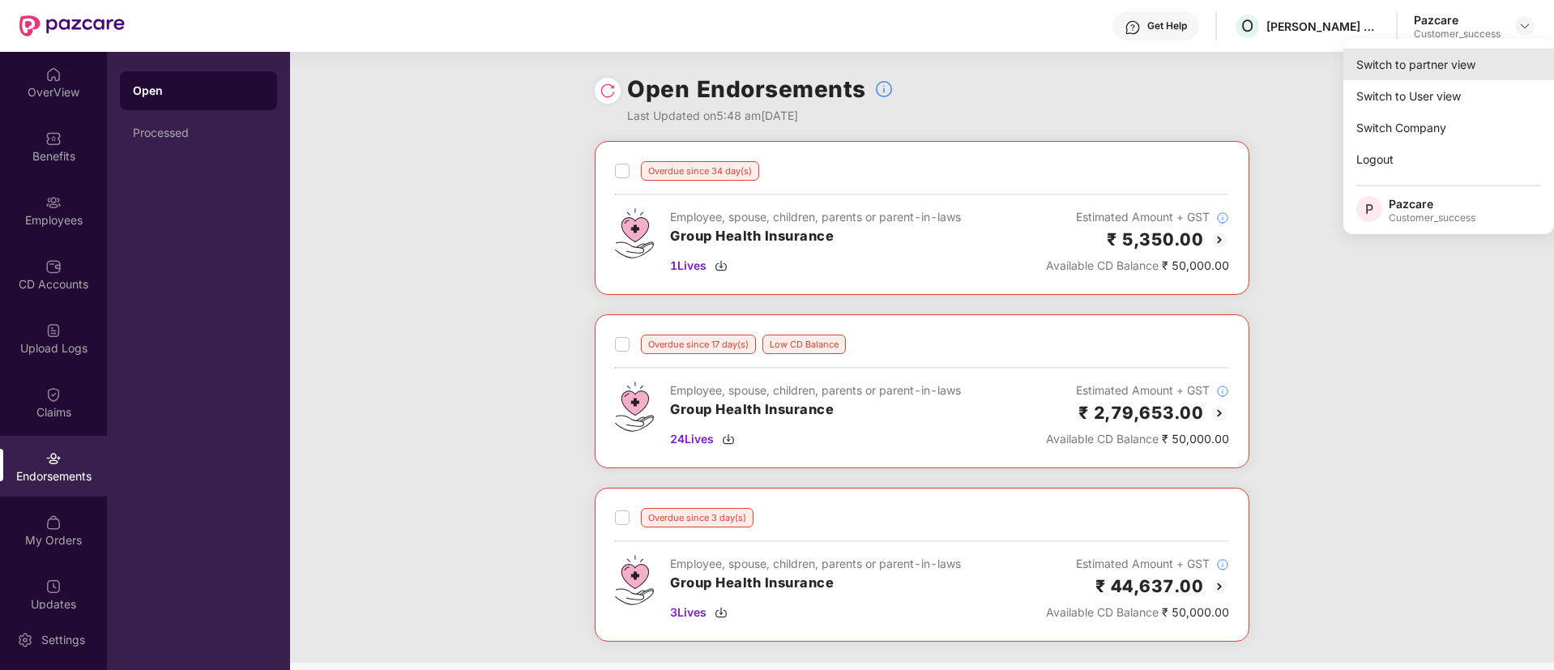
click at [1458, 61] on div "Switch to partner view" at bounding box center [1448, 65] width 211 height 32
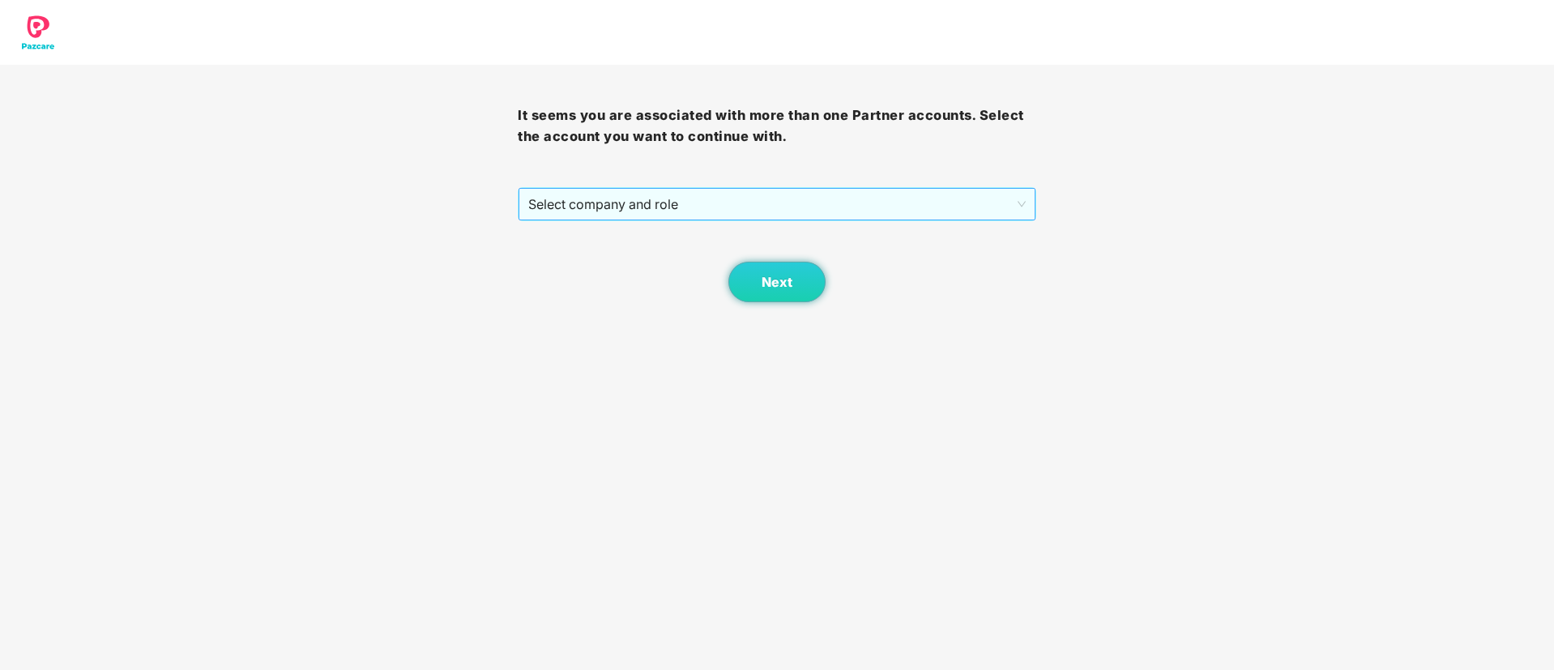
click at [635, 203] on span "Select company and role" at bounding box center [776, 204] width 497 height 31
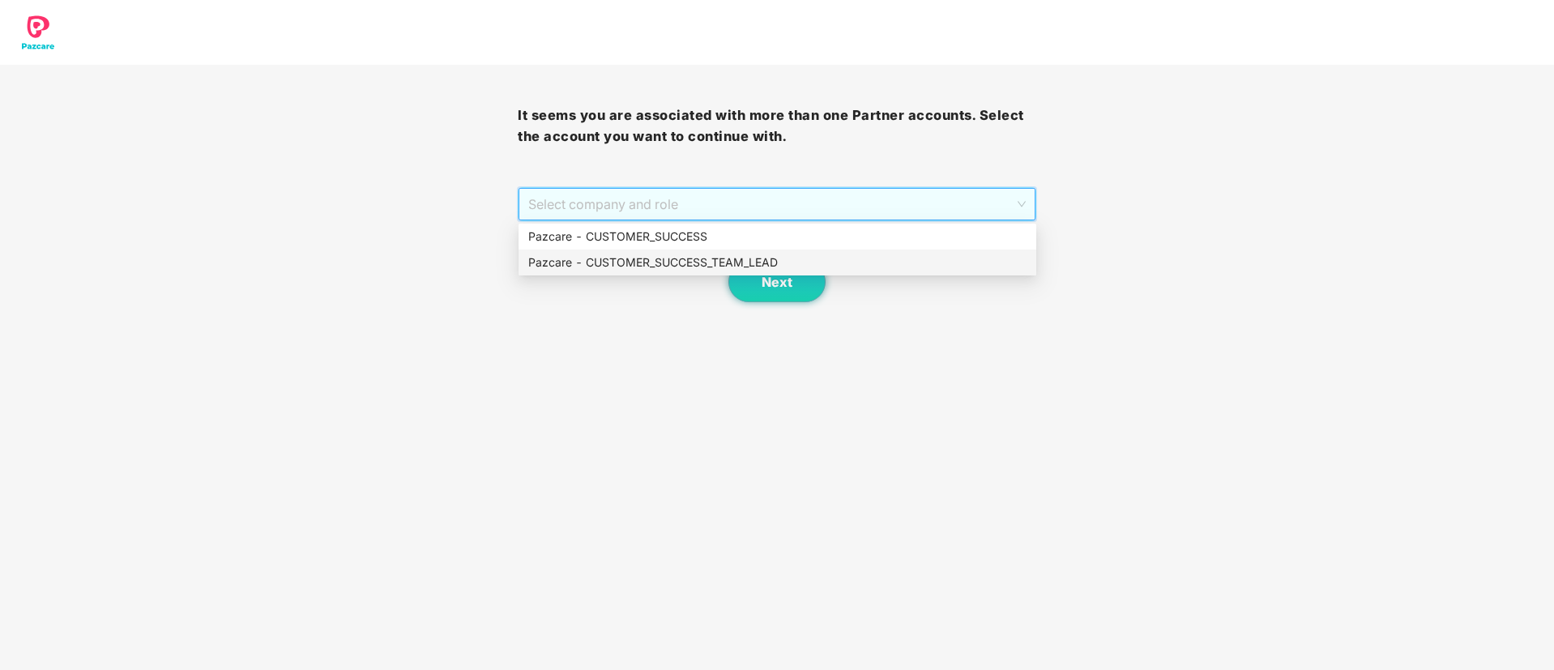
click at [637, 270] on div "Pazcare - CUSTOMER_SUCCESS_TEAM_LEAD" at bounding box center [777, 263] width 498 height 18
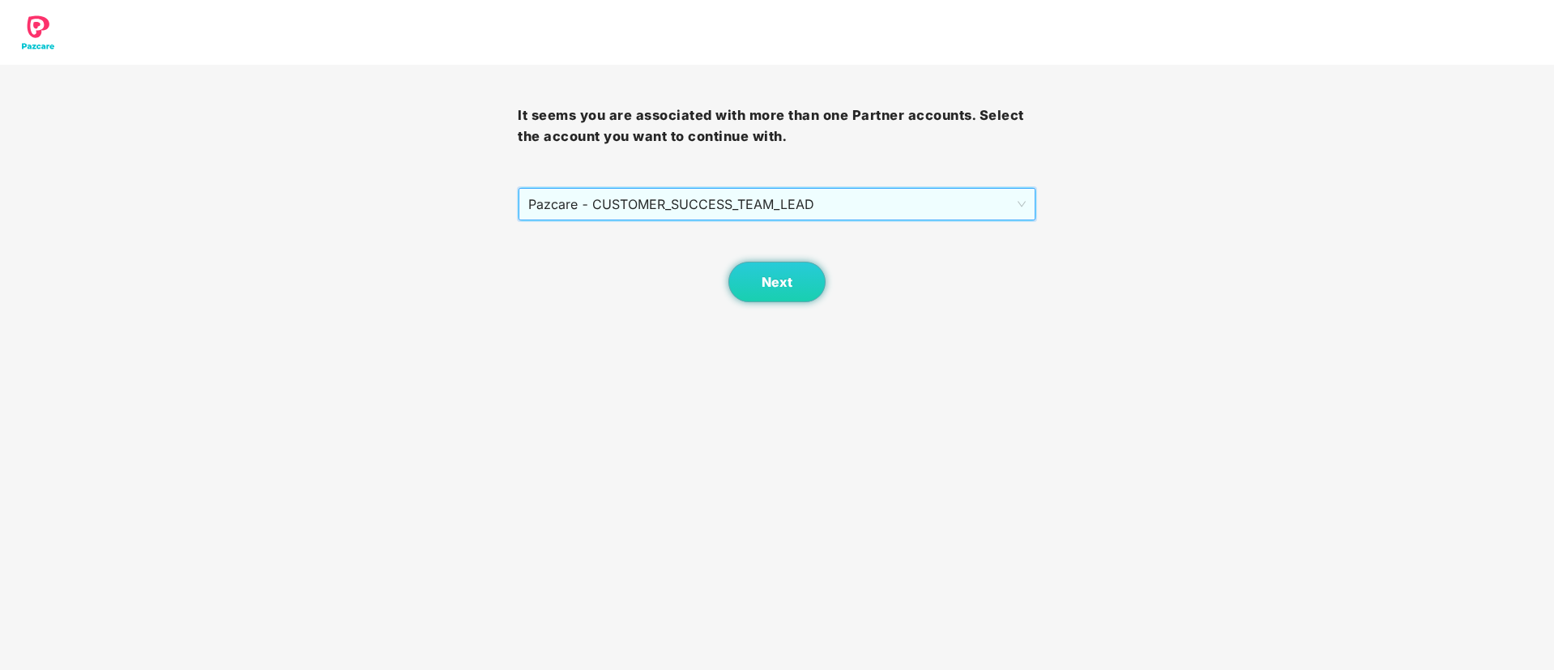
click at [763, 210] on span "Pazcare - CUSTOMER_SUCCESS_TEAM_LEAD" at bounding box center [776, 204] width 497 height 31
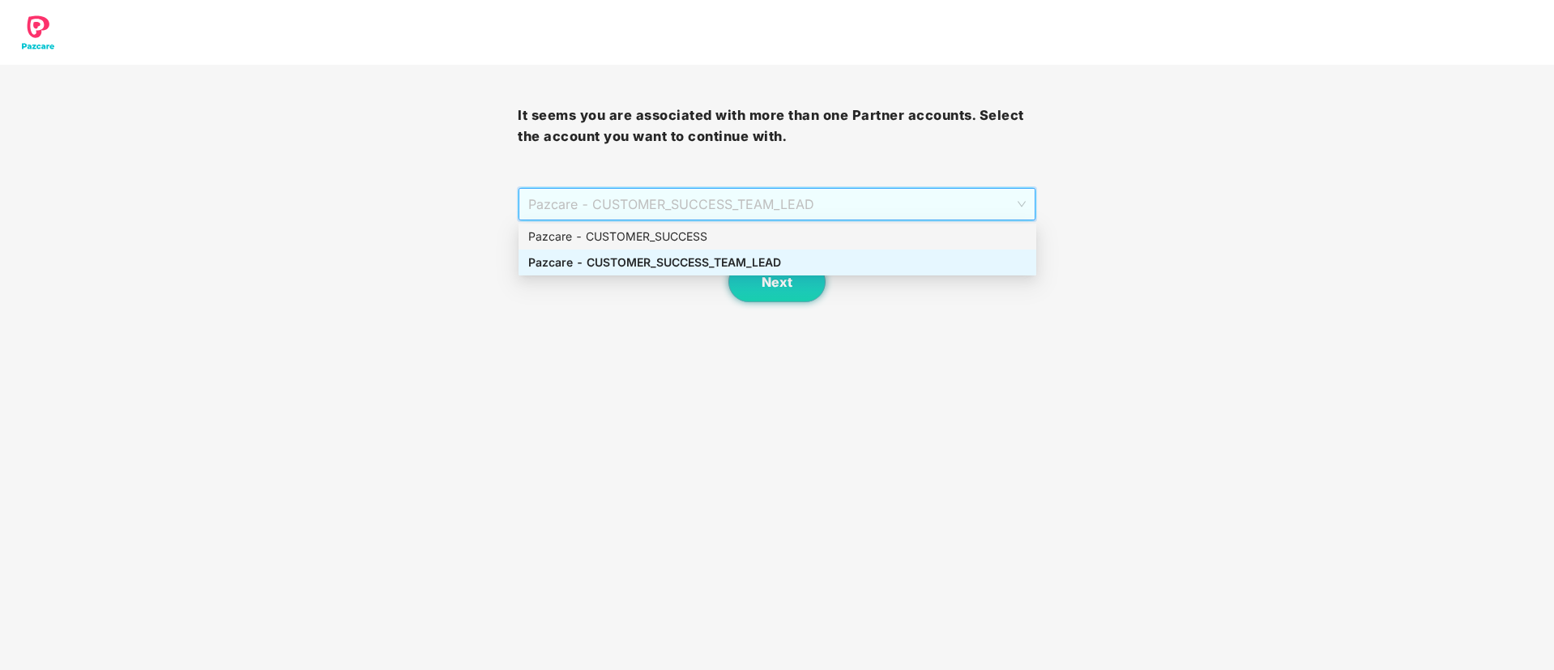
click at [716, 243] on div "Pazcare - CUSTOMER_SUCCESS" at bounding box center [777, 237] width 498 height 18
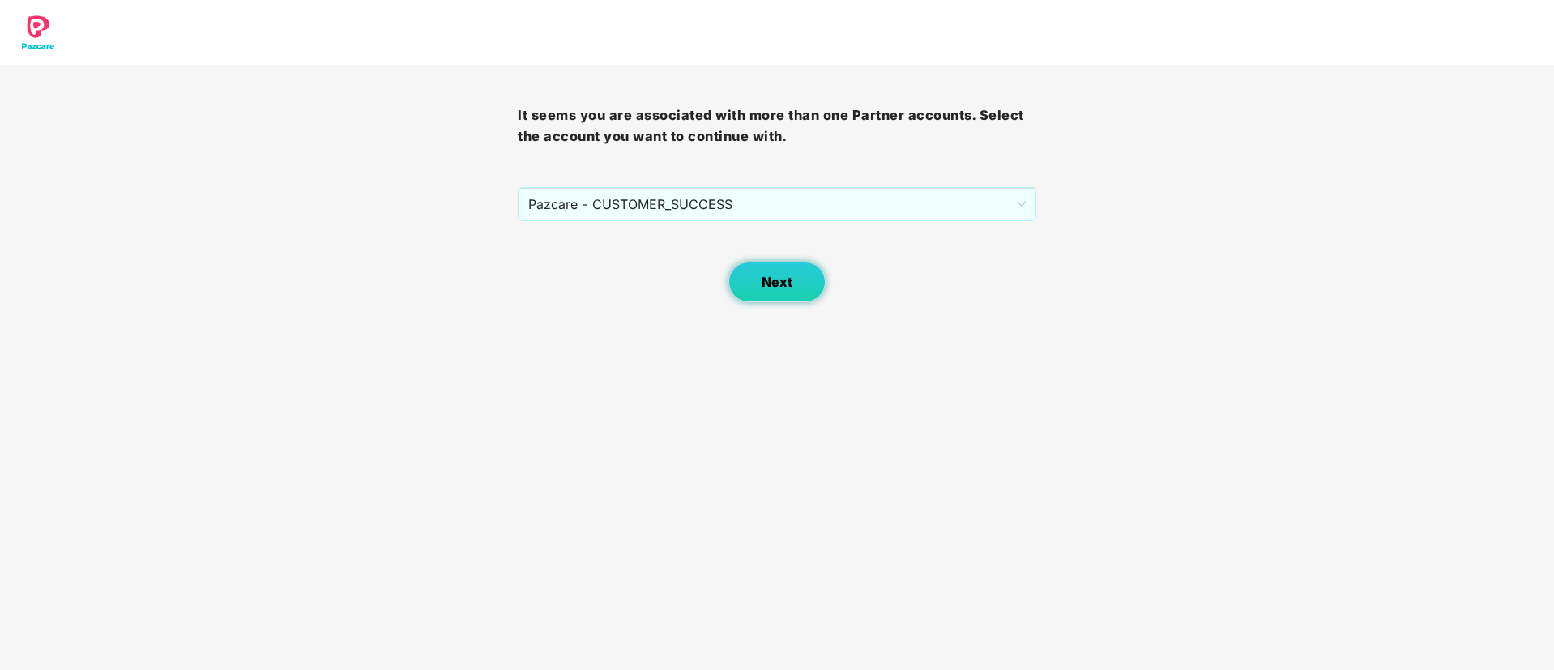
click at [793, 278] on button "Next" at bounding box center [776, 282] width 97 height 41
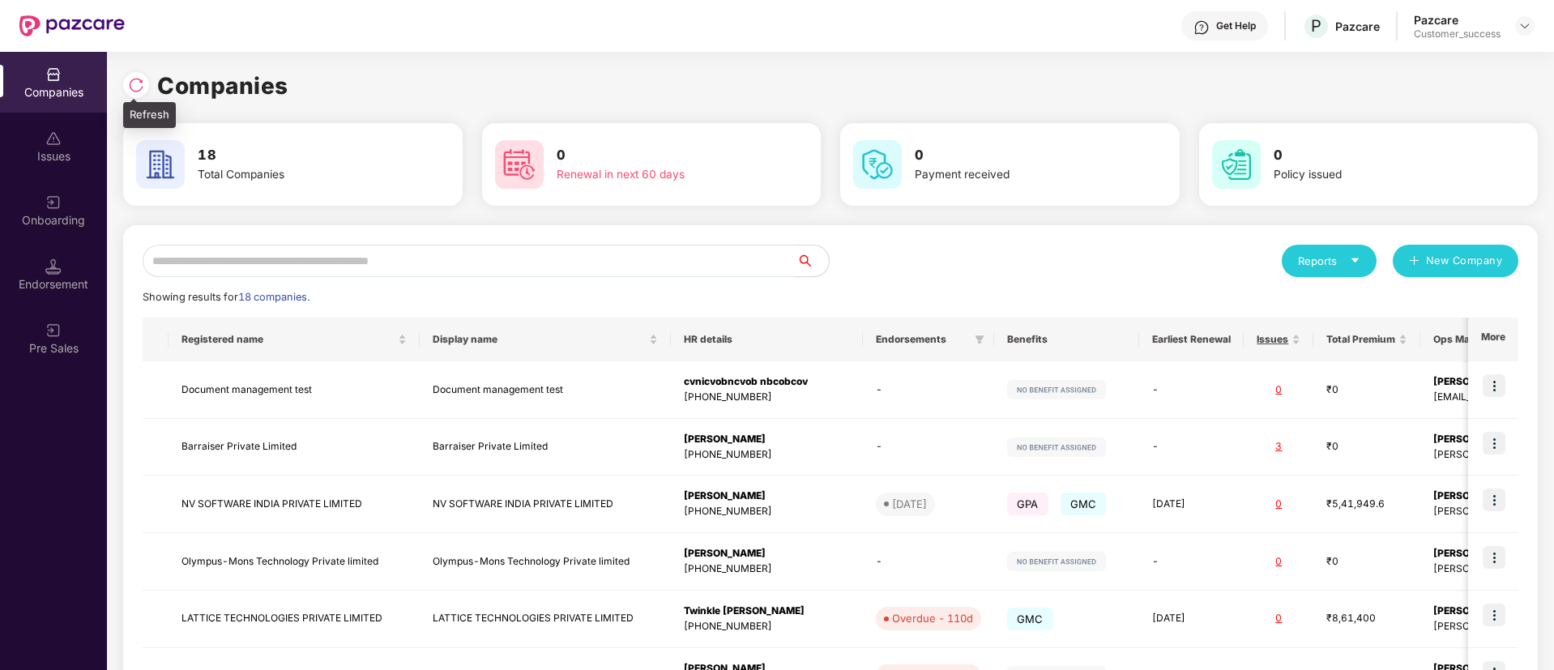
click at [130, 93] on div at bounding box center [136, 85] width 26 height 26
click at [640, 271] on input "text" at bounding box center [470, 261] width 654 height 32
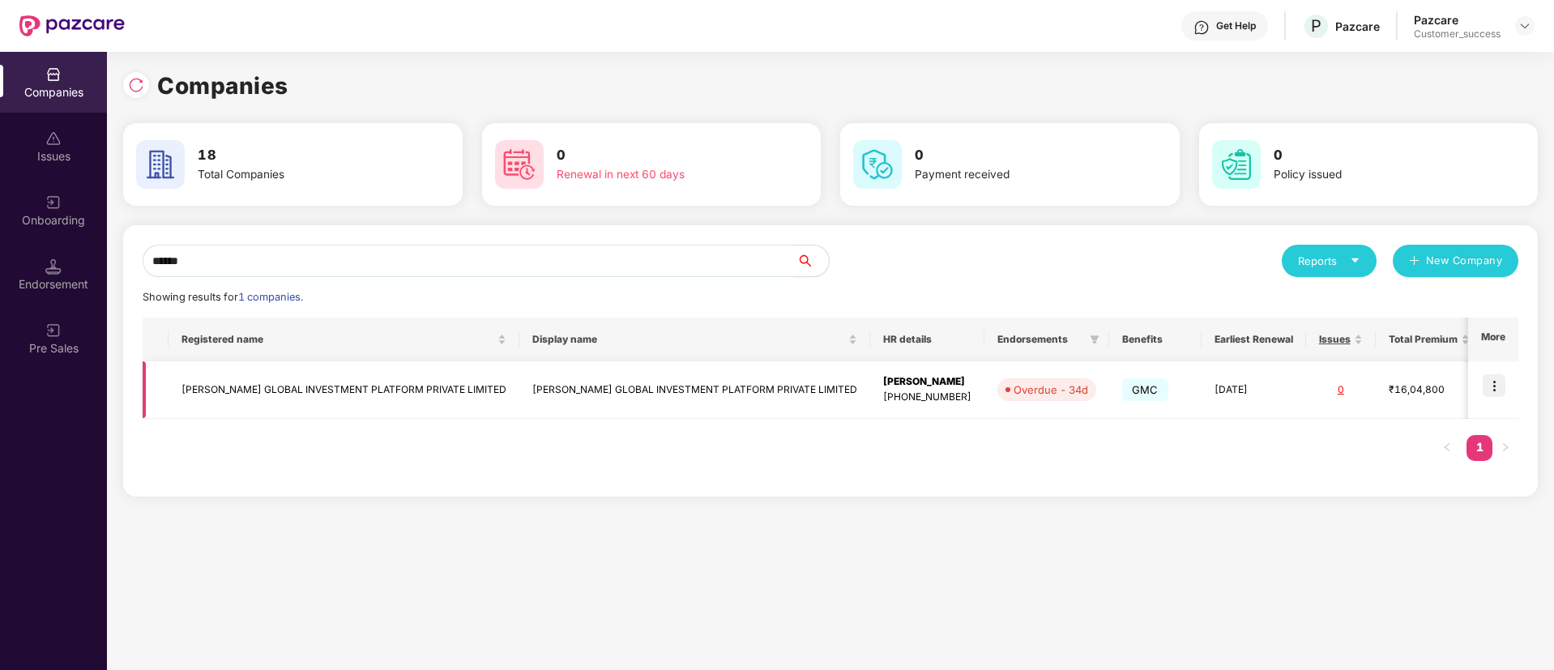
type input "******"
click at [1499, 386] on img at bounding box center [1494, 385] width 23 height 23
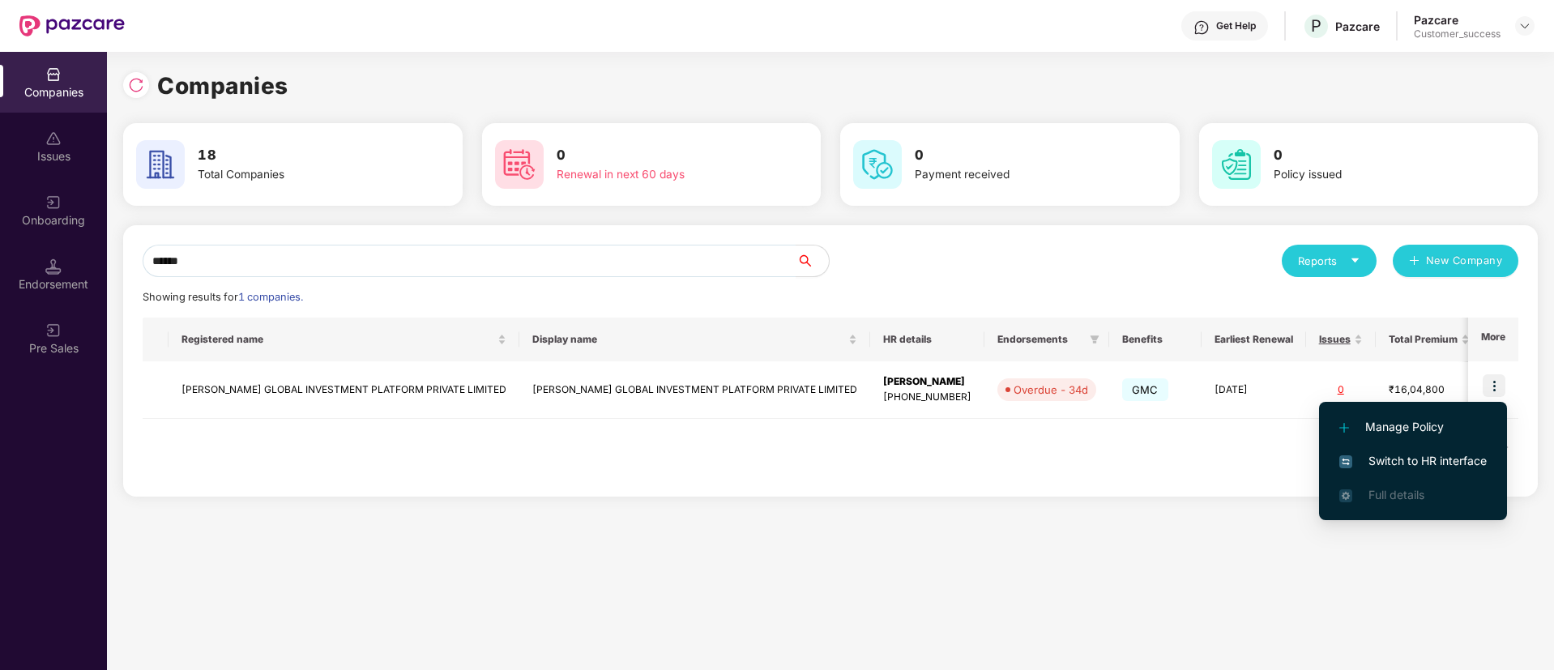
click at [1464, 463] on span "Switch to HR interface" at bounding box center [1412, 461] width 147 height 18
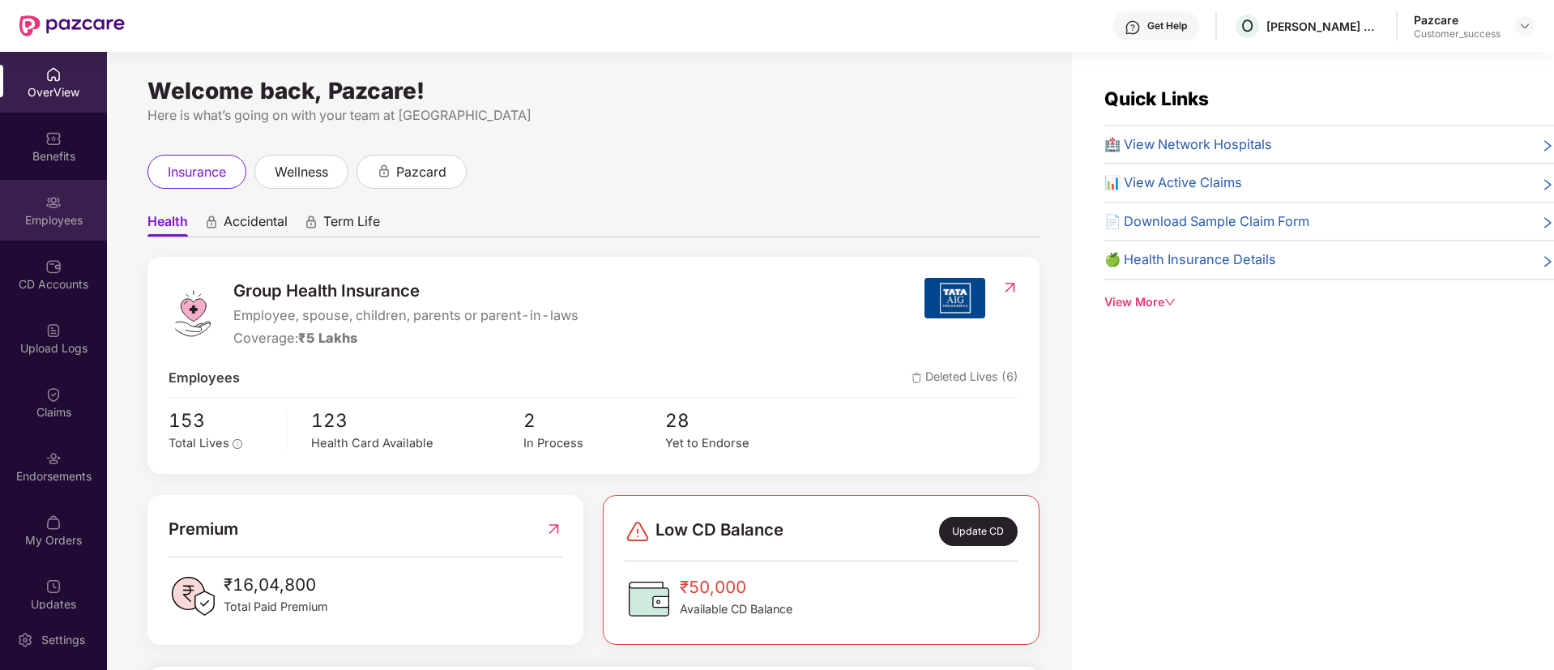
click at [53, 209] on img at bounding box center [53, 202] width 16 height 16
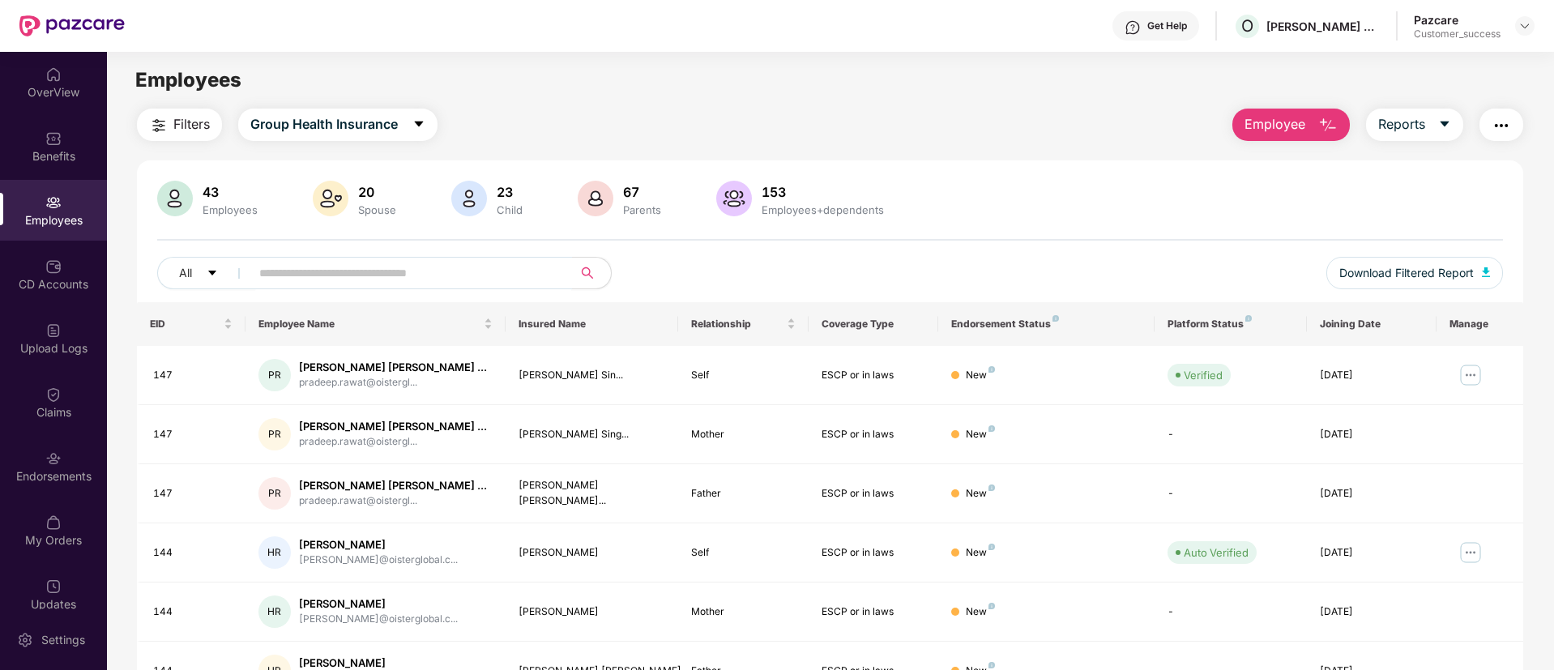
click at [452, 268] on input "text" at bounding box center [404, 273] width 291 height 24
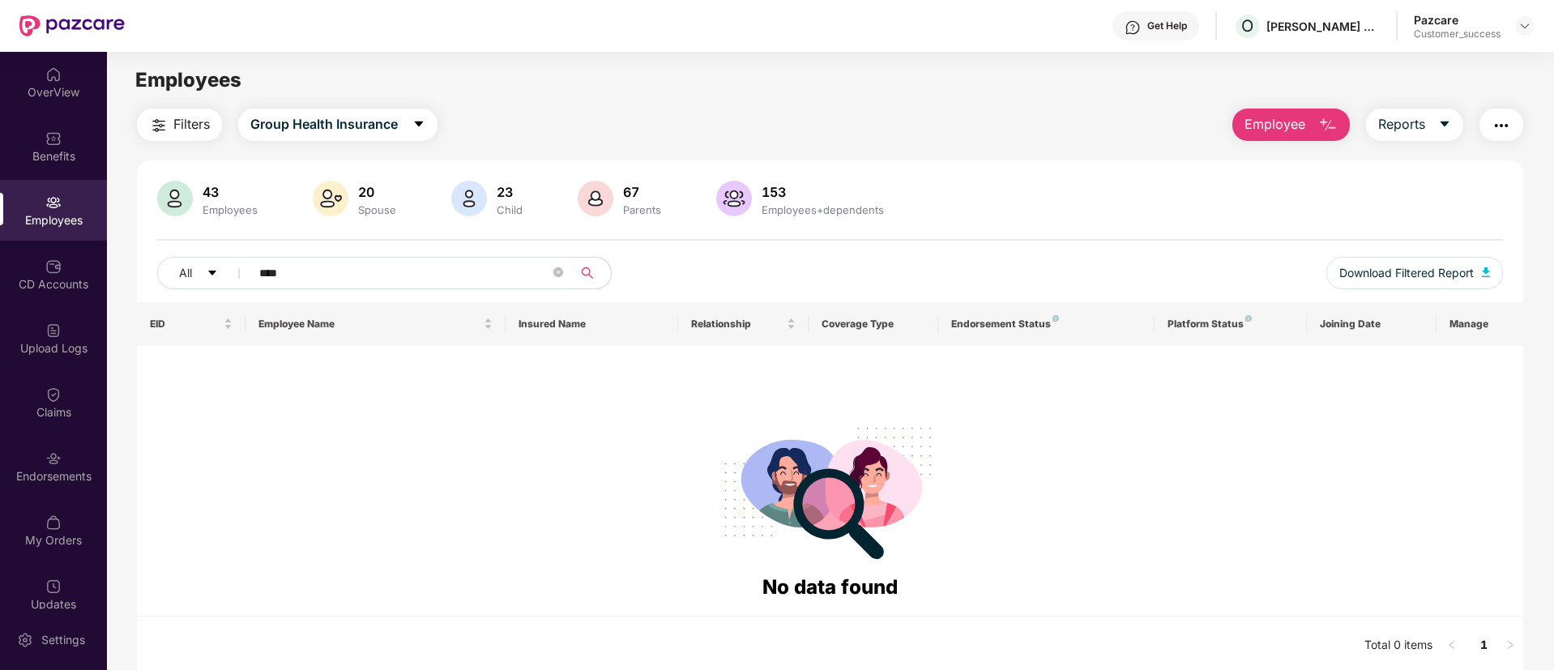
type input "****"
click at [561, 271] on icon "close-circle" at bounding box center [558, 272] width 10 height 10
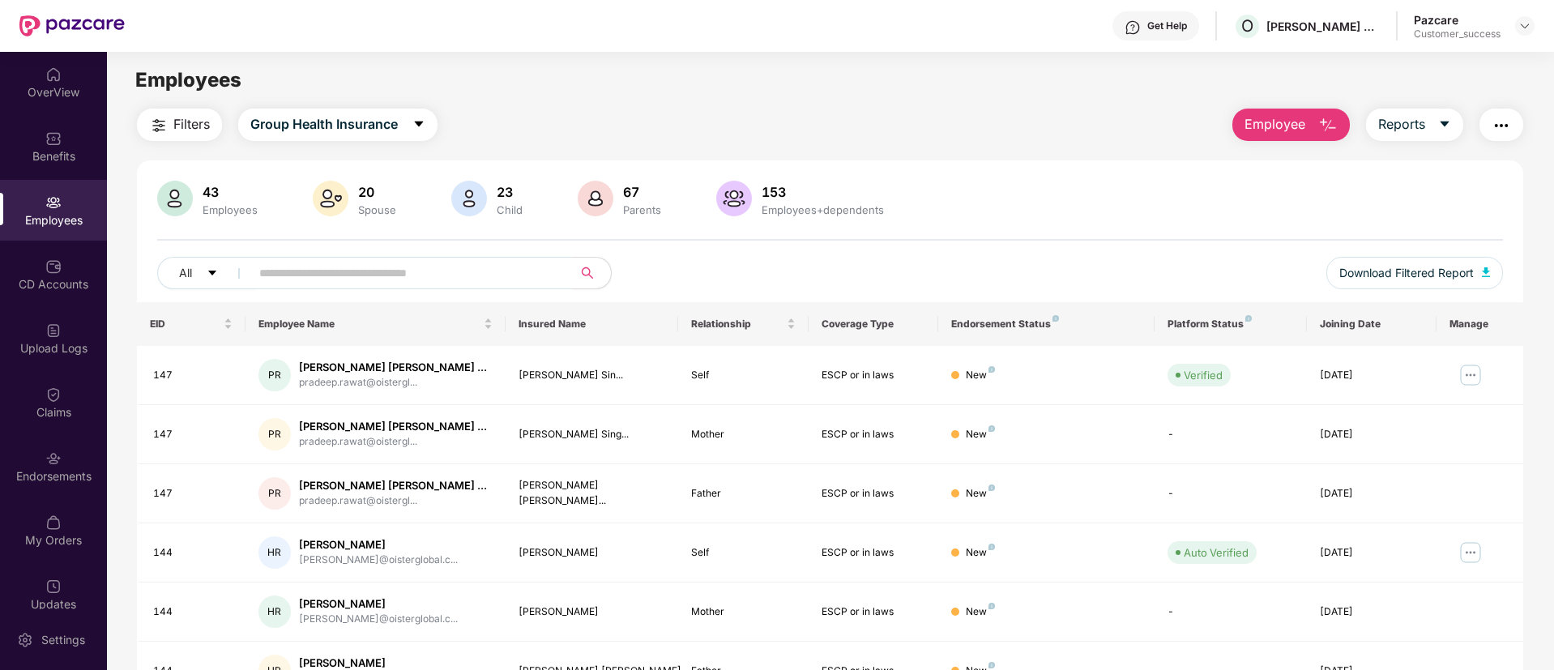
scroll to position [326, 0]
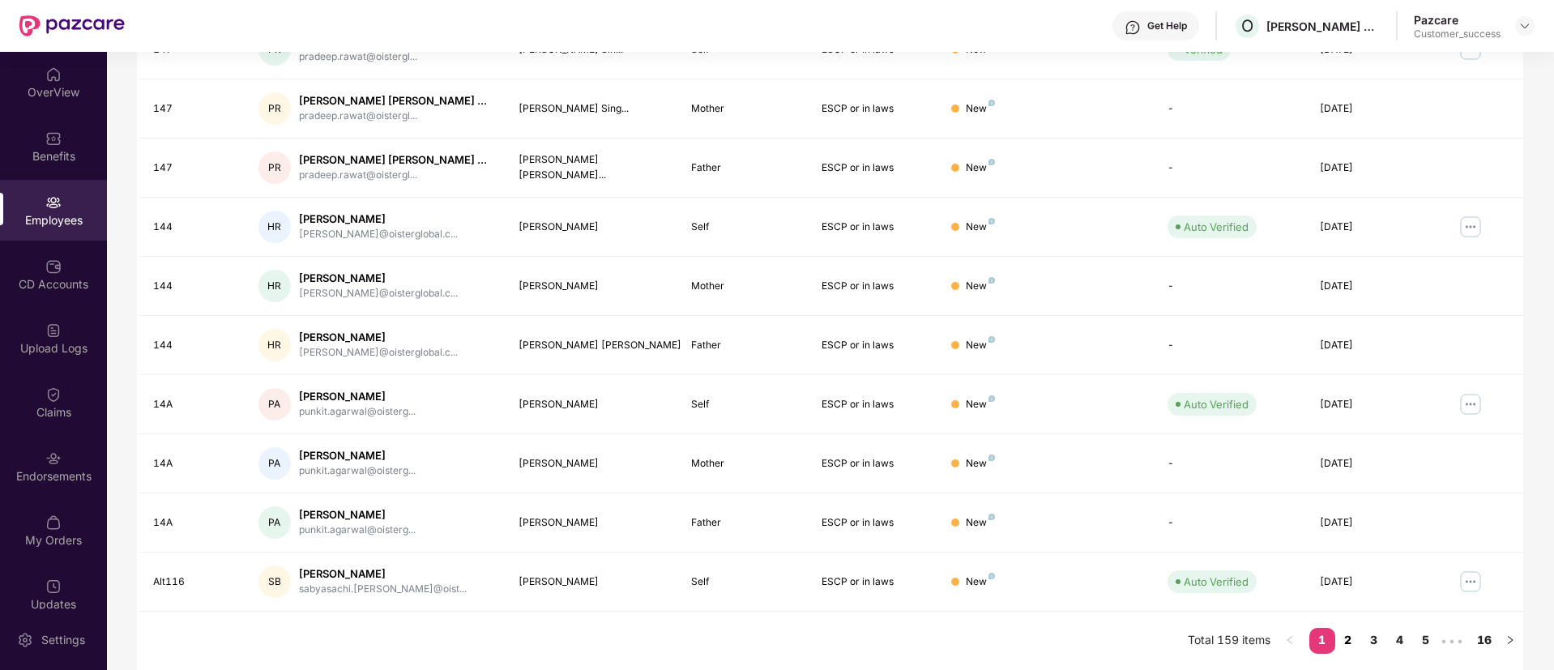
click at [1340, 637] on link "2" at bounding box center [1348, 640] width 26 height 24
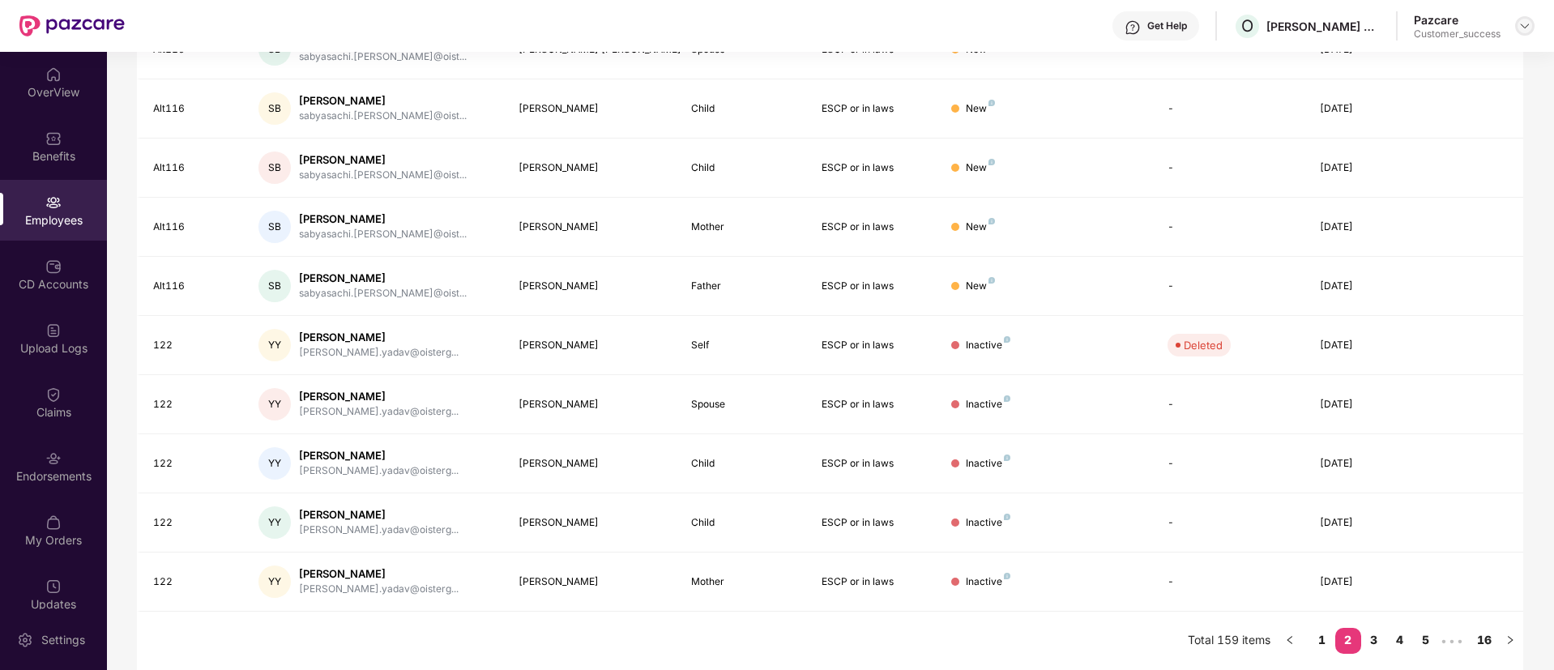
click at [1517, 31] on div at bounding box center [1524, 25] width 19 height 19
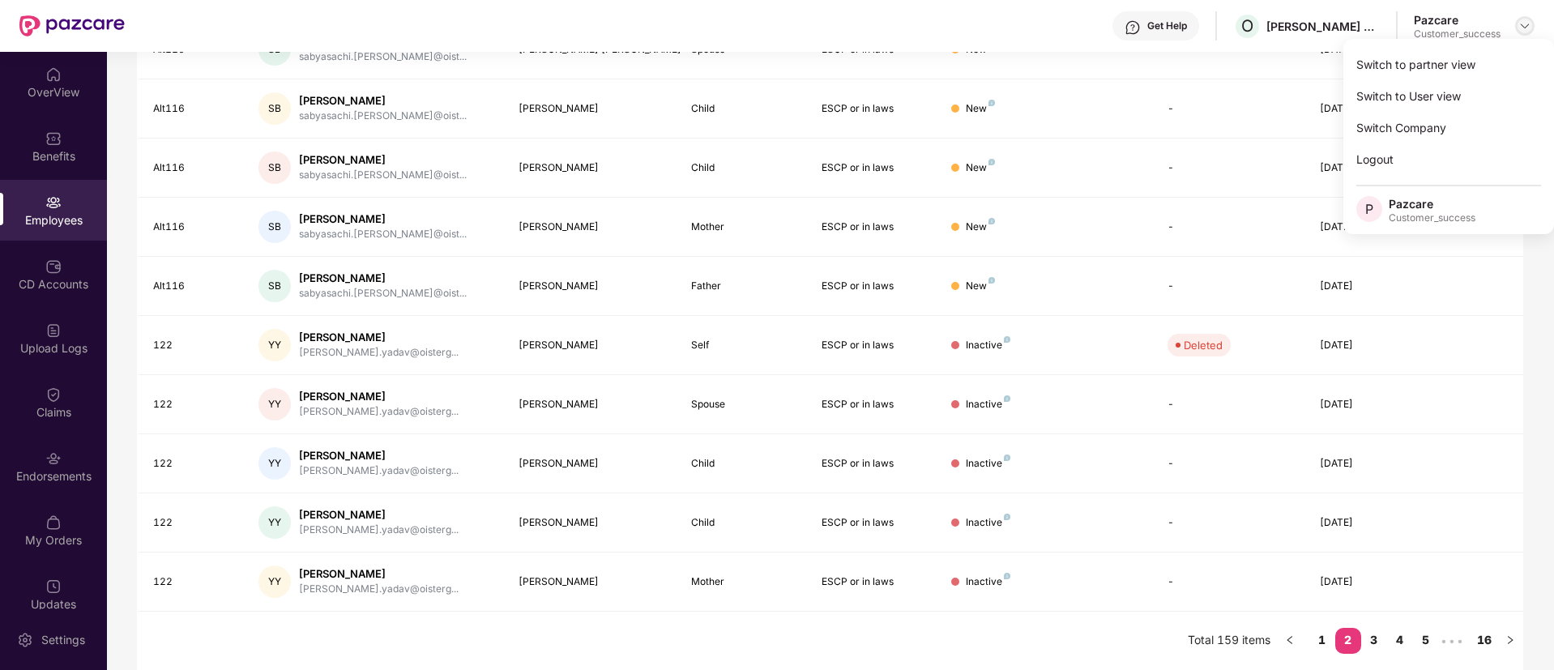
click at [1521, 28] on img at bounding box center [1524, 25] width 13 height 13
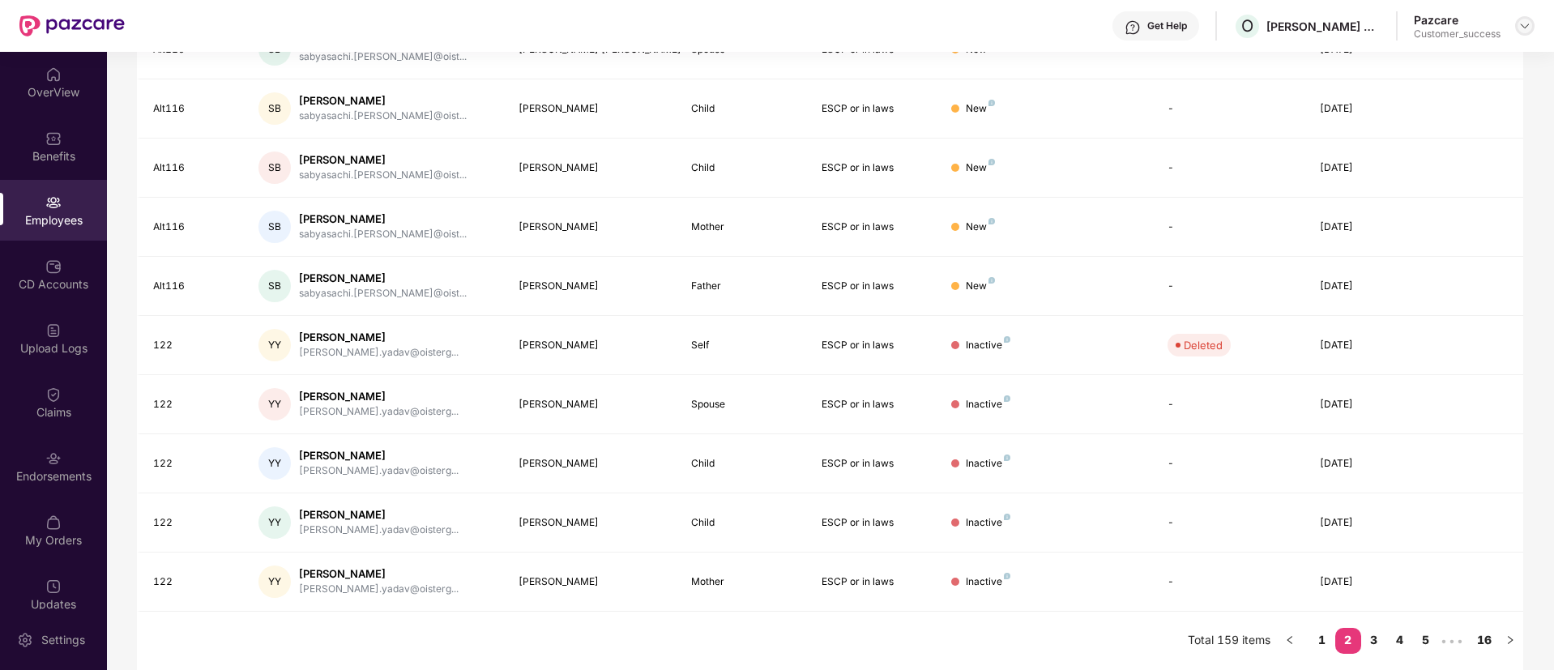
click at [1529, 29] on img at bounding box center [1524, 25] width 13 height 13
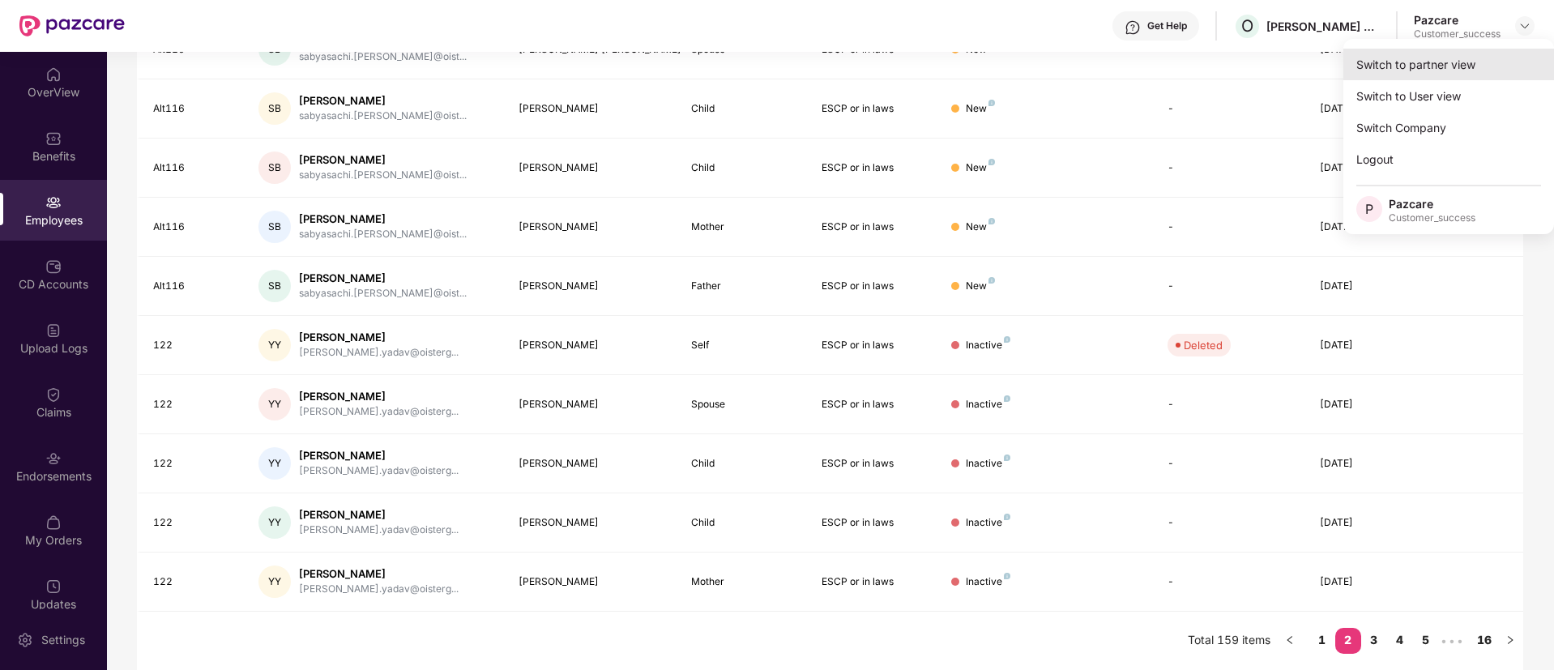
click at [1509, 64] on div "Switch to partner view" at bounding box center [1448, 65] width 211 height 32
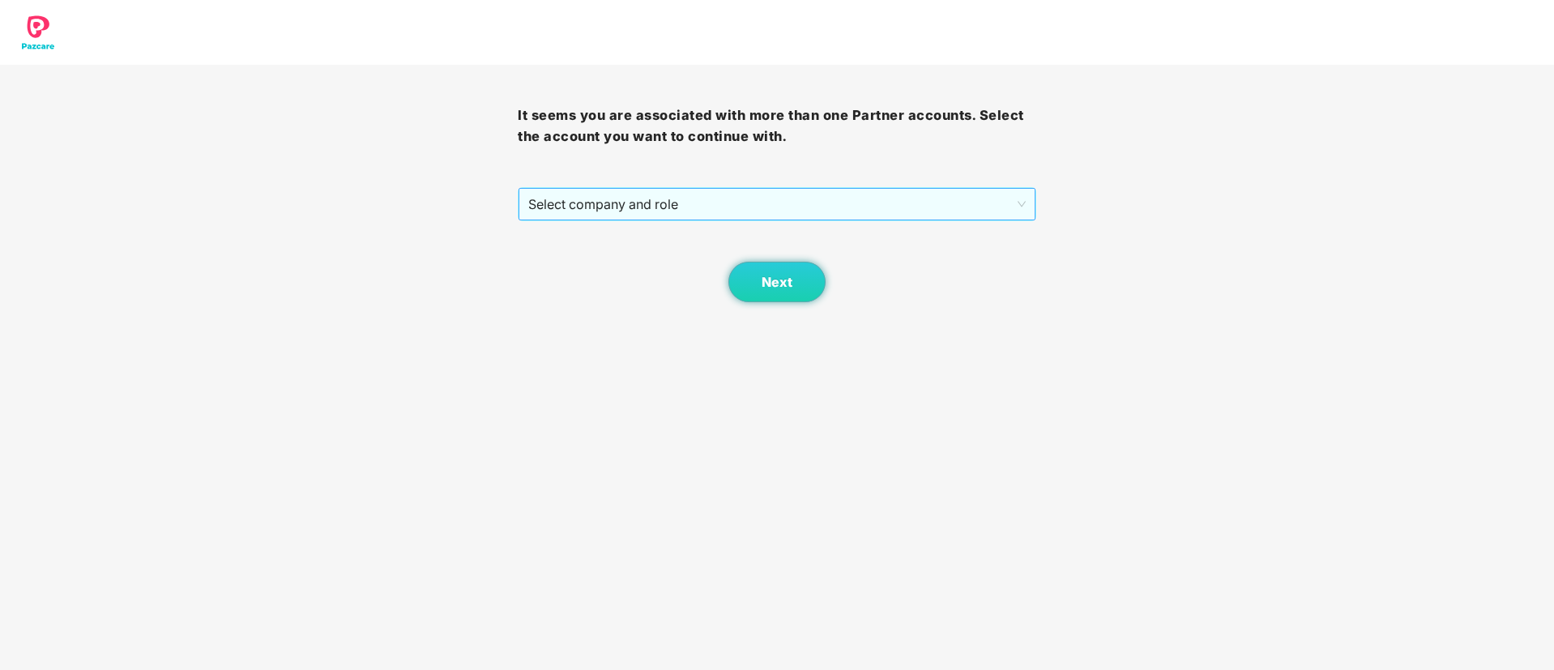
click at [707, 202] on span "Select company and role" at bounding box center [776, 204] width 497 height 31
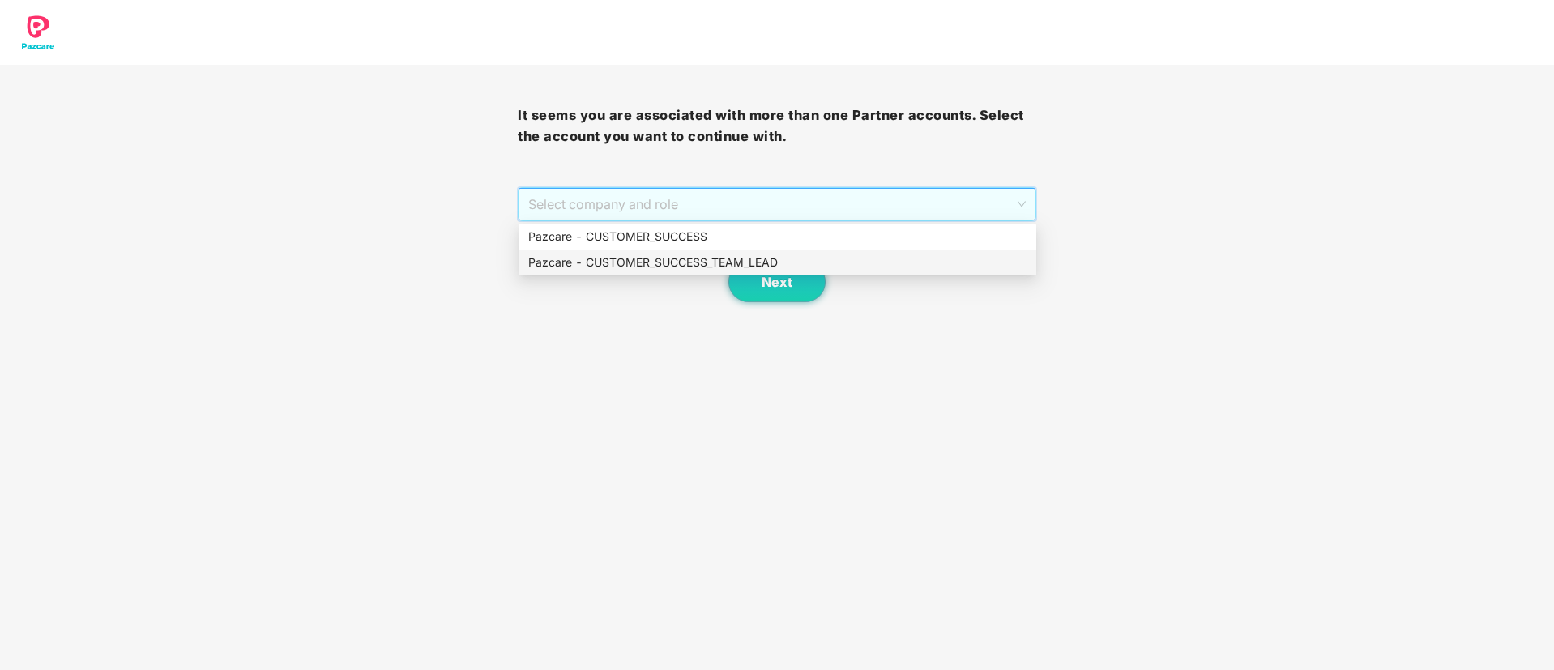
click at [692, 261] on div "Pazcare - CUSTOMER_SUCCESS_TEAM_LEAD" at bounding box center [777, 263] width 498 height 18
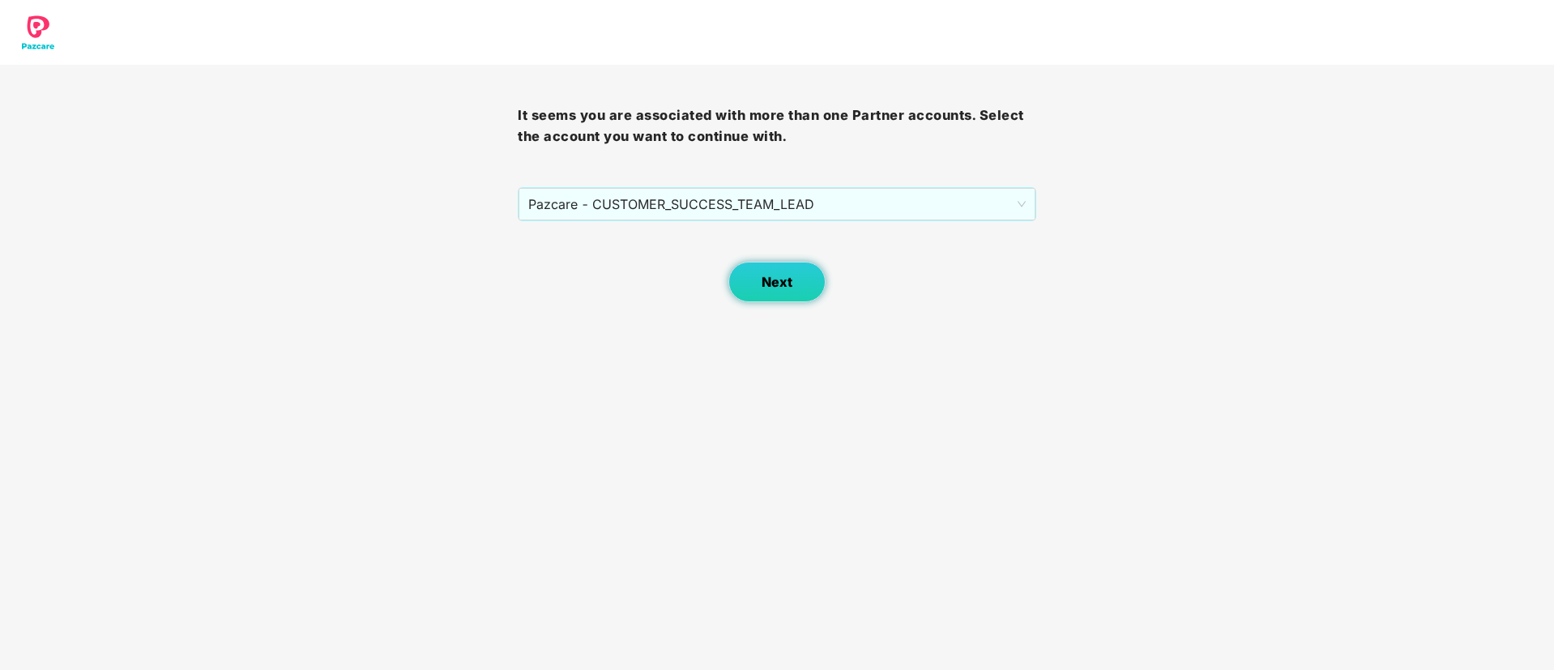
click at [762, 287] on span "Next" at bounding box center [777, 282] width 31 height 15
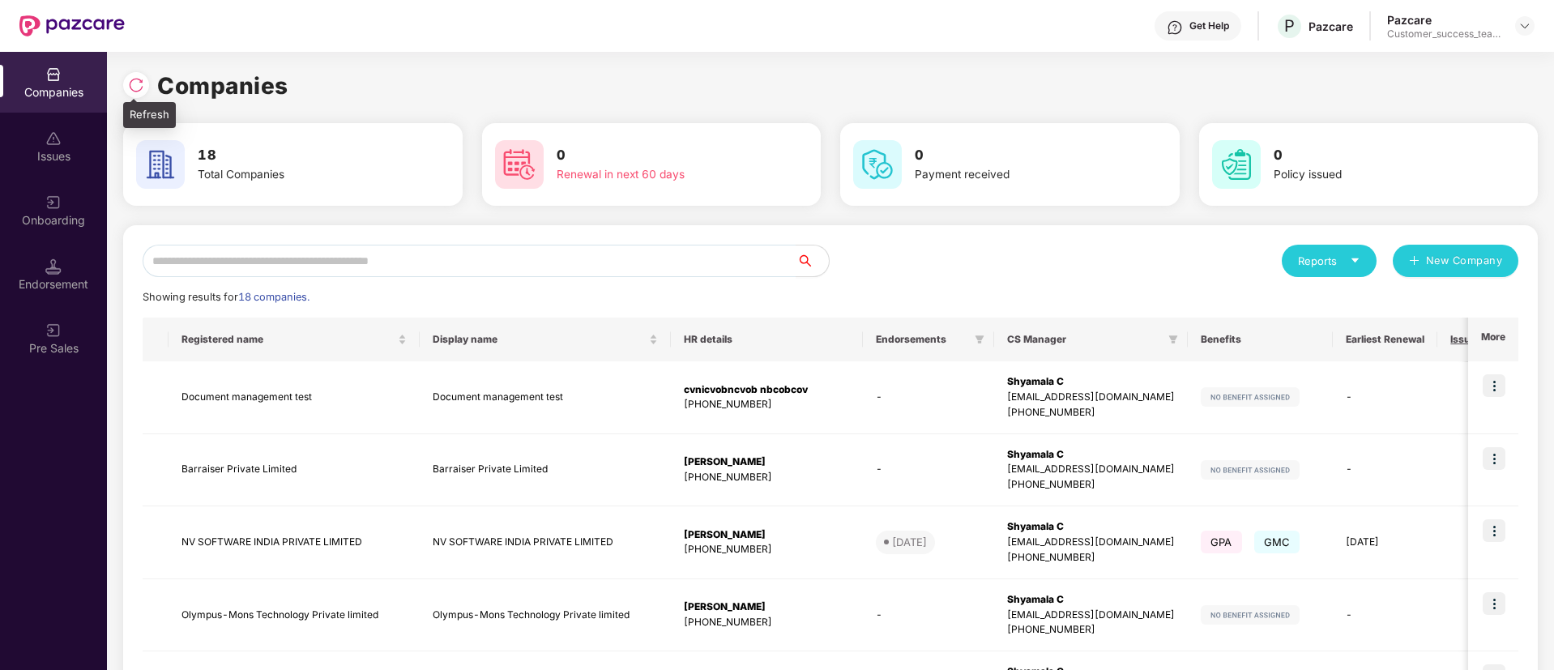
click at [139, 79] on img at bounding box center [136, 85] width 16 height 16
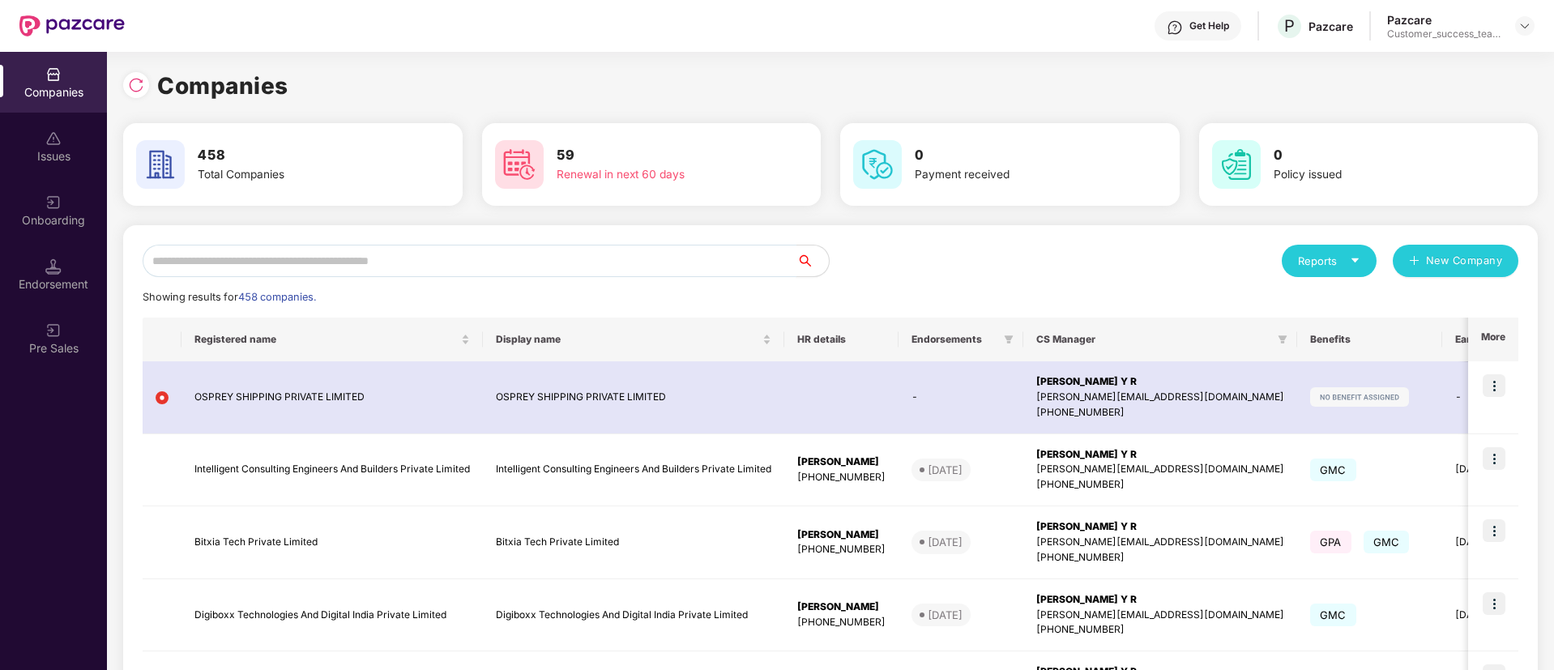
click at [403, 262] on input "text" at bounding box center [470, 261] width 654 height 32
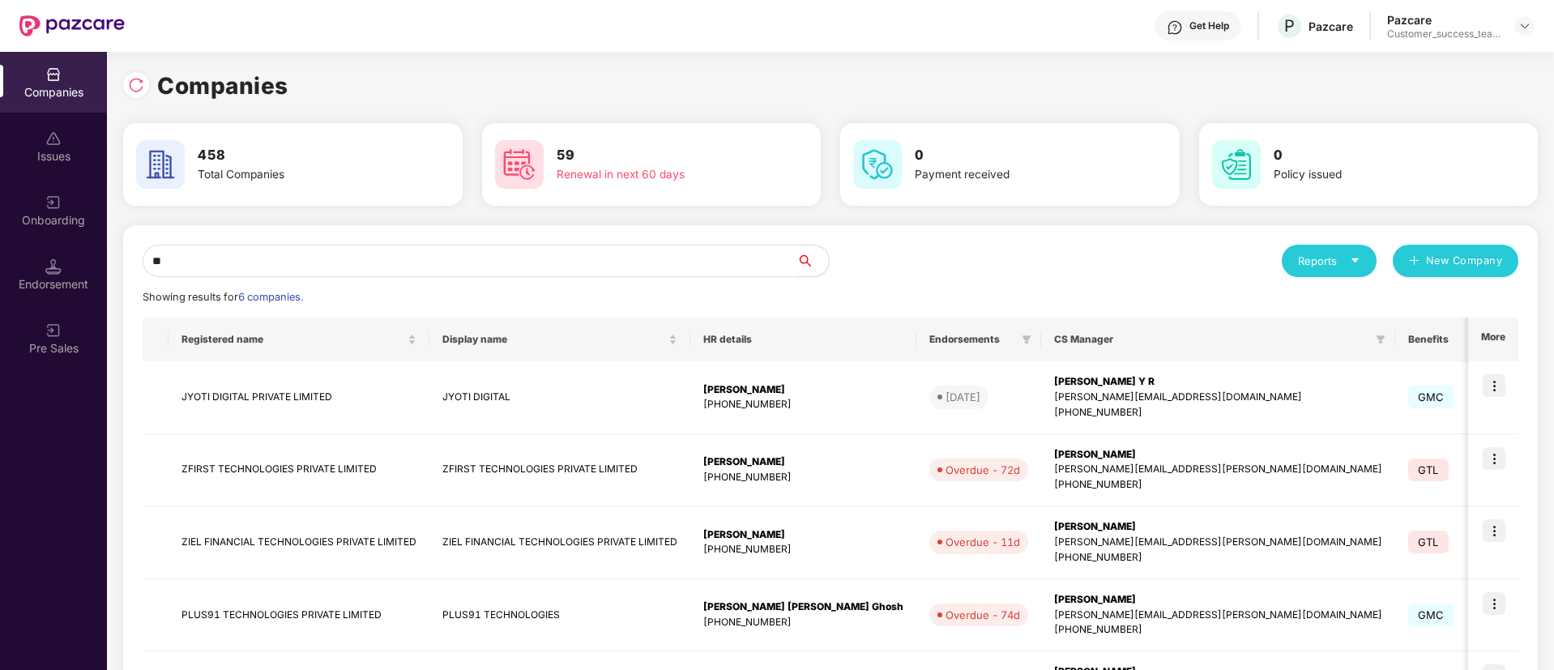
type input "*"
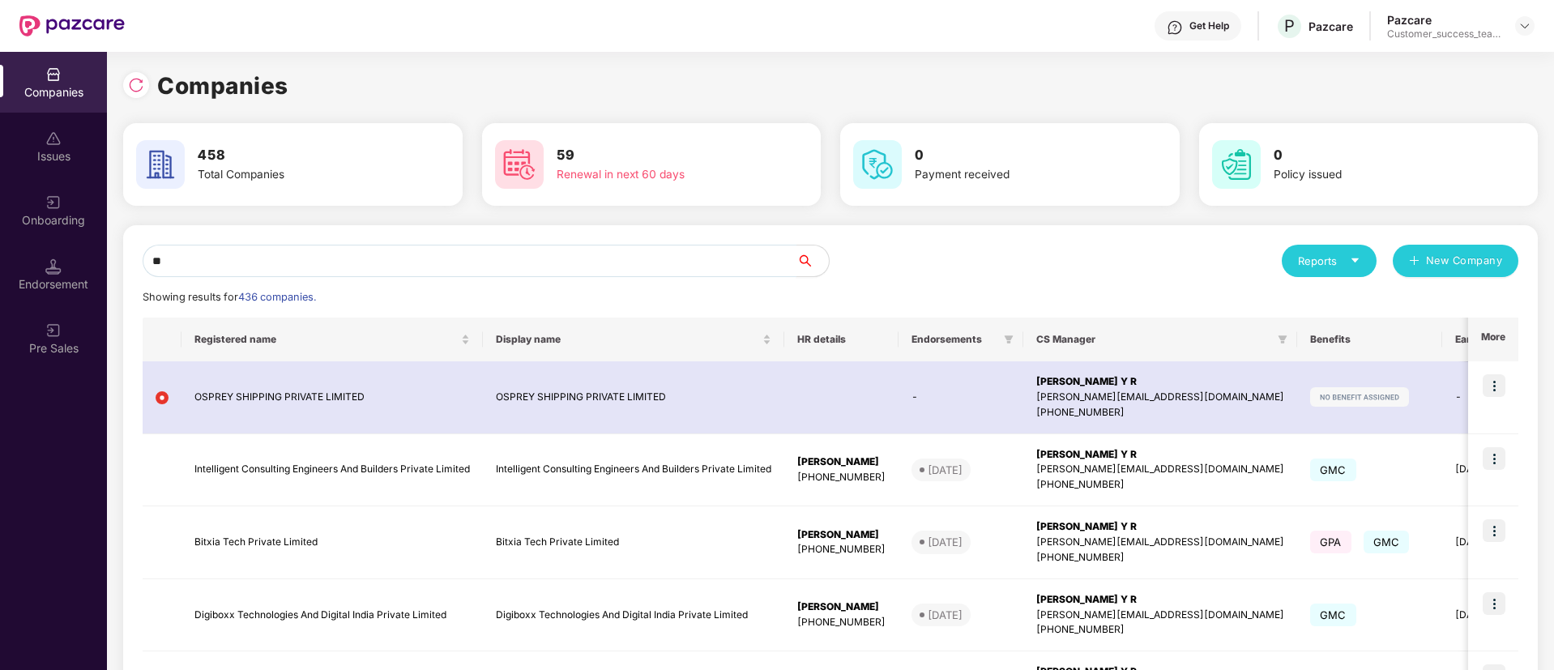
type input "*"
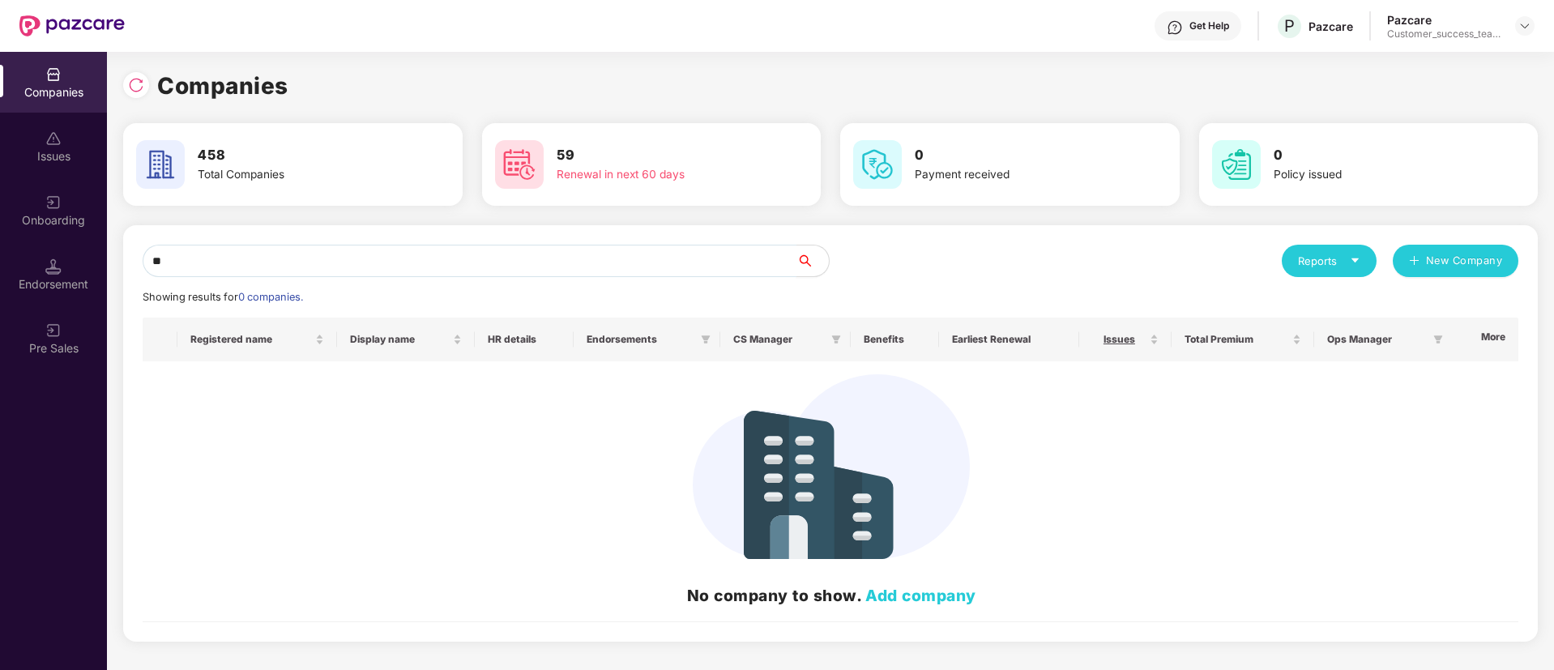
type input "*"
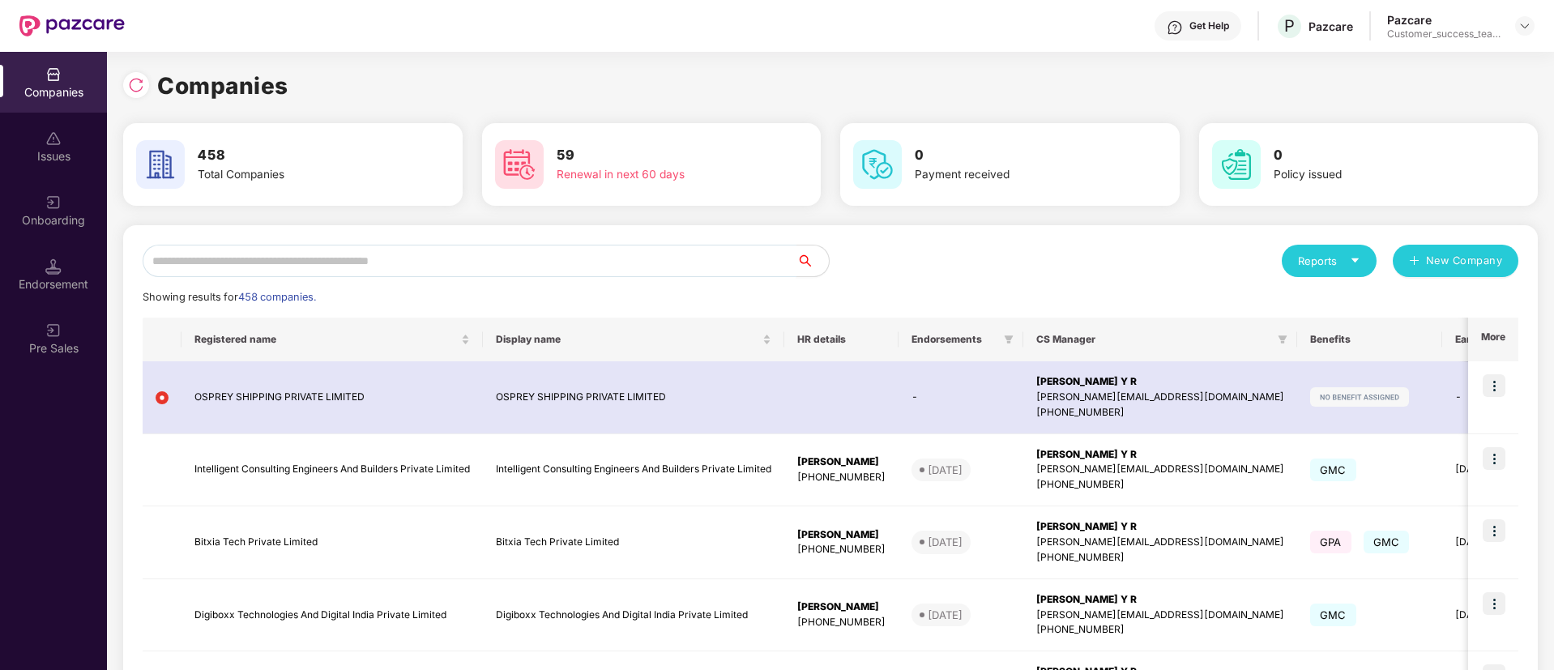
click at [369, 257] on input "text" at bounding box center [470, 261] width 654 height 32
paste input "****"
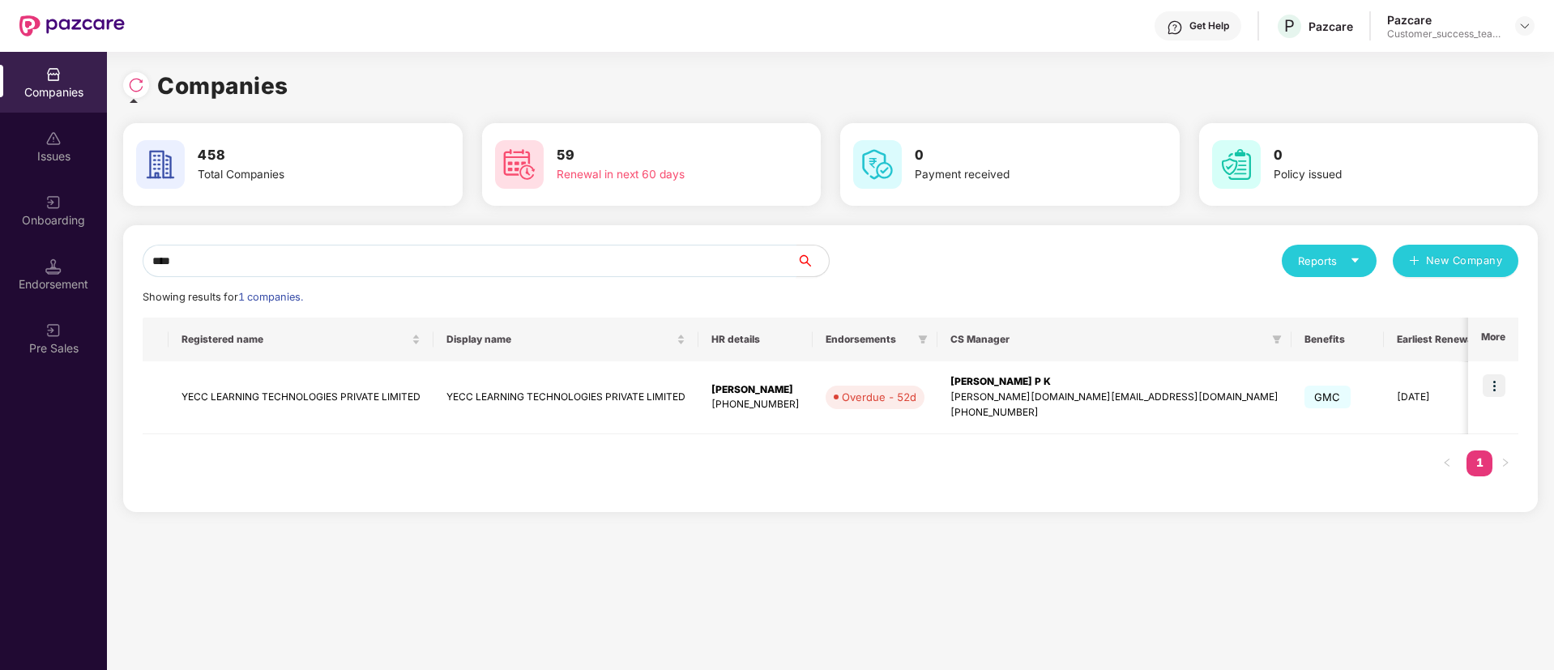
click at [393, 260] on input "****" at bounding box center [470, 261] width 654 height 32
type input "****"
click at [1495, 384] on img at bounding box center [1494, 385] width 23 height 23
